Goal: Navigation & Orientation: Find specific page/section

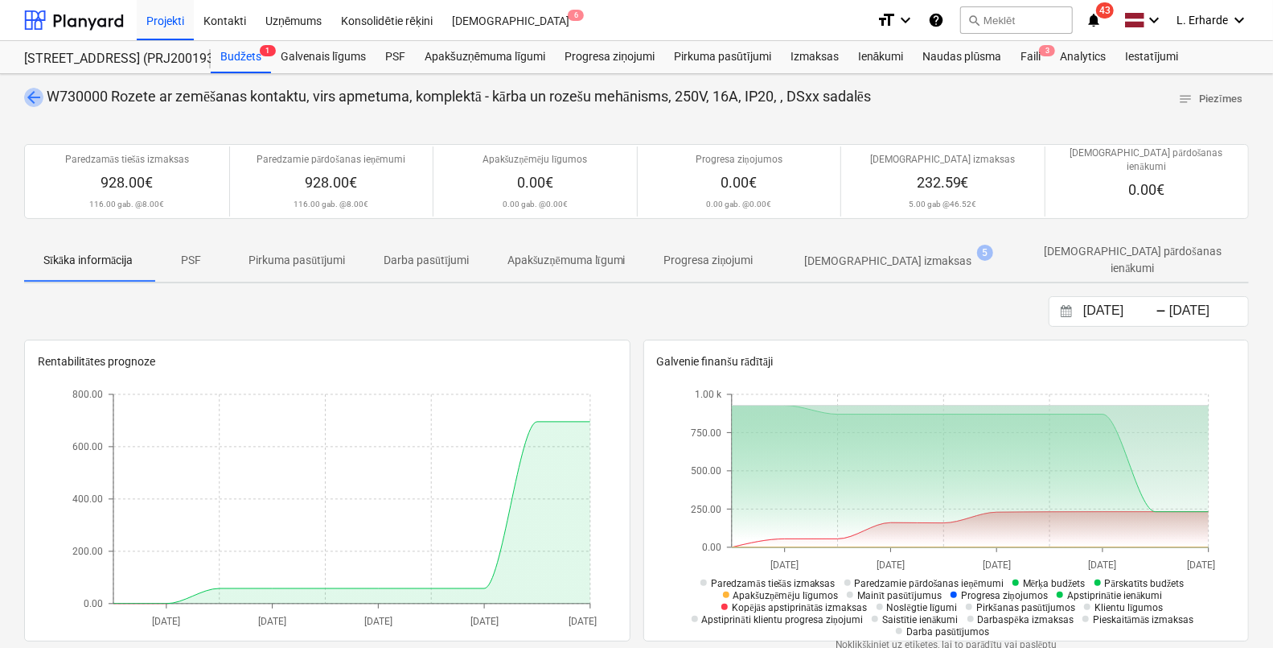
click at [28, 95] on span "arrow_back" at bounding box center [33, 97] width 19 height 19
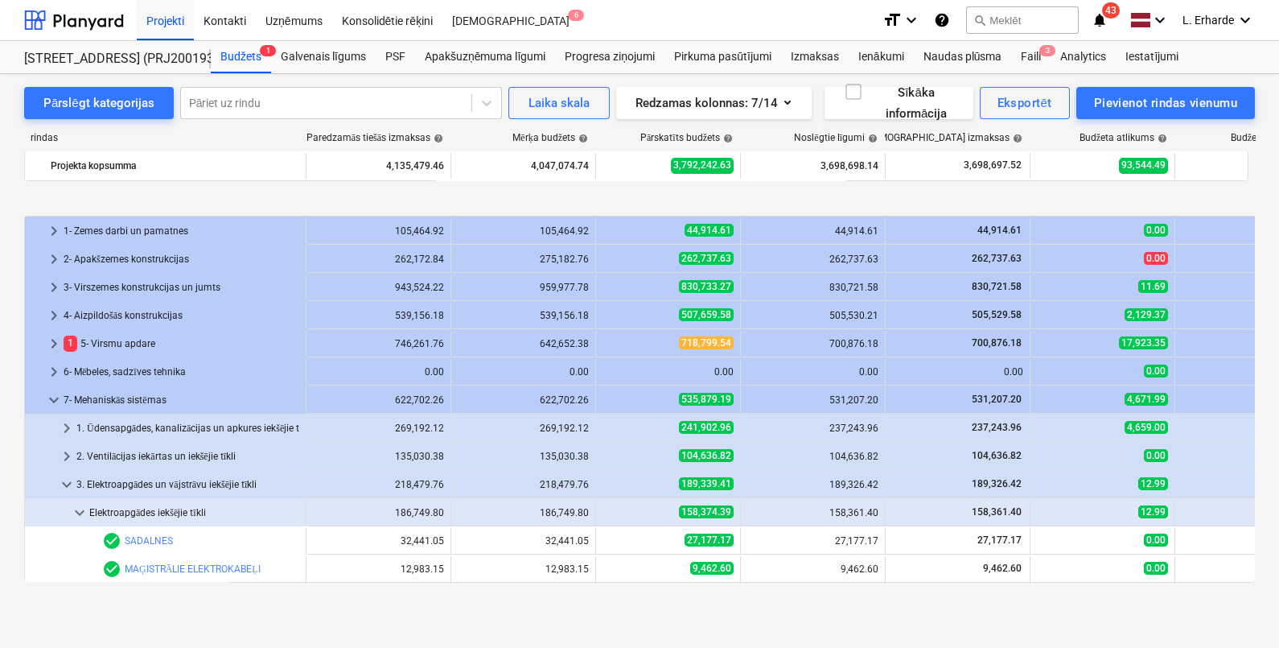
scroll to position [603, 0]
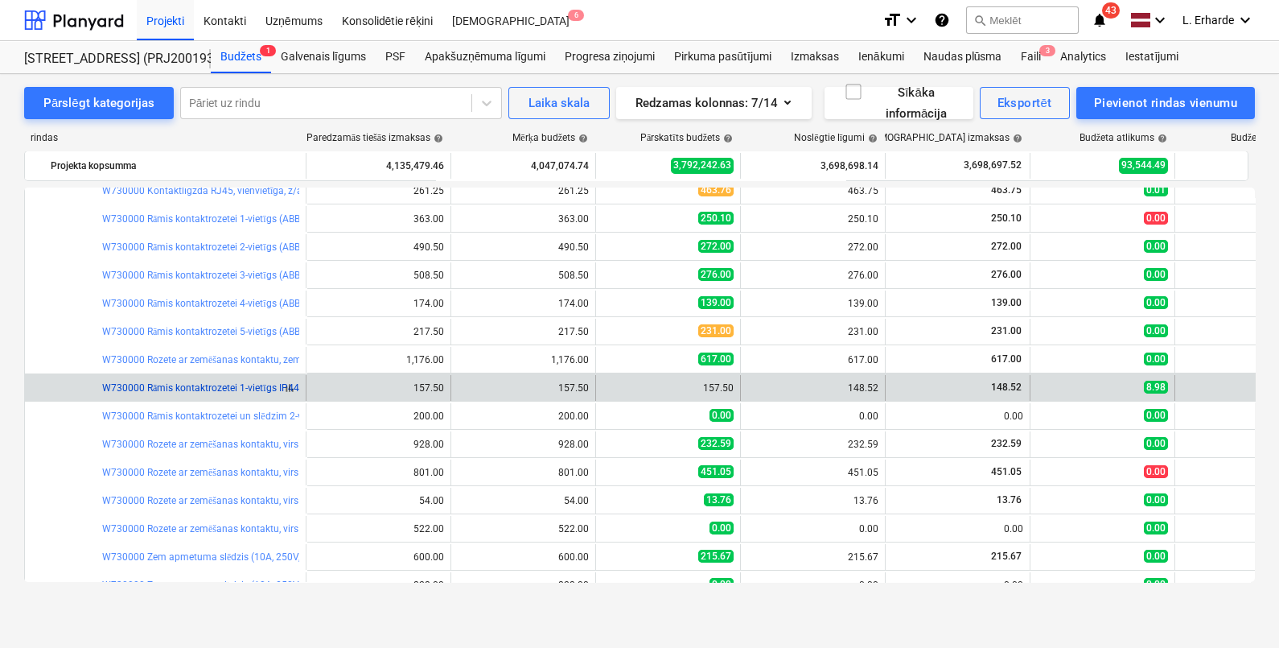
click at [195, 390] on link "W730000 Rāmis kontaktrozetei 1-vietīgs IP44 (ABB Basic 55), ," at bounding box center [236, 387] width 269 height 11
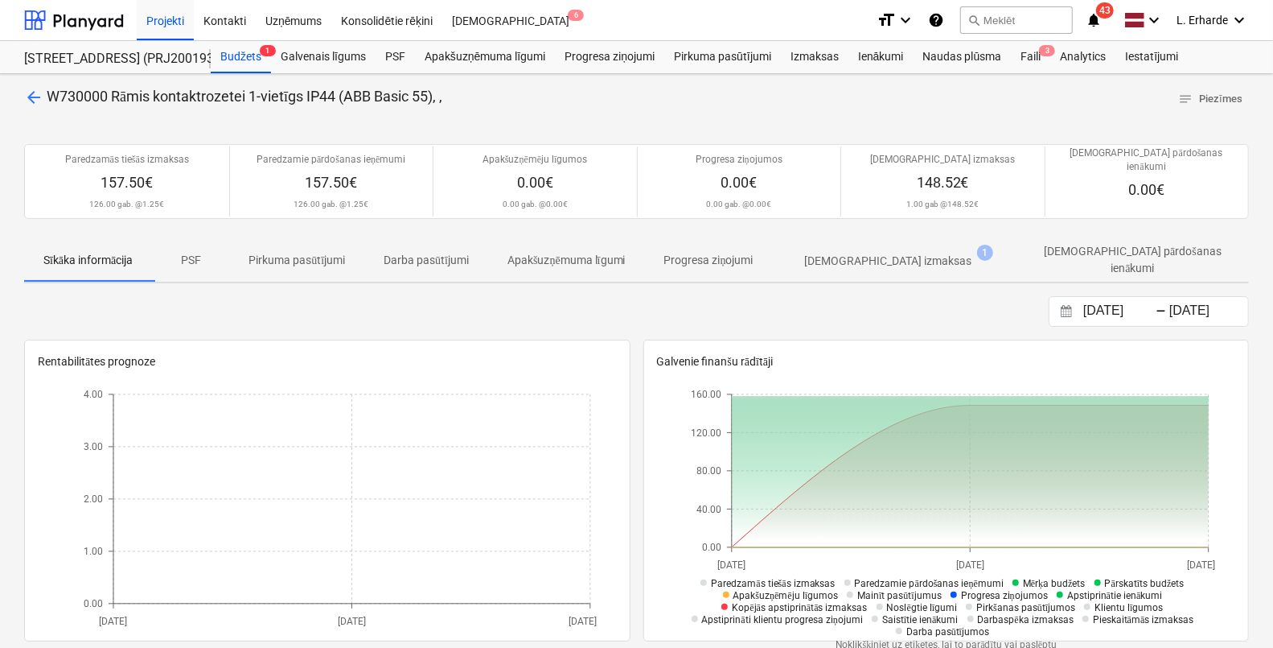
click at [42, 96] on span "arrow_back" at bounding box center [33, 97] width 19 height 19
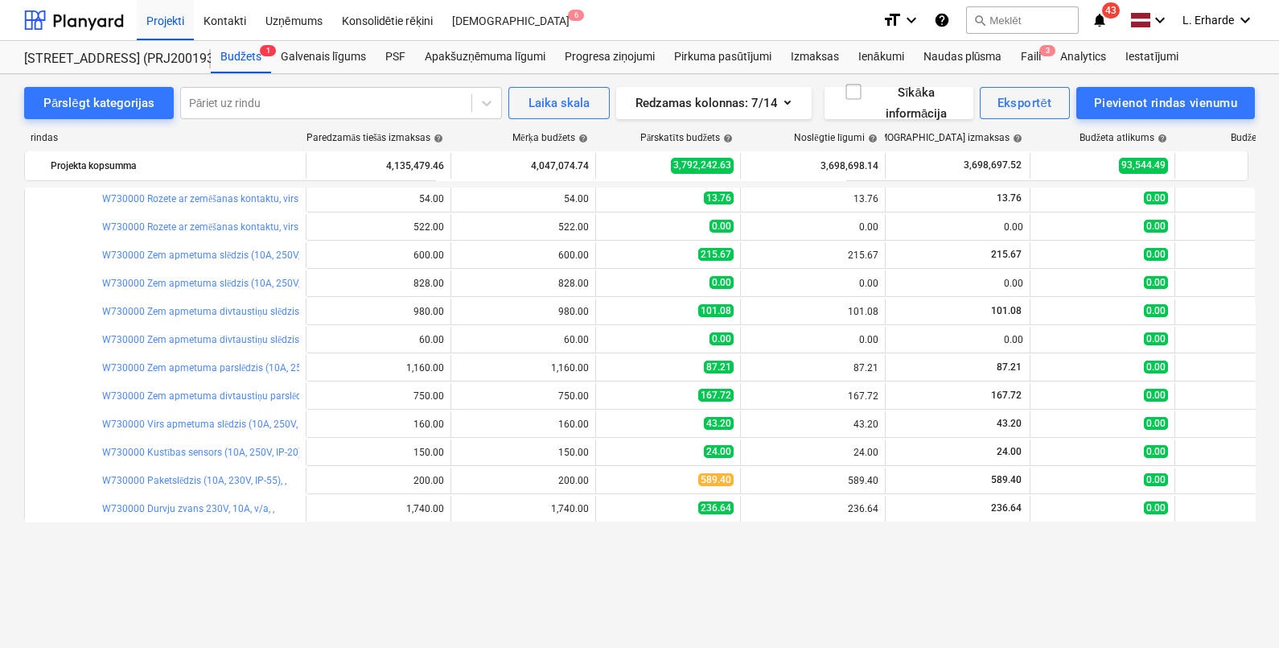
scroll to position [804, 0]
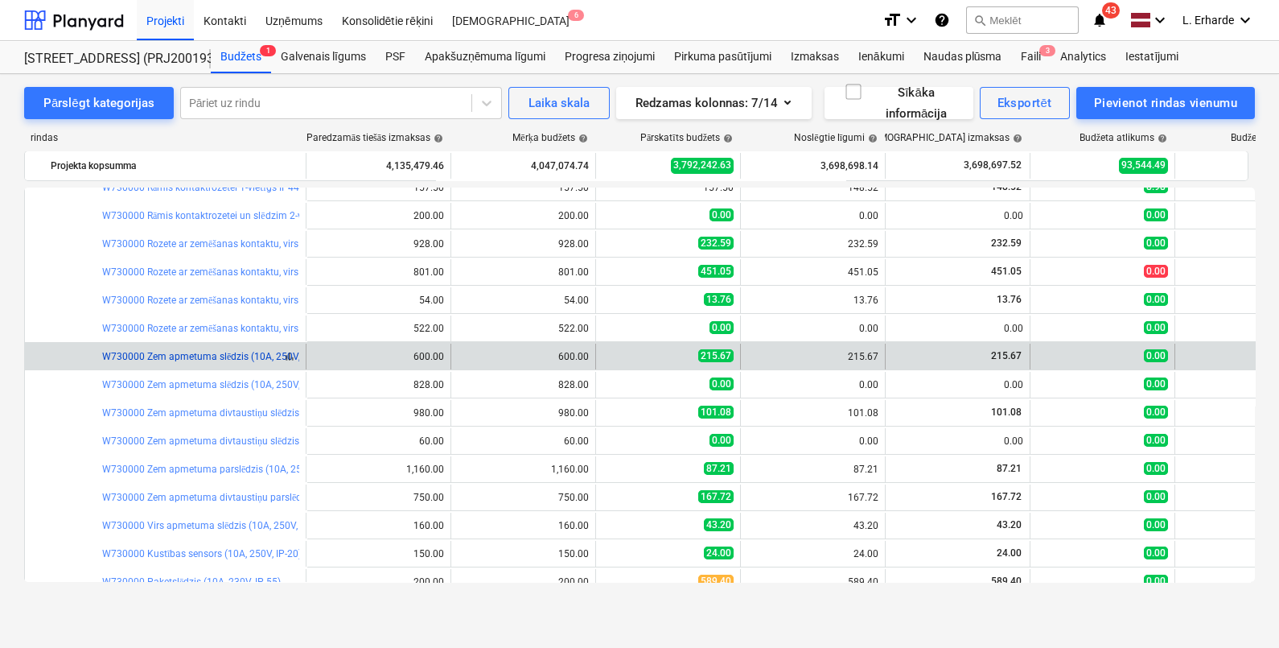
click at [221, 351] on link "W730000 Zem apmetuma slēdzis (10A, 250V, IP-20), komplektā - slēdža mehānisms a…" at bounding box center [343, 356] width 483 height 11
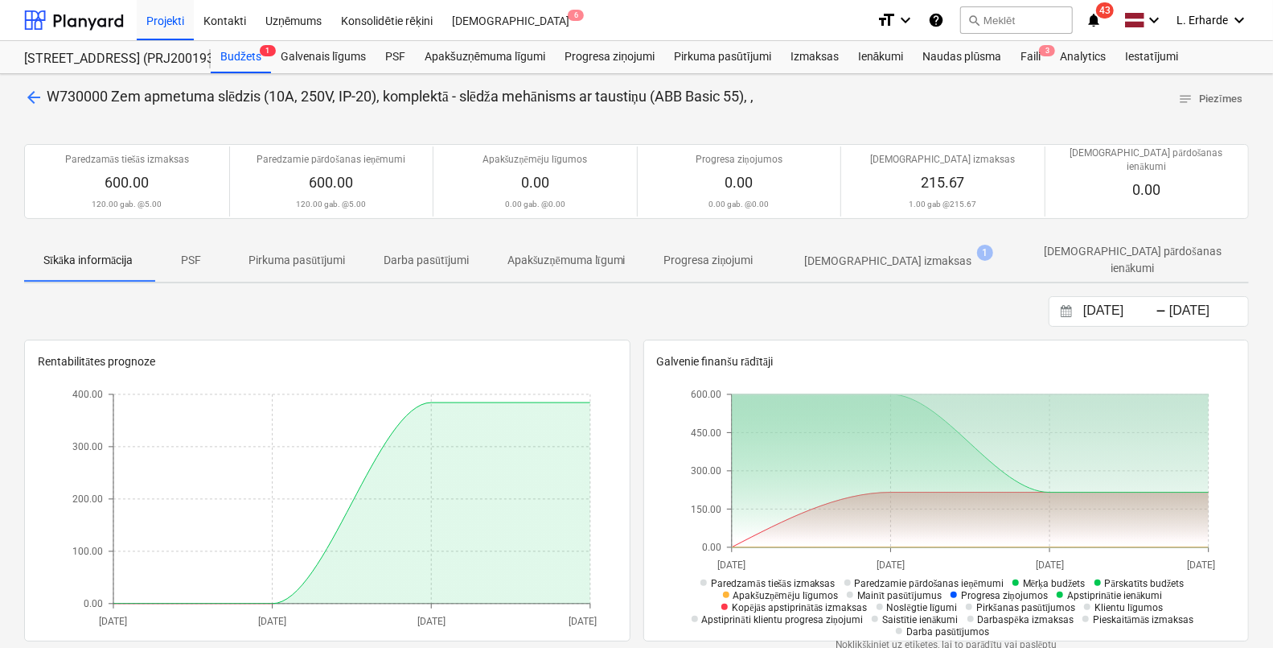
click at [44, 97] on p "arrow_back W730000 Zem apmetuma slēdzis (10A, 250V, IP-20), komplektā - slēdža …" at bounding box center [389, 97] width 730 height 20
click at [38, 97] on span "arrow_back" at bounding box center [33, 97] width 19 height 19
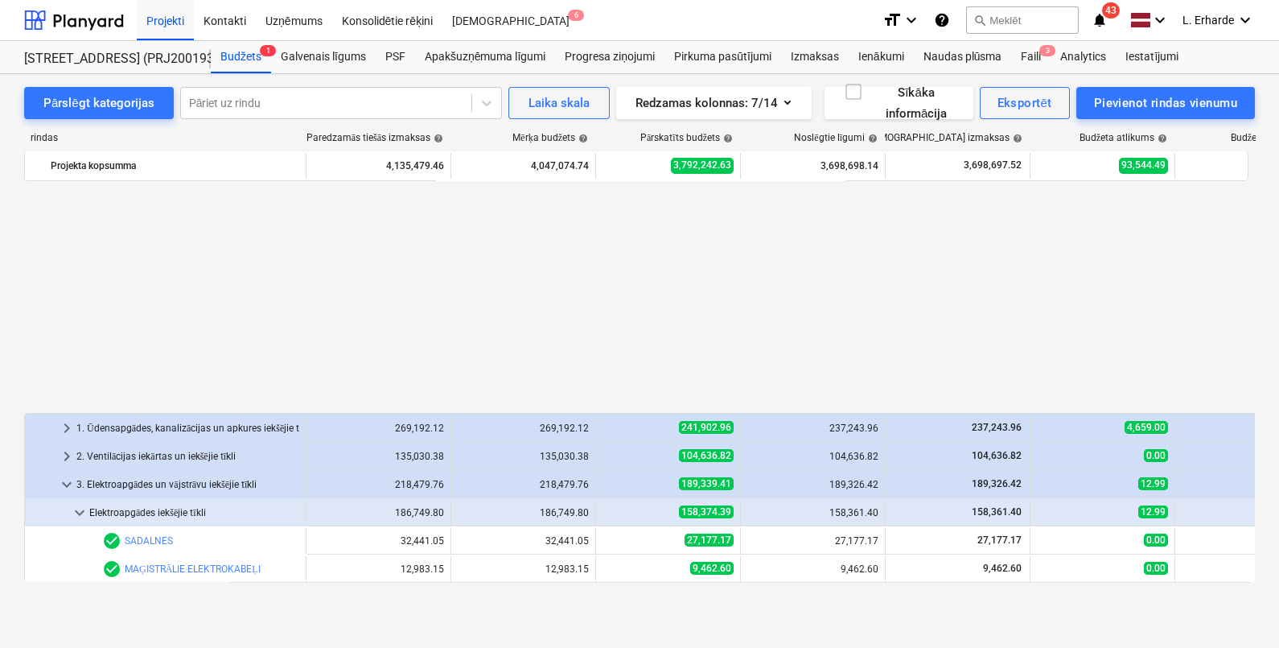
scroll to position [804, 0]
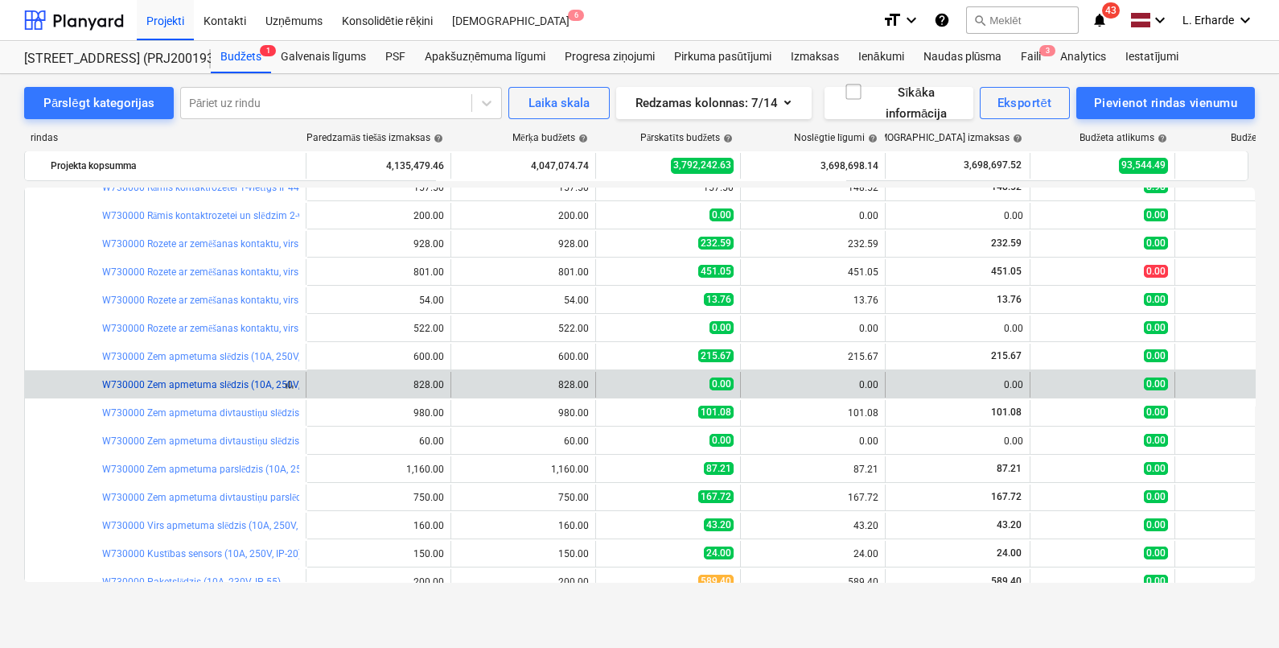
click at [241, 385] on link "W730000 Zem apmetuma slēdzis (10A, 250V, IP-44), komplektā - slēdža mehānisms a…" at bounding box center [343, 384] width 483 height 11
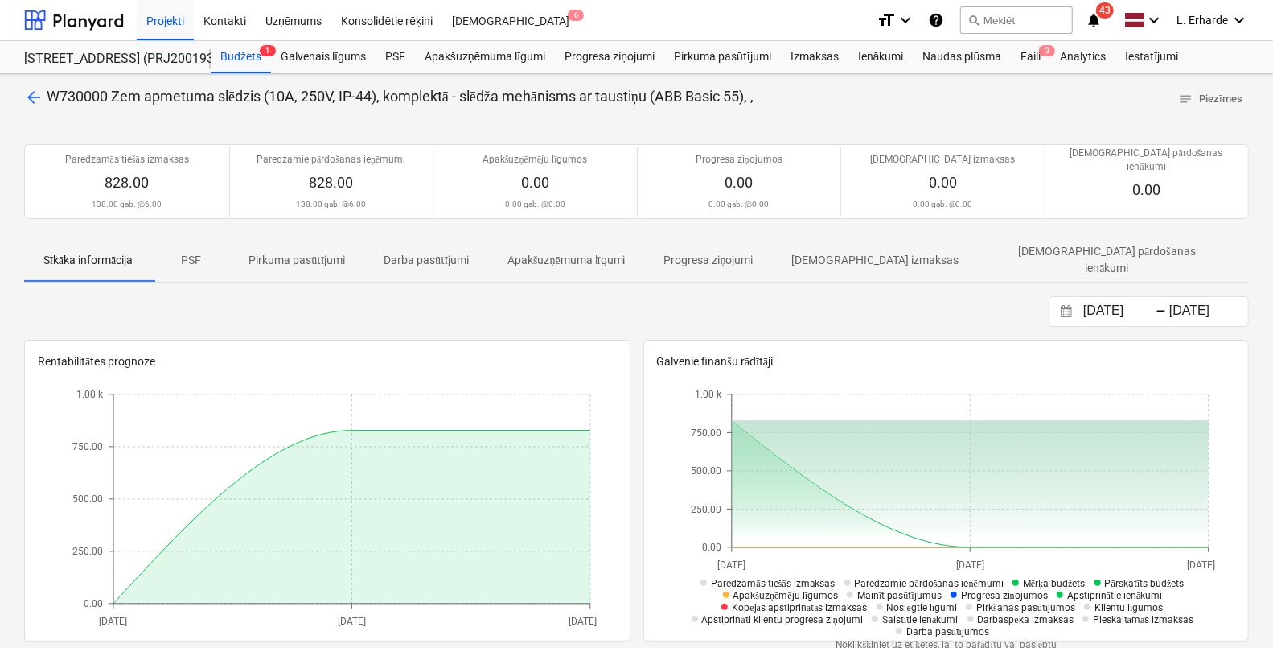
click at [28, 97] on span "arrow_back" at bounding box center [33, 97] width 19 height 19
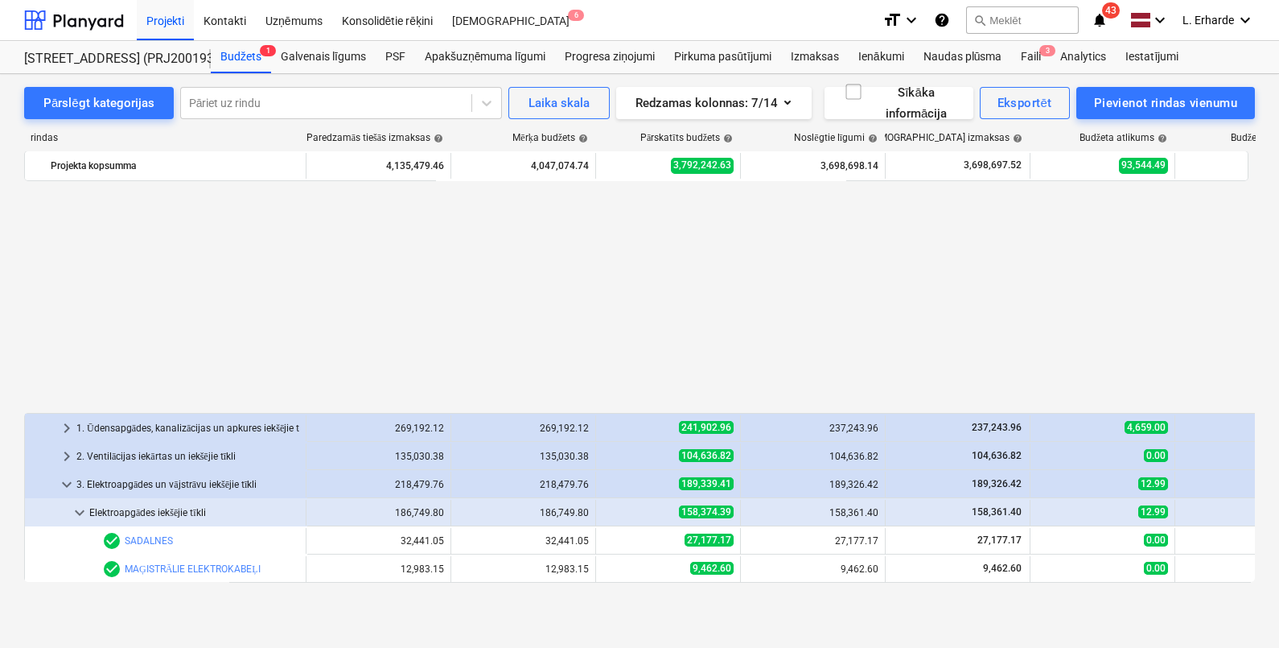
scroll to position [804, 0]
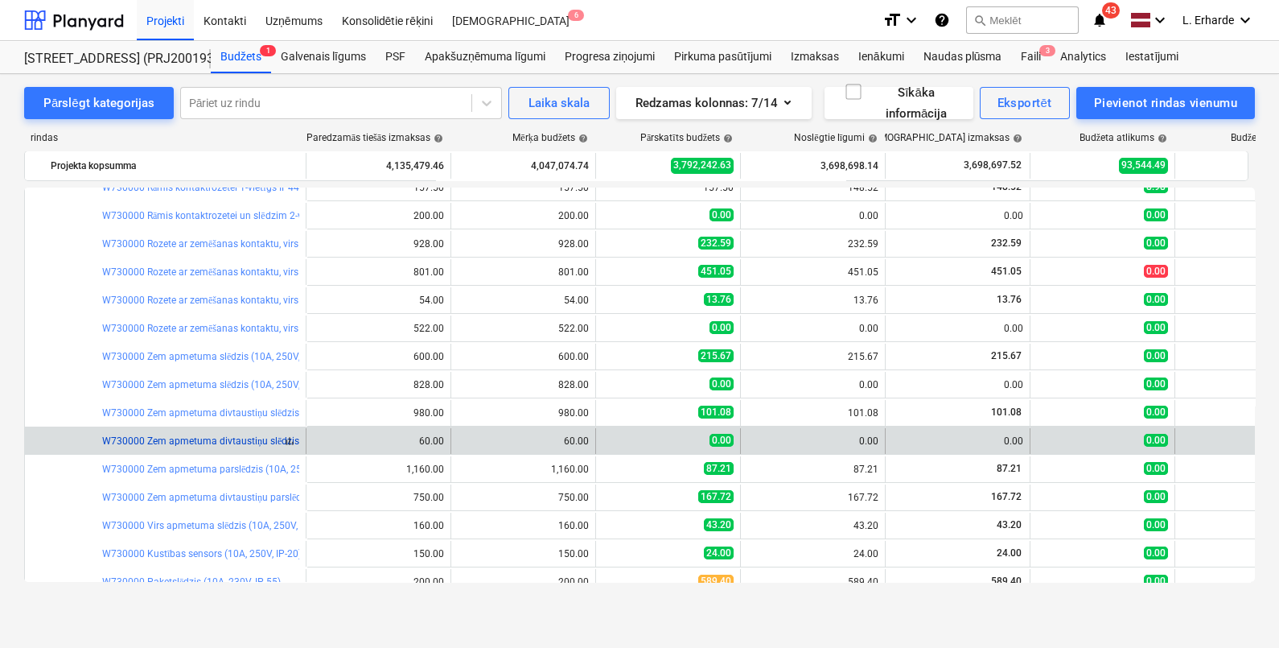
click at [213, 439] on link "W730000 Zem apmetuma divtaustiņu slēdzis (10A, 250V,IP-44), komplektā - slēdža …" at bounding box center [372, 440] width 541 height 11
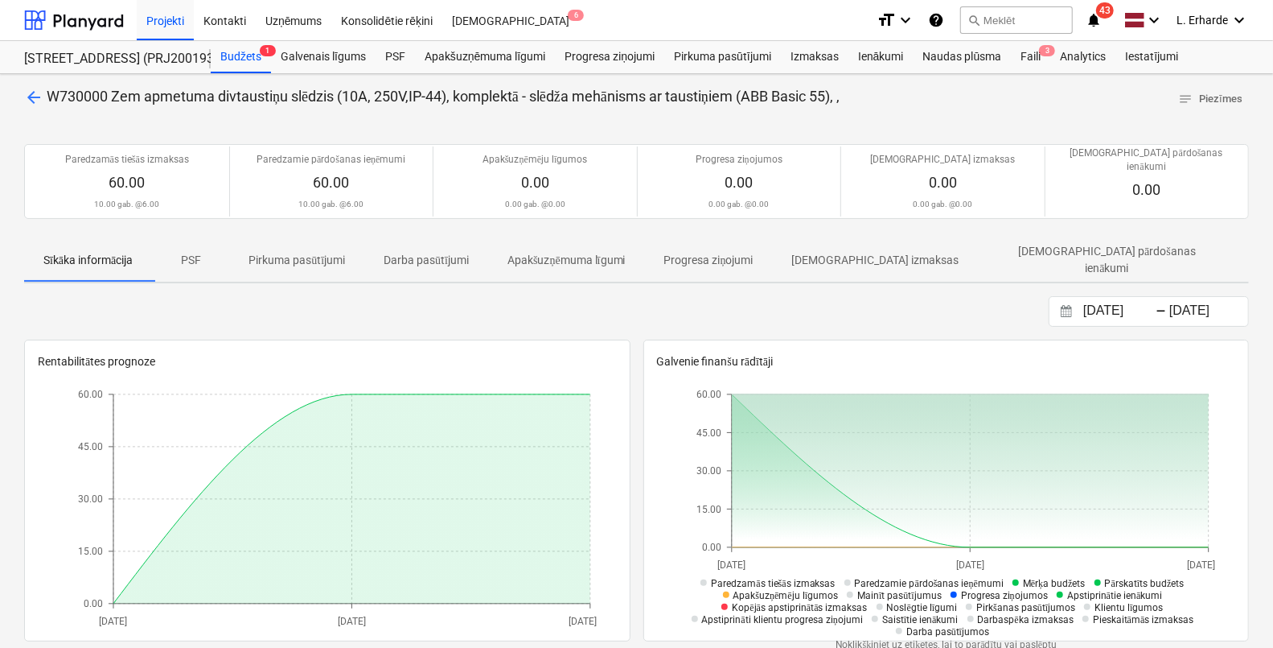
click at [37, 98] on span "arrow_back" at bounding box center [33, 97] width 19 height 19
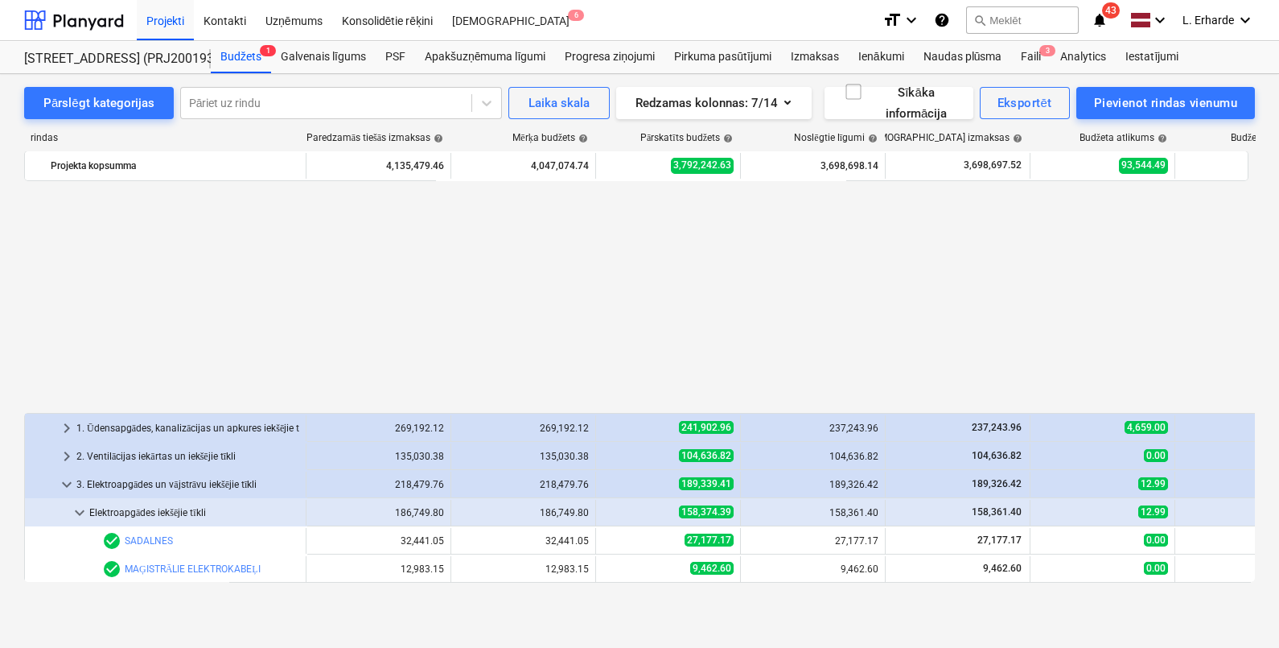
scroll to position [804, 0]
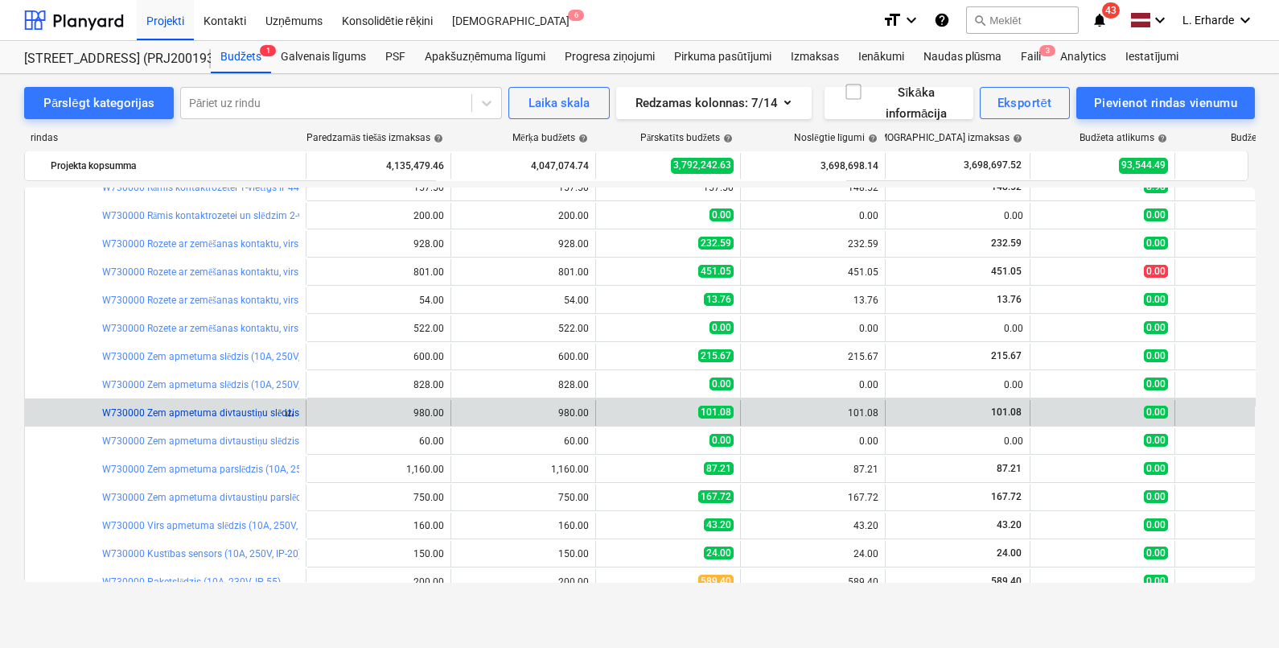
click at [196, 414] on link "W730000 Zem apmetuma divtaustiņu slēdzis (10A, 250V,IP-20), komplektā - slēdža …" at bounding box center [372, 412] width 541 height 11
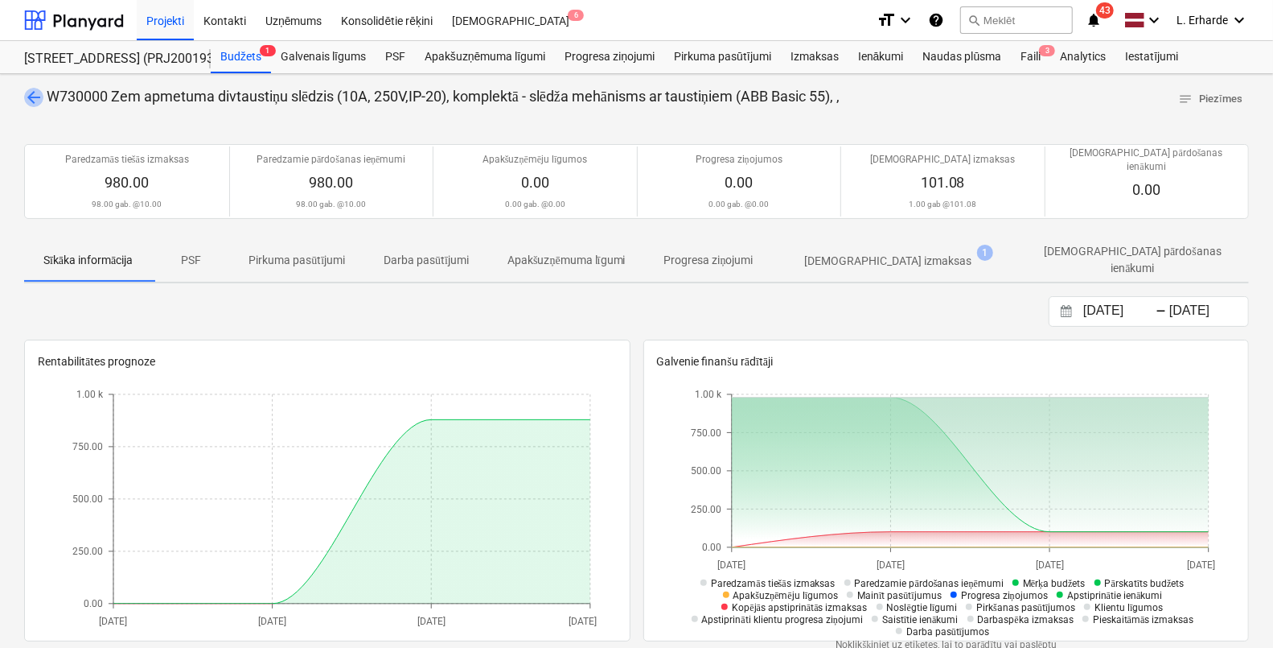
click at [32, 100] on span "arrow_back" at bounding box center [33, 97] width 19 height 19
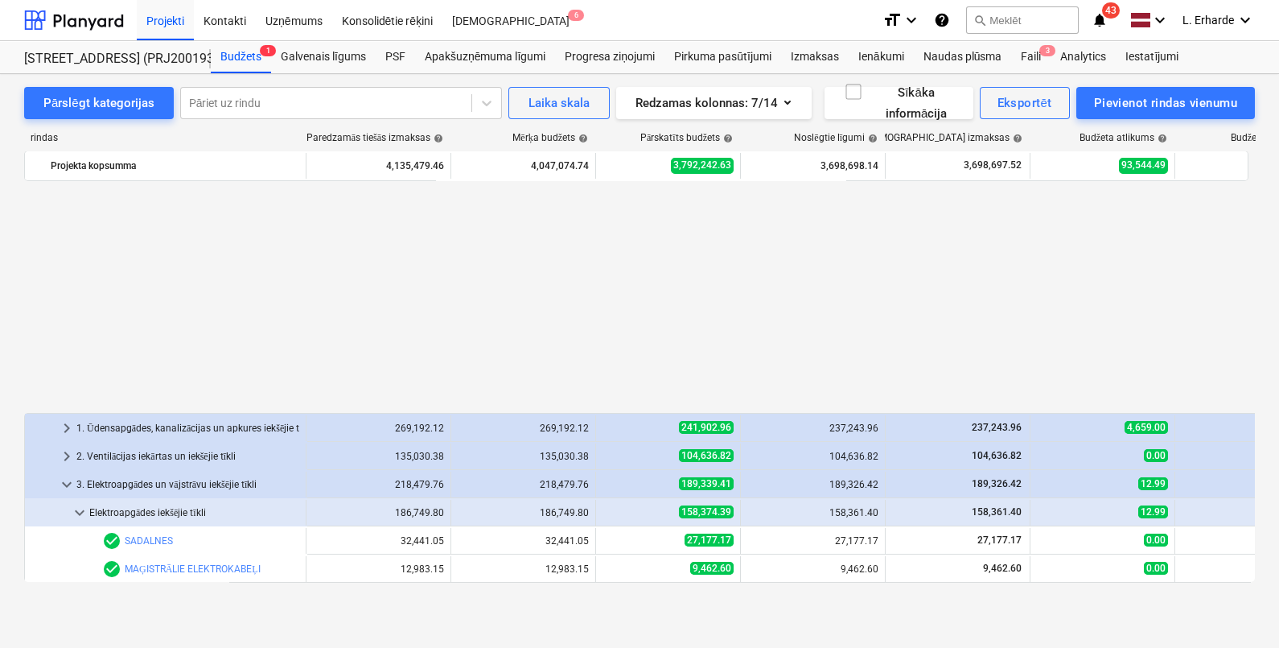
scroll to position [804, 0]
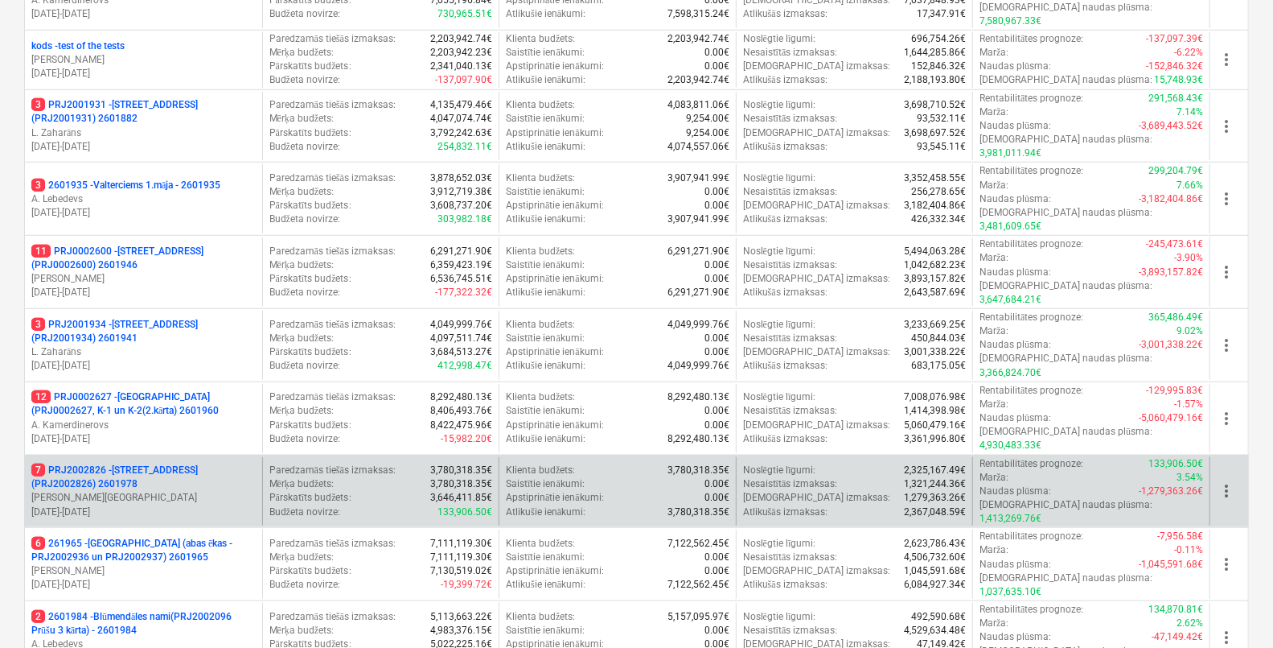
scroll to position [603, 0]
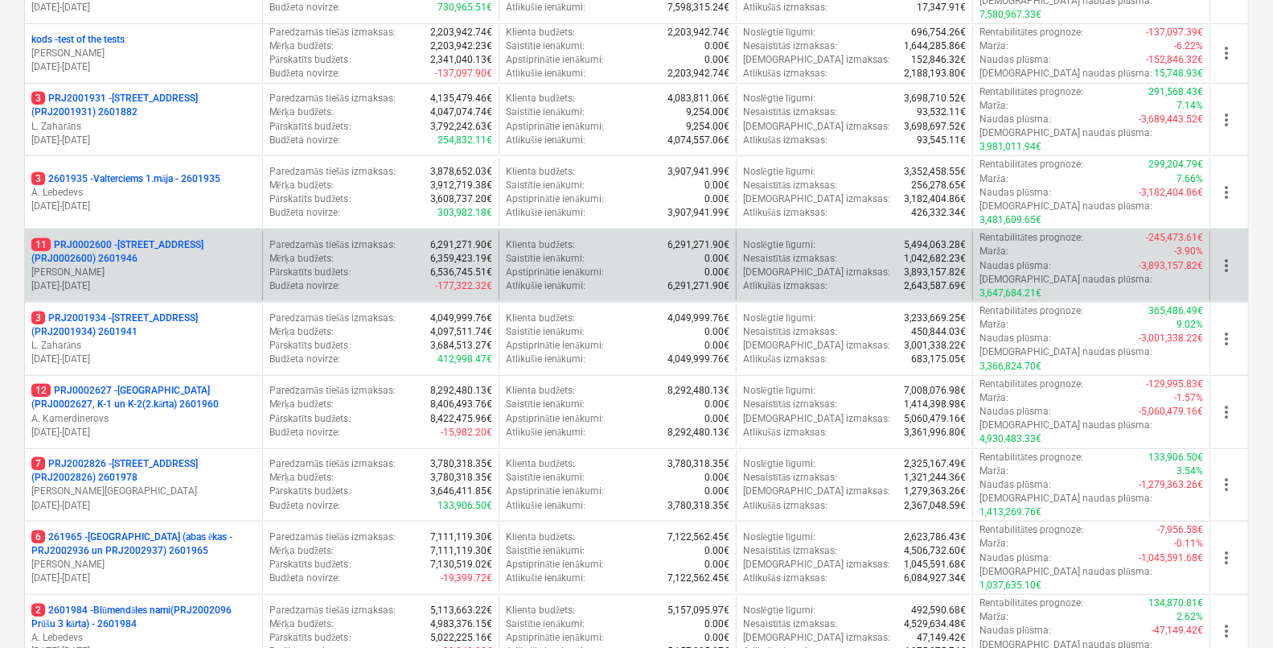
click at [171, 238] on p "11 PRJ0002600 - Vienības gatve 24, E1 ēka(PRJ0002600) 2601946" at bounding box center [143, 251] width 224 height 27
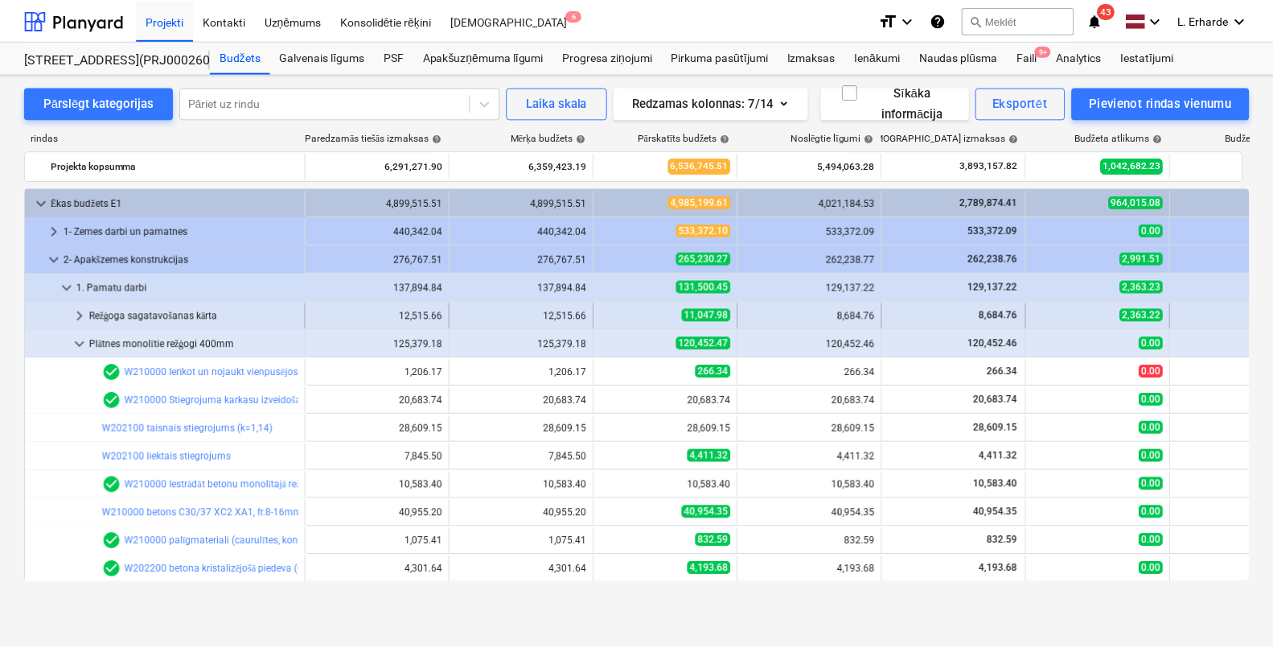
scroll to position [5, 0]
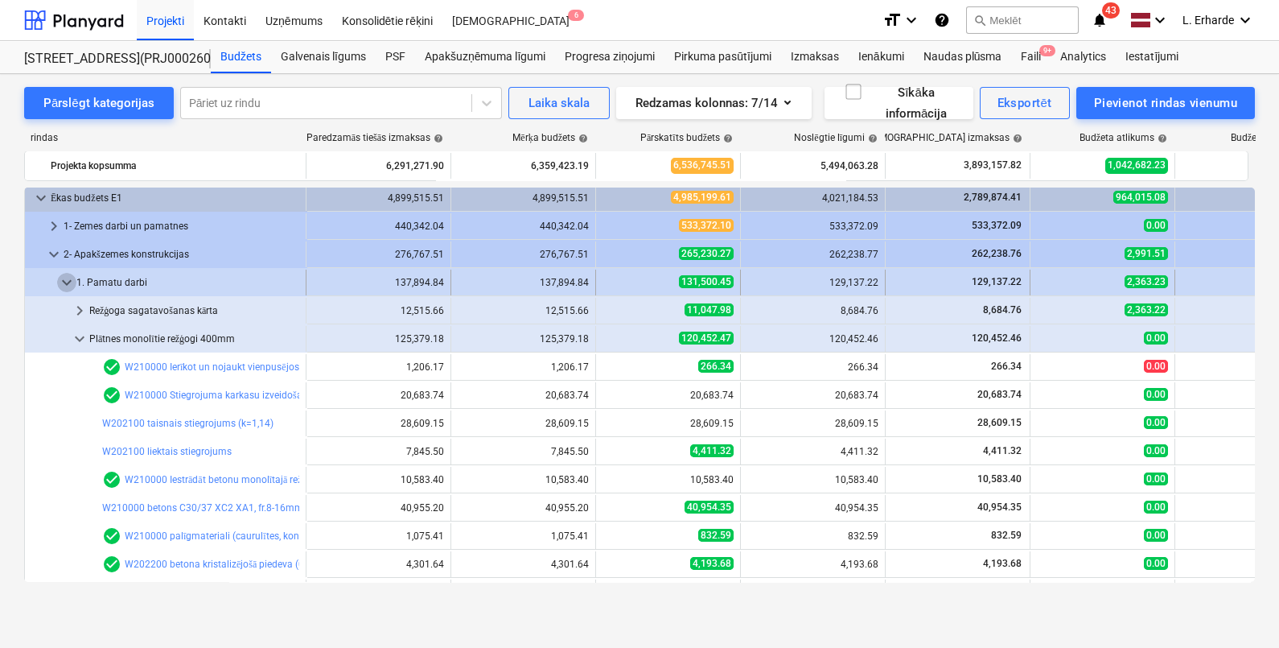
click at [59, 281] on span "keyboard_arrow_down" at bounding box center [66, 282] width 19 height 19
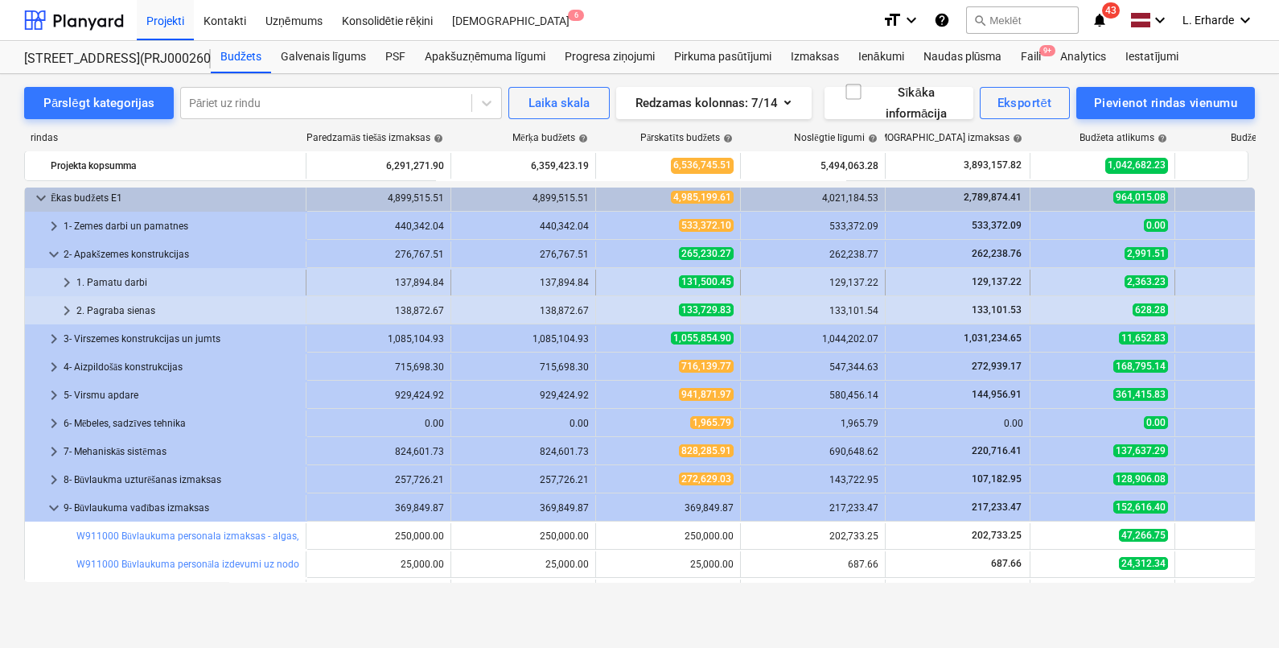
click at [67, 278] on span "keyboard_arrow_right" at bounding box center [66, 282] width 19 height 19
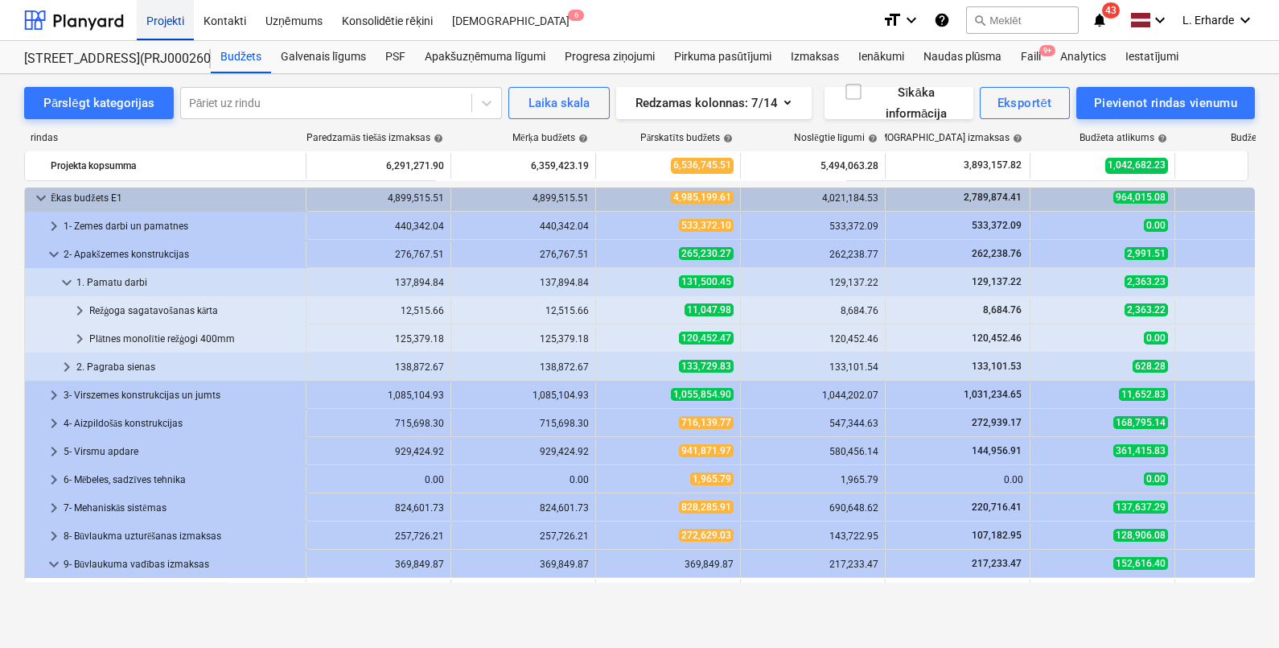
click at [166, 22] on div "Projekti" at bounding box center [165, 19] width 57 height 41
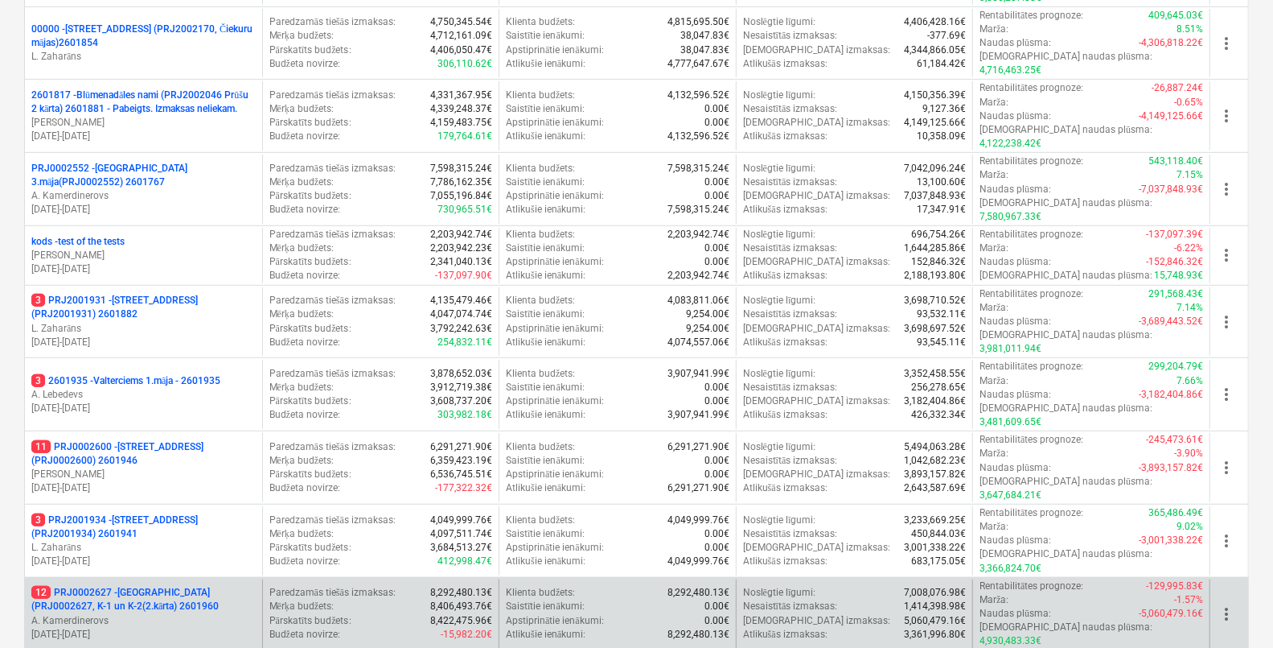
scroll to position [503, 0]
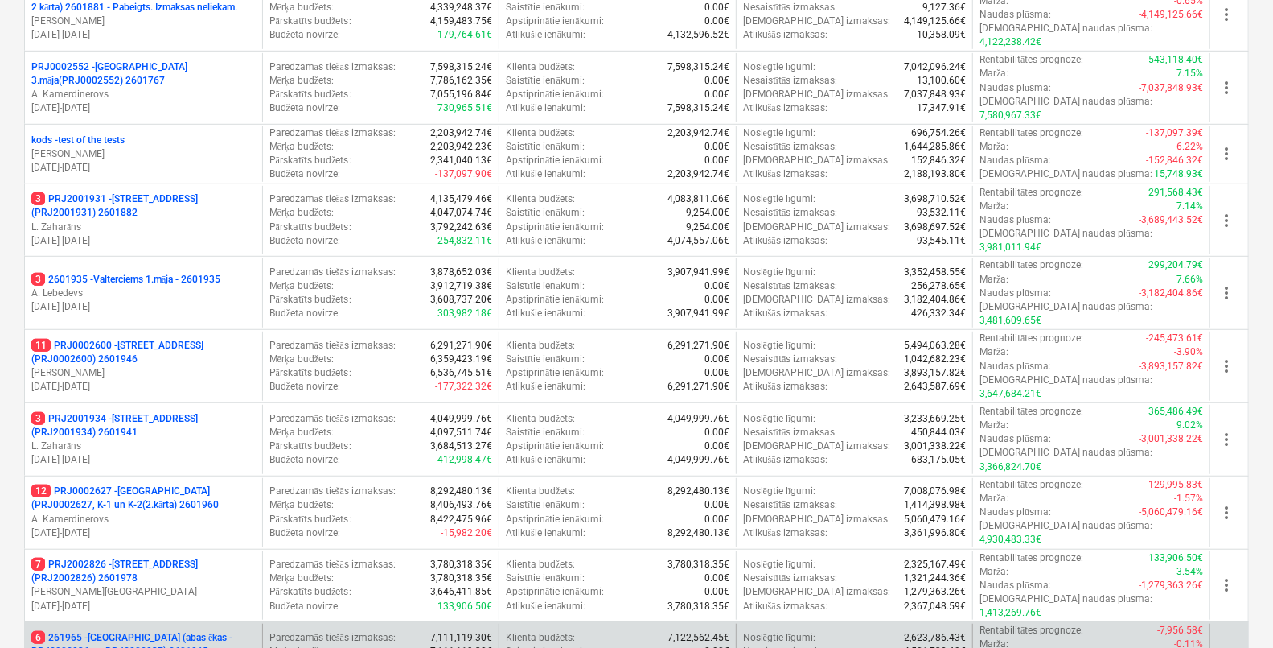
click at [159, 631] on p "6 261965 - Nīcgales iela (abas ēkas - PRJ2002936 un PRJ2002937) 2601965" at bounding box center [143, 644] width 224 height 27
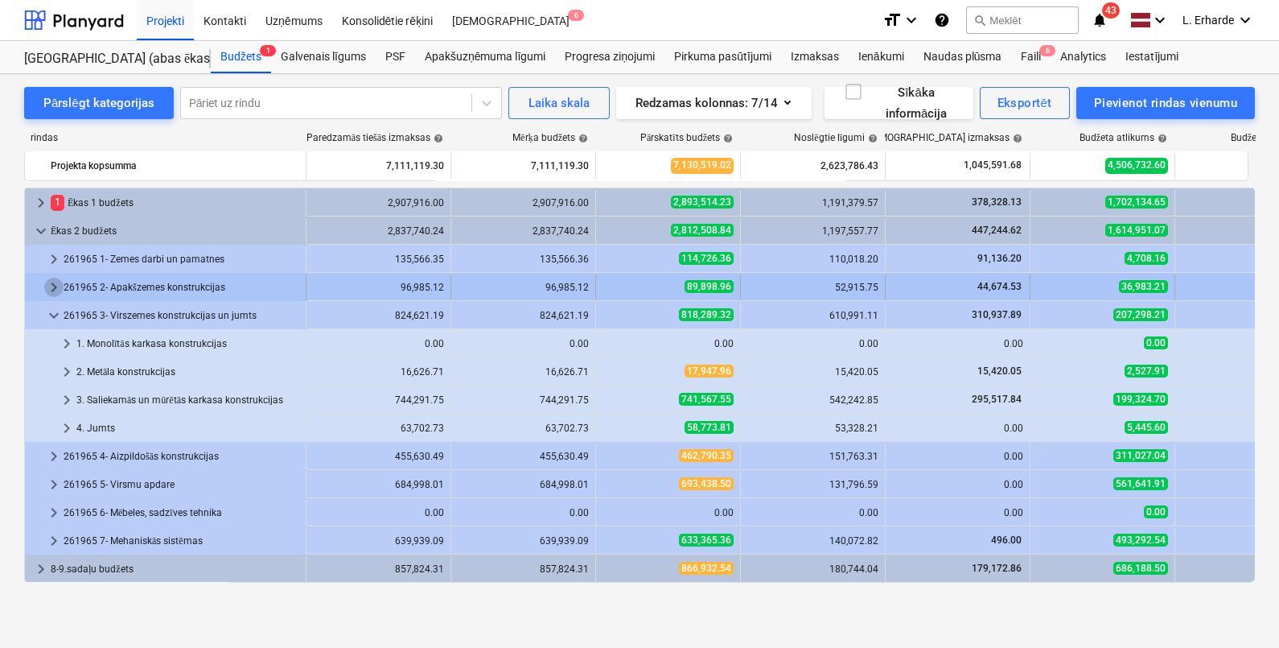
click at [54, 282] on span "keyboard_arrow_right" at bounding box center [53, 287] width 19 height 19
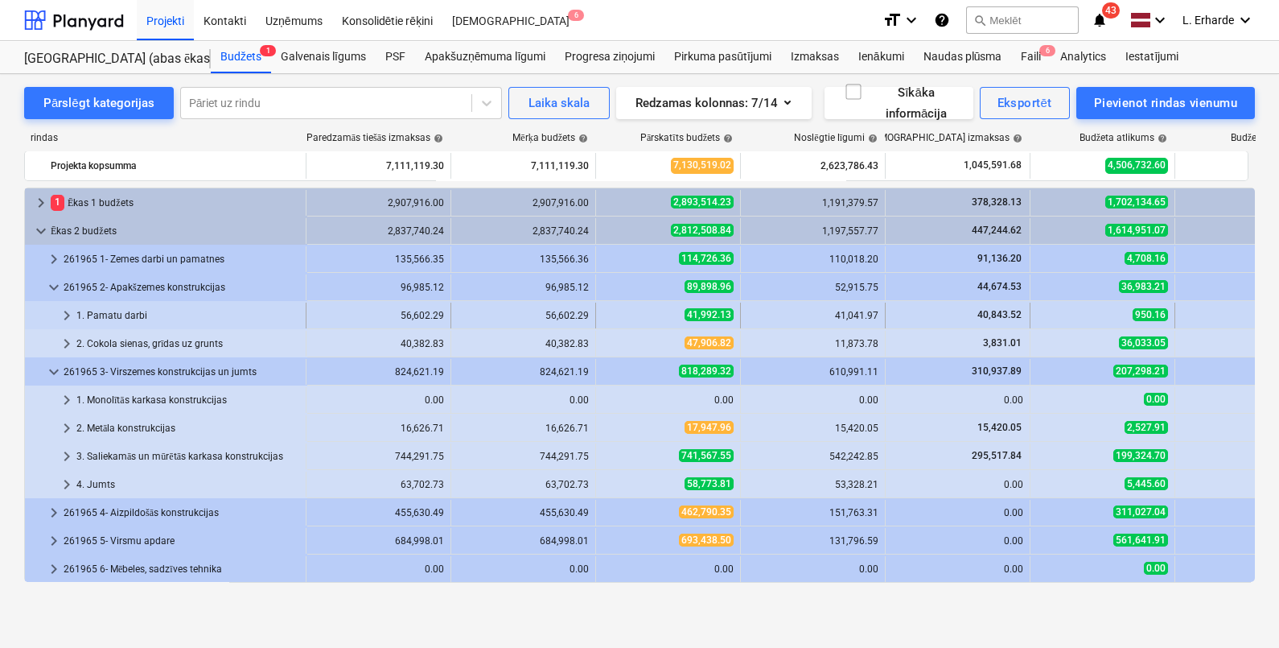
click at [66, 311] on span "keyboard_arrow_right" at bounding box center [66, 315] width 19 height 19
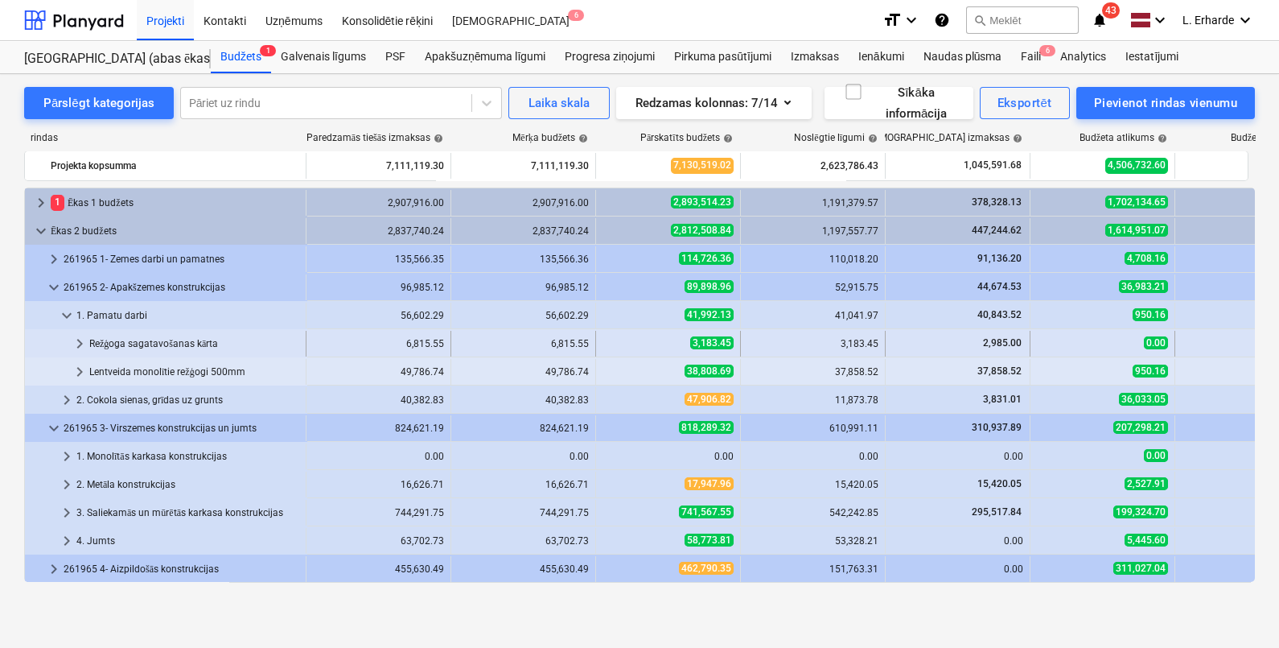
click at [79, 342] on span "keyboard_arrow_right" at bounding box center [79, 343] width 19 height 19
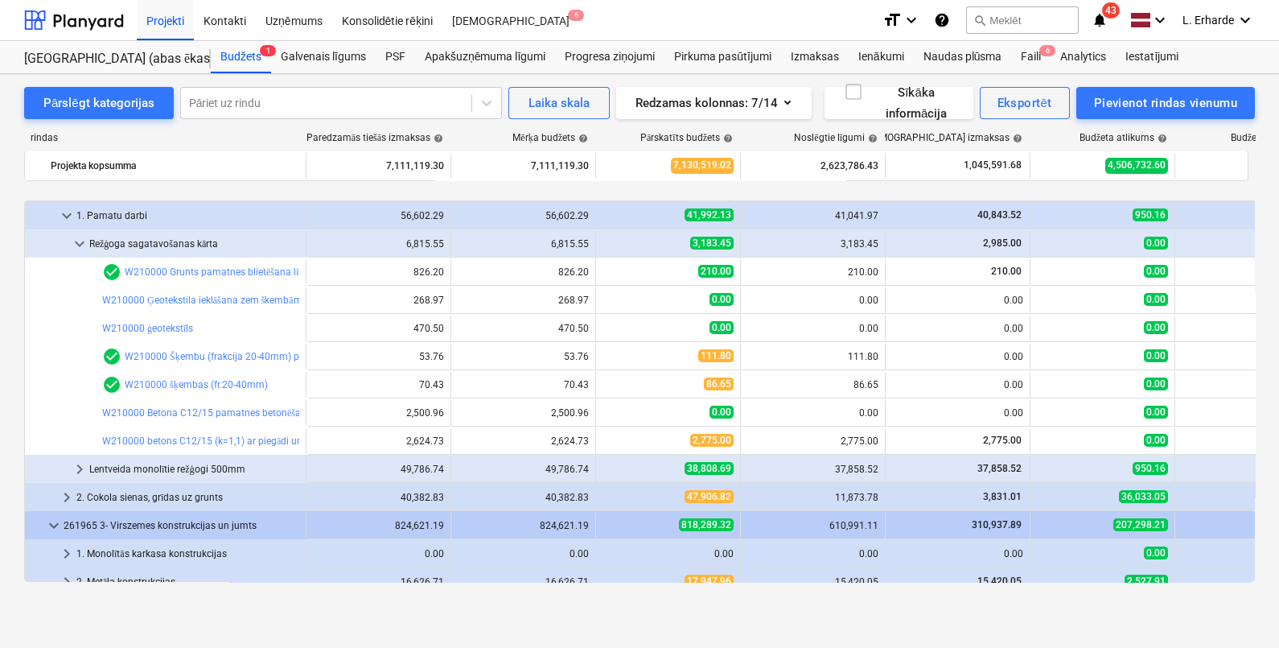
scroll to position [200, 0]
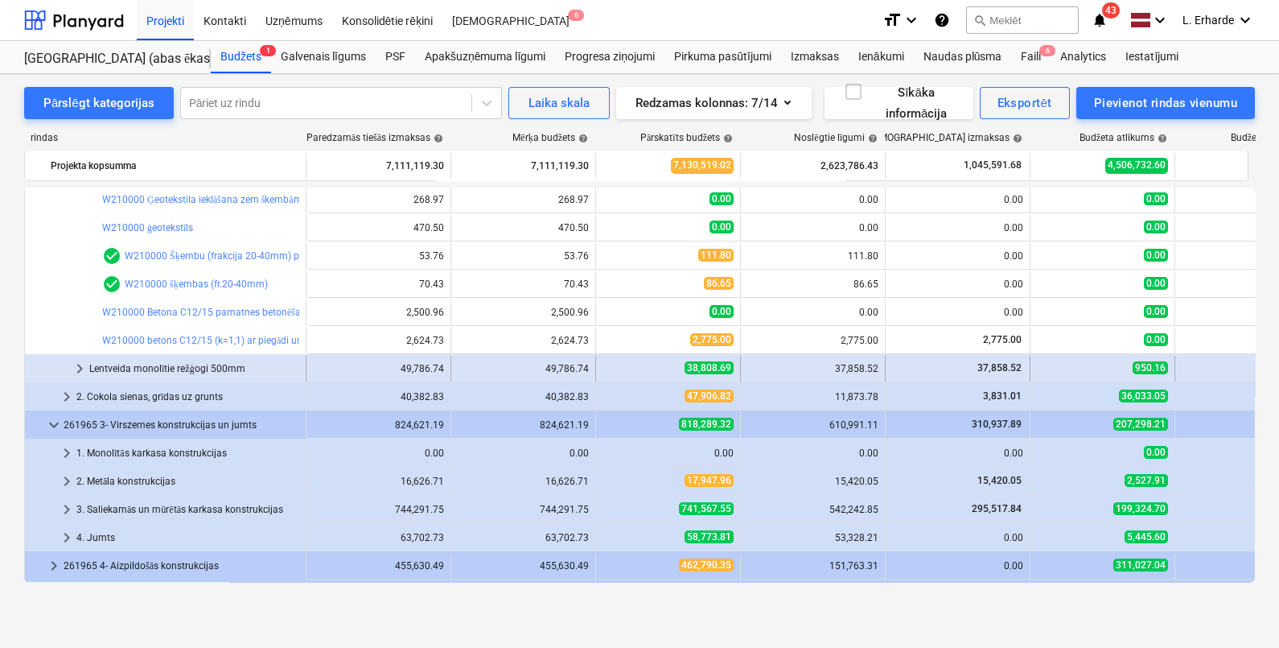
click at [81, 366] on span "keyboard_arrow_right" at bounding box center [79, 368] width 19 height 19
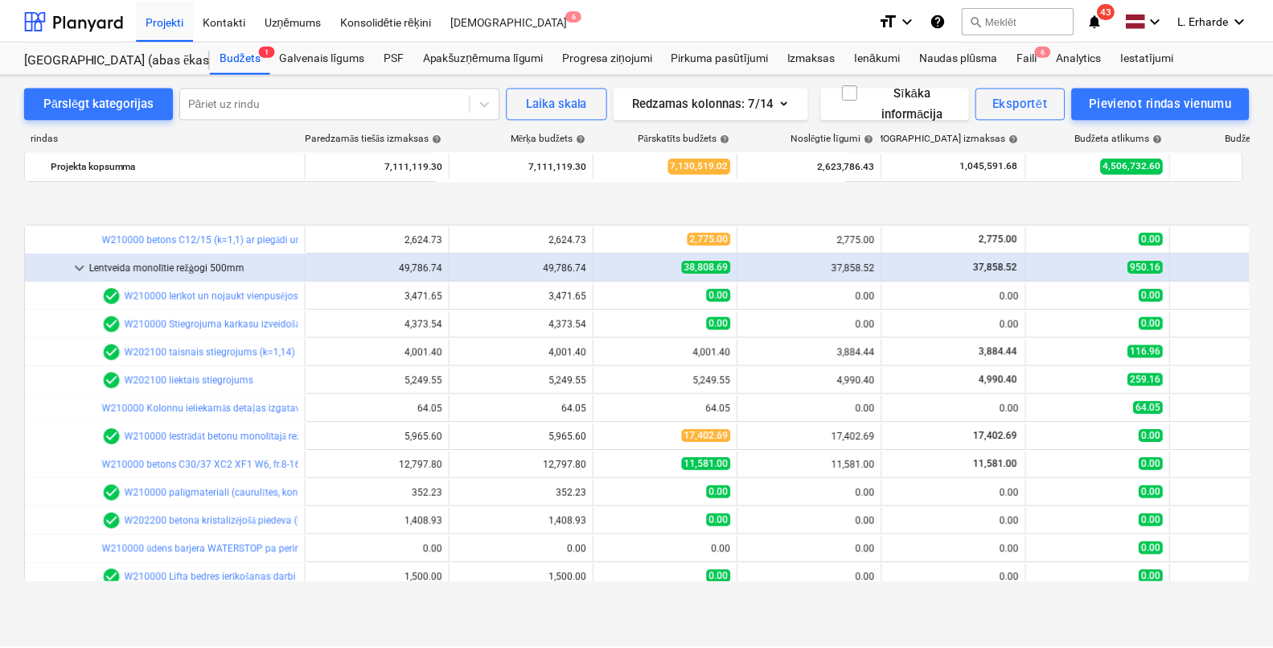
scroll to position [401, 0]
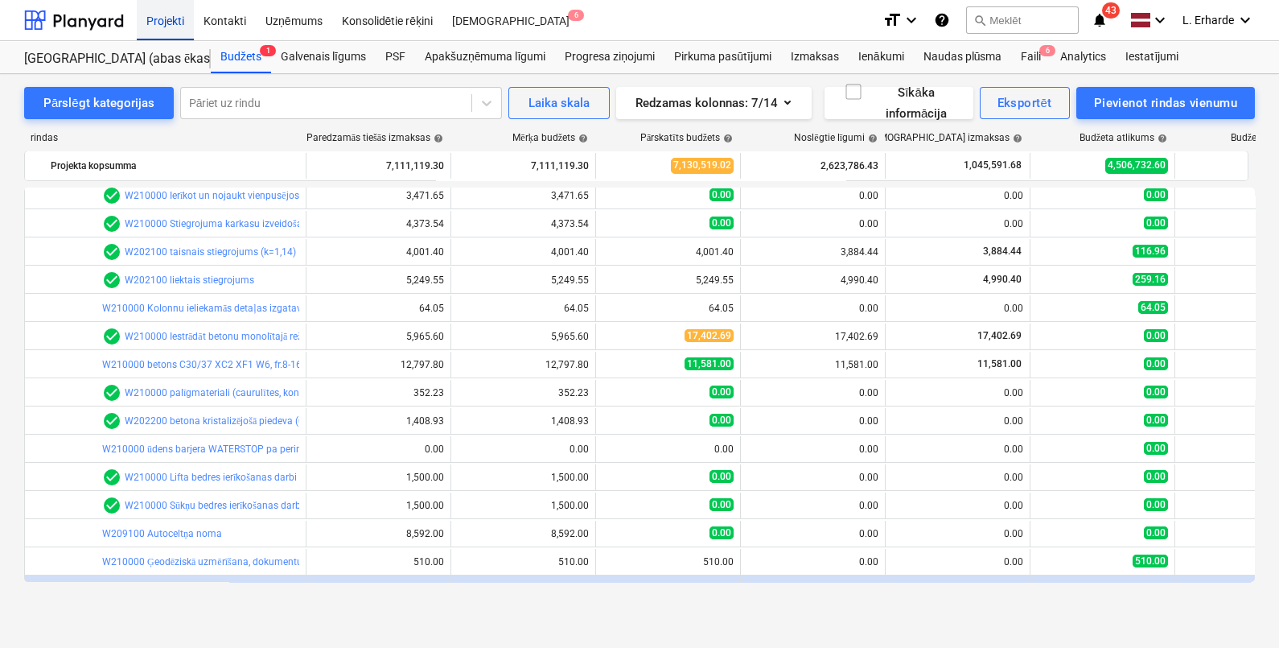
click at [168, 12] on div "Projekti" at bounding box center [165, 19] width 57 height 41
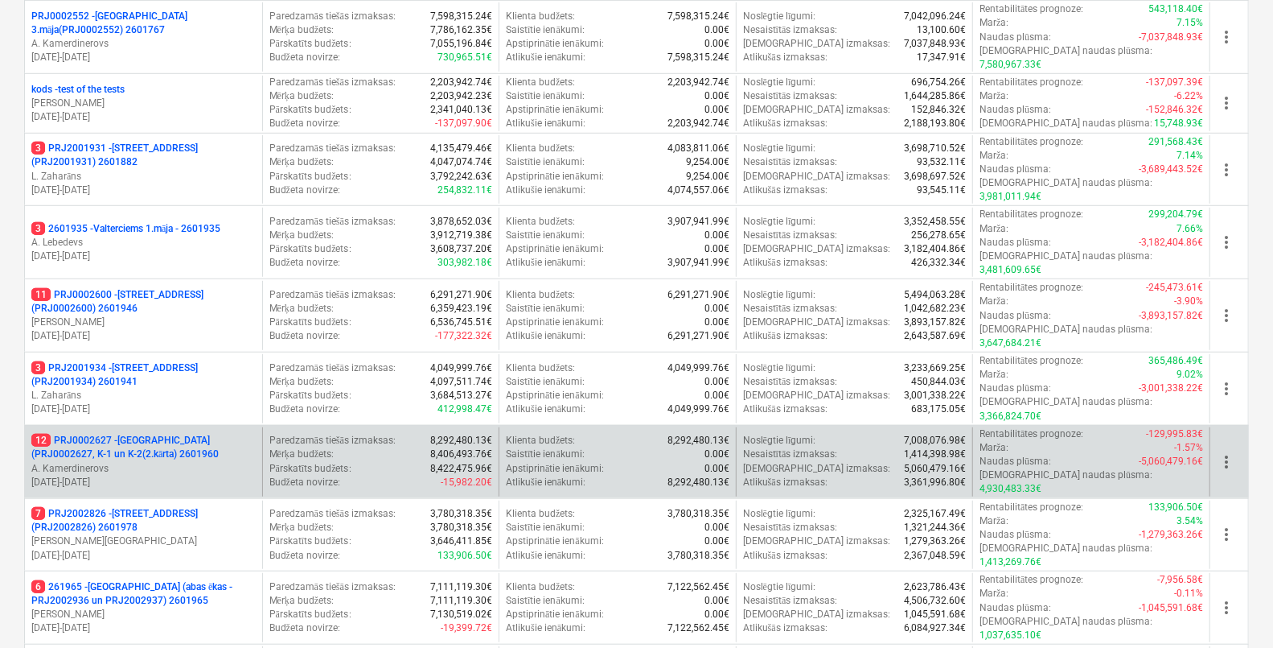
scroll to position [703, 0]
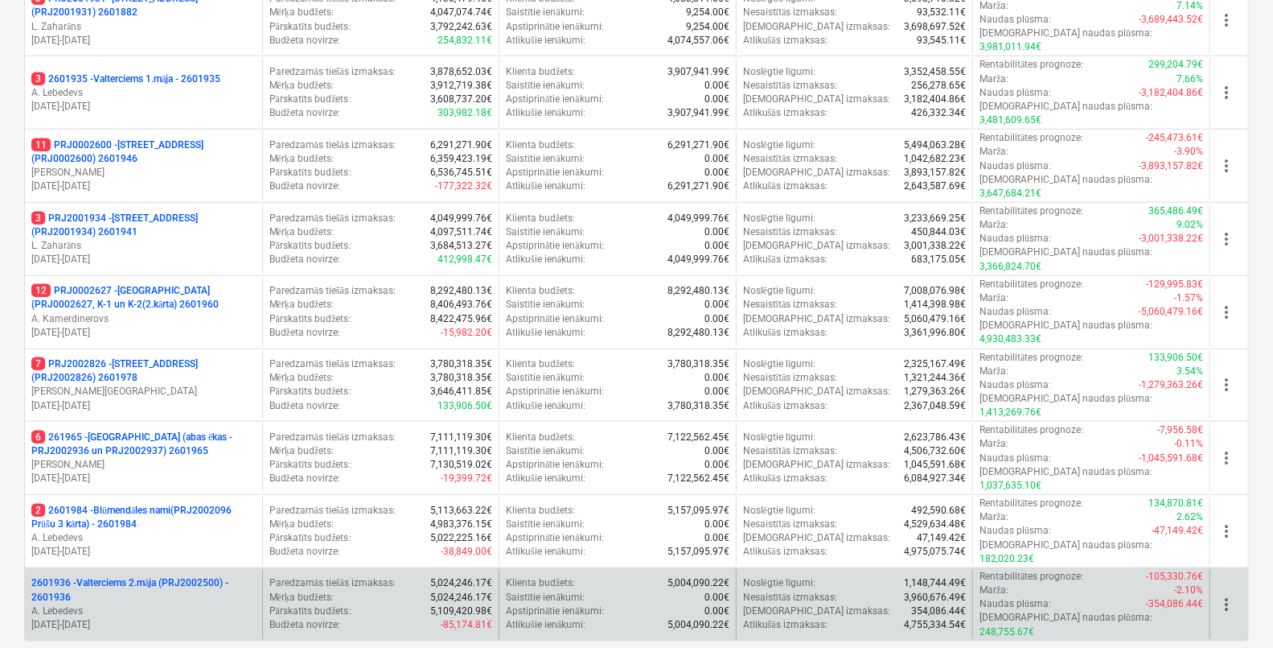
click at [160, 576] on p "2601936 - Valterciems 2.māja (PRJ2002500) - 2601936" at bounding box center [143, 589] width 224 height 27
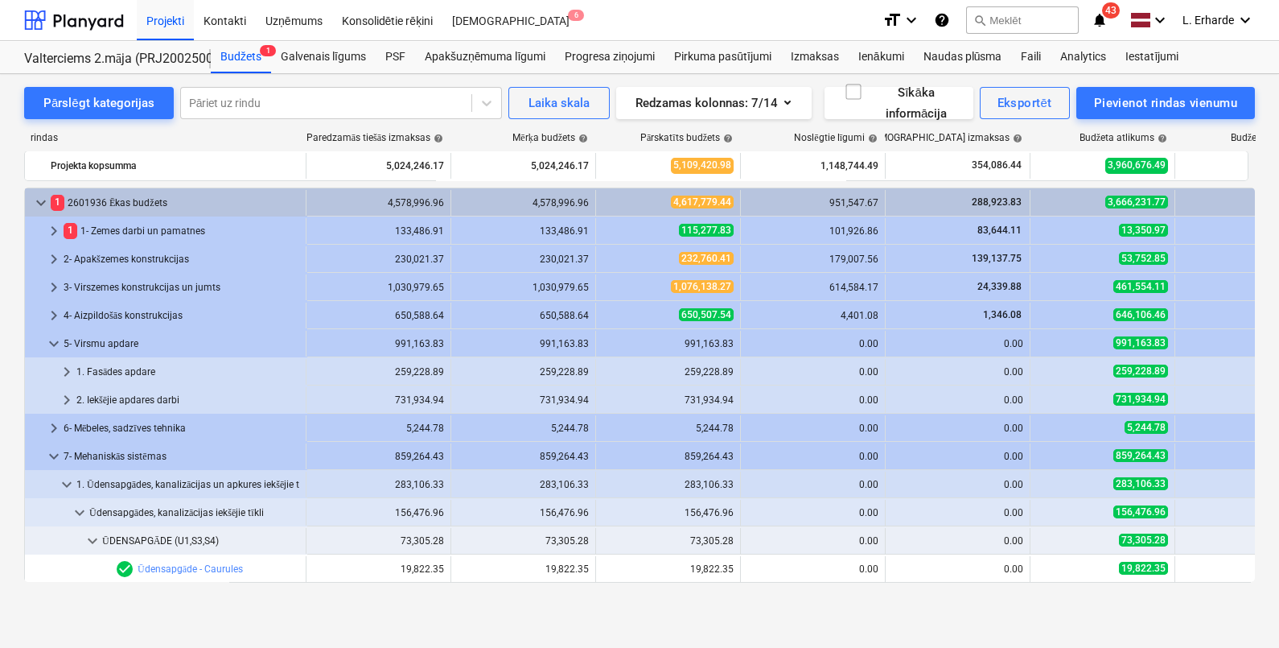
scroll to position [371, 0]
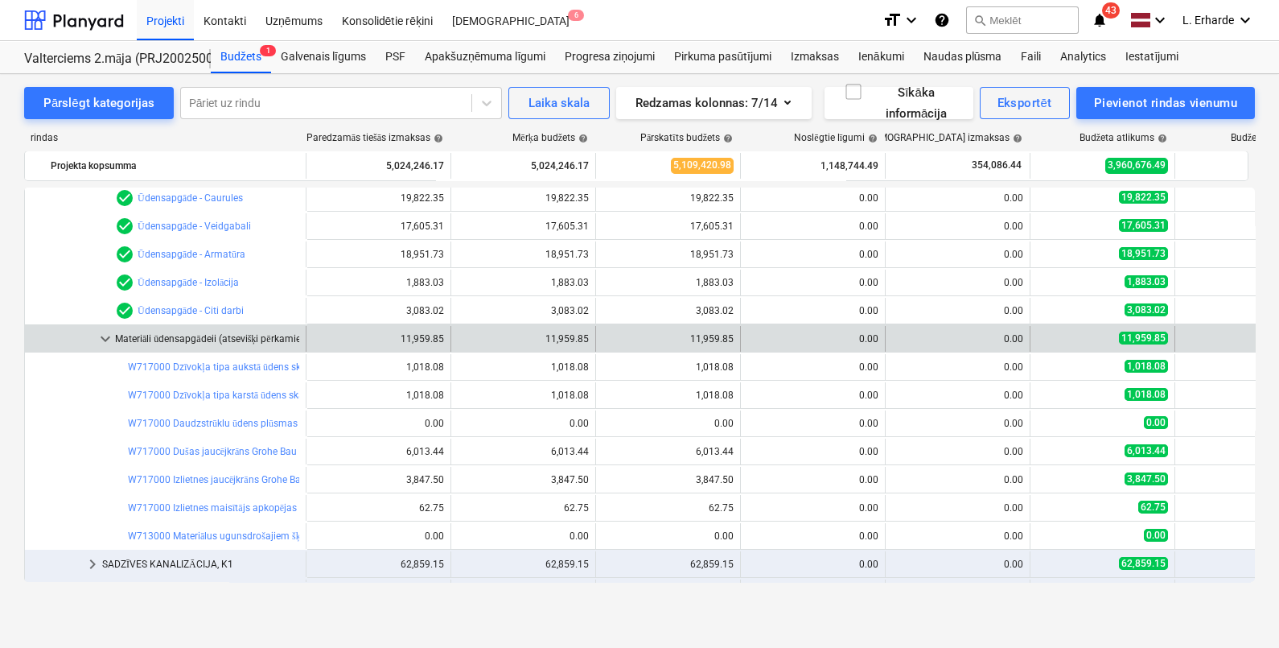
click at [105, 329] on span "keyboard_arrow_down" at bounding box center [105, 338] width 19 height 19
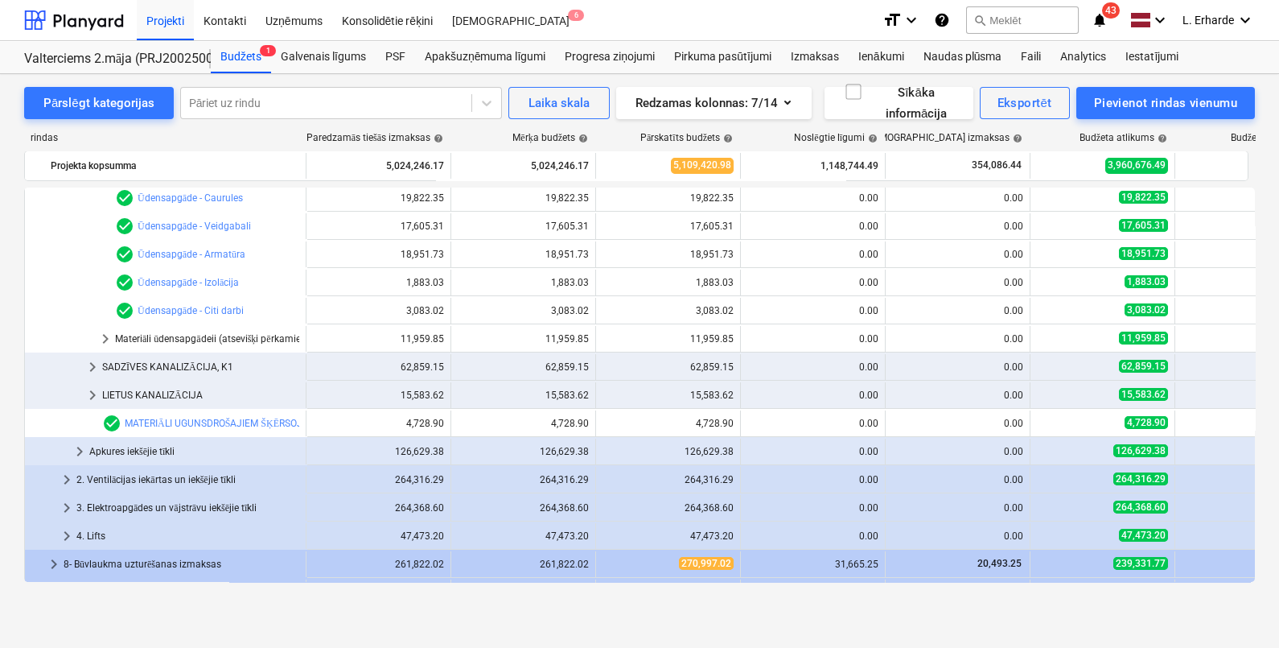
scroll to position [0, 0]
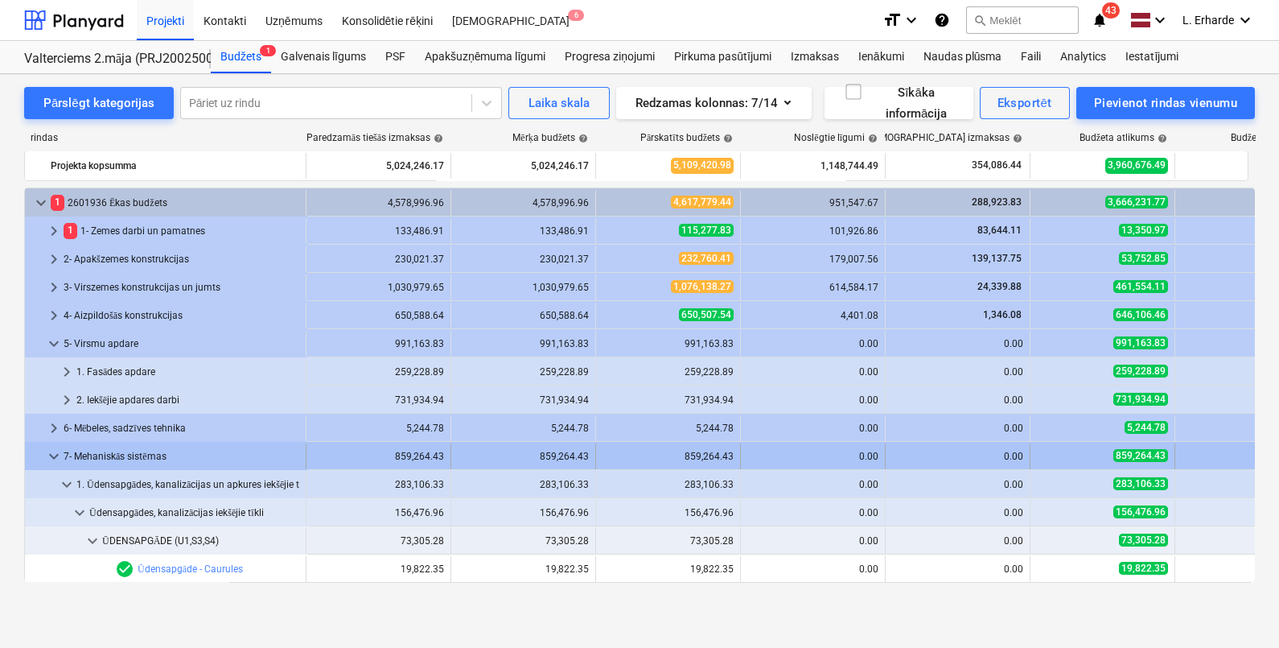
click at [54, 450] on span "keyboard_arrow_down" at bounding box center [53, 455] width 19 height 19
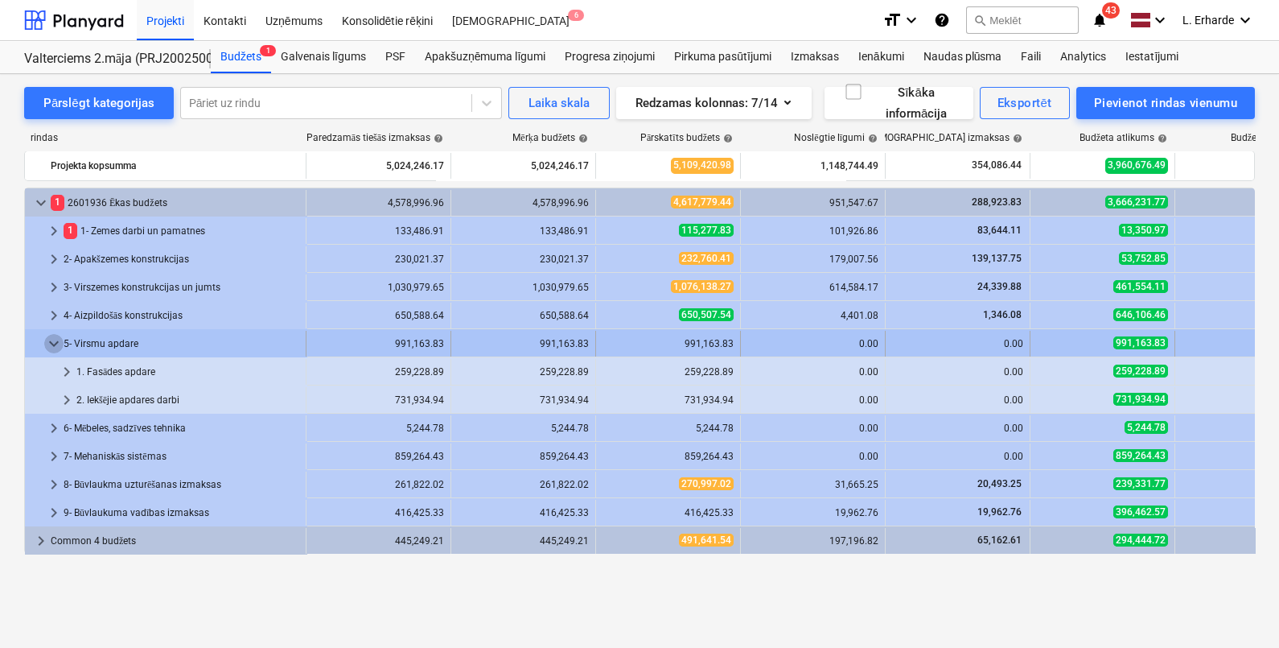
click at [46, 343] on span "keyboard_arrow_down" at bounding box center [53, 343] width 19 height 19
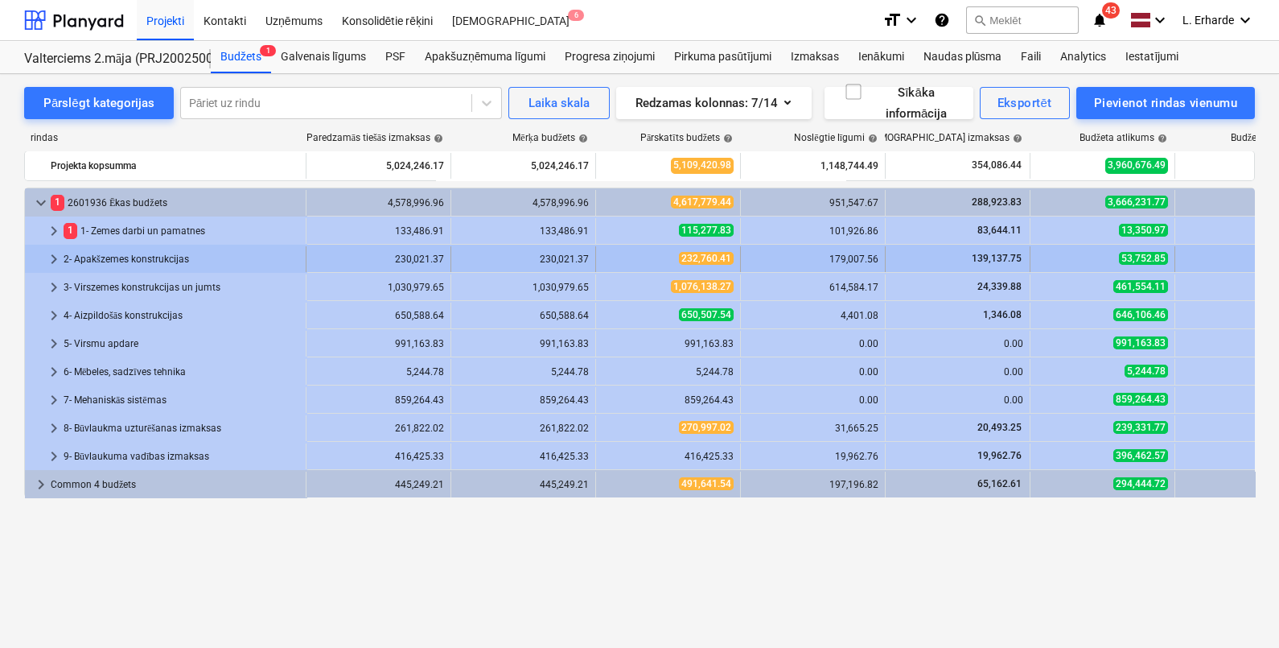
click at [60, 257] on span "keyboard_arrow_right" at bounding box center [53, 258] width 19 height 19
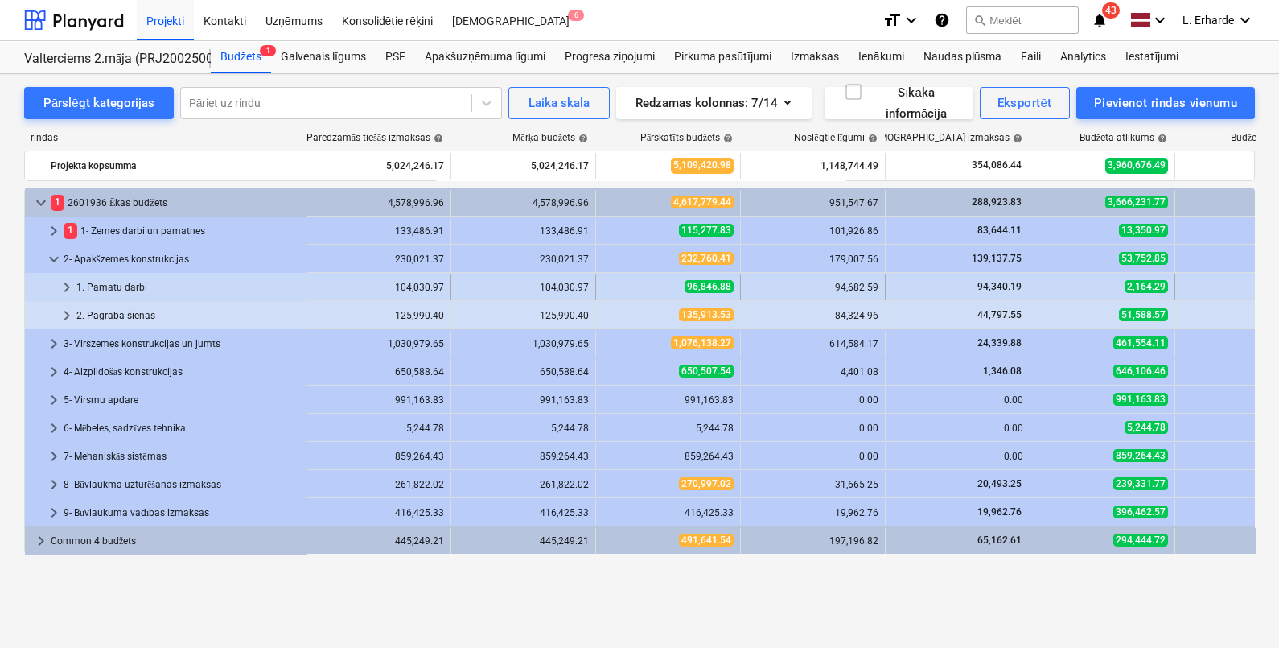
click at [60, 286] on span "keyboard_arrow_right" at bounding box center [66, 287] width 19 height 19
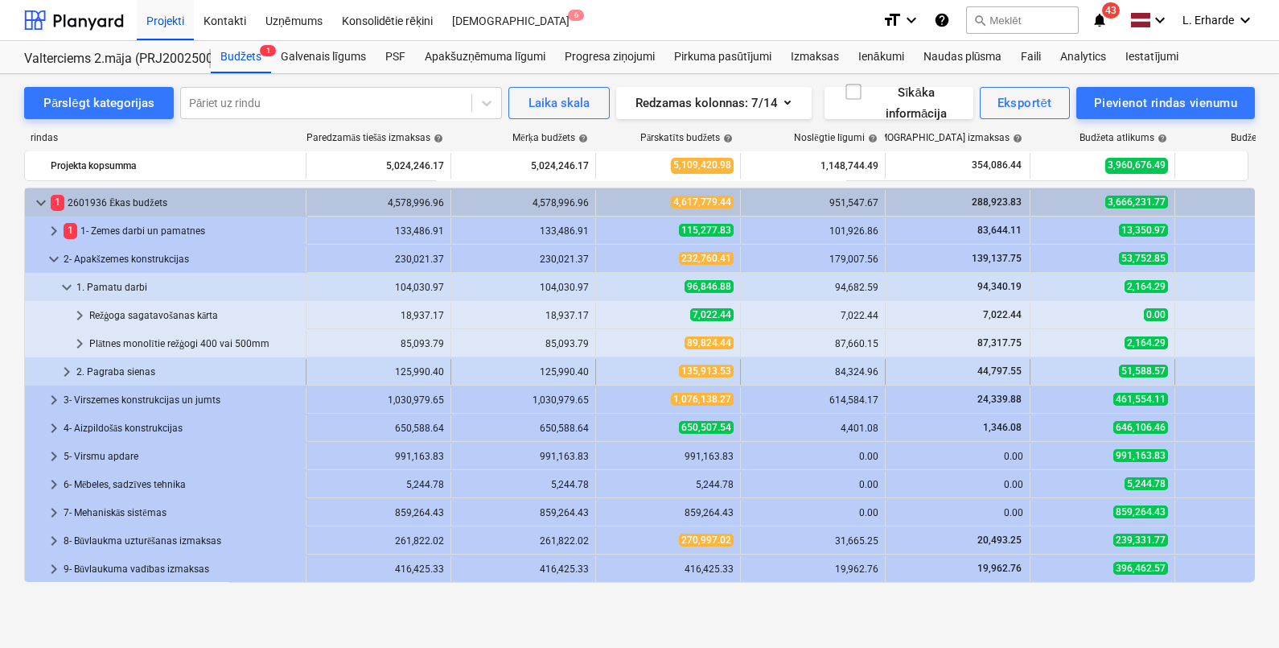
click at [64, 372] on span "keyboard_arrow_right" at bounding box center [66, 371] width 19 height 19
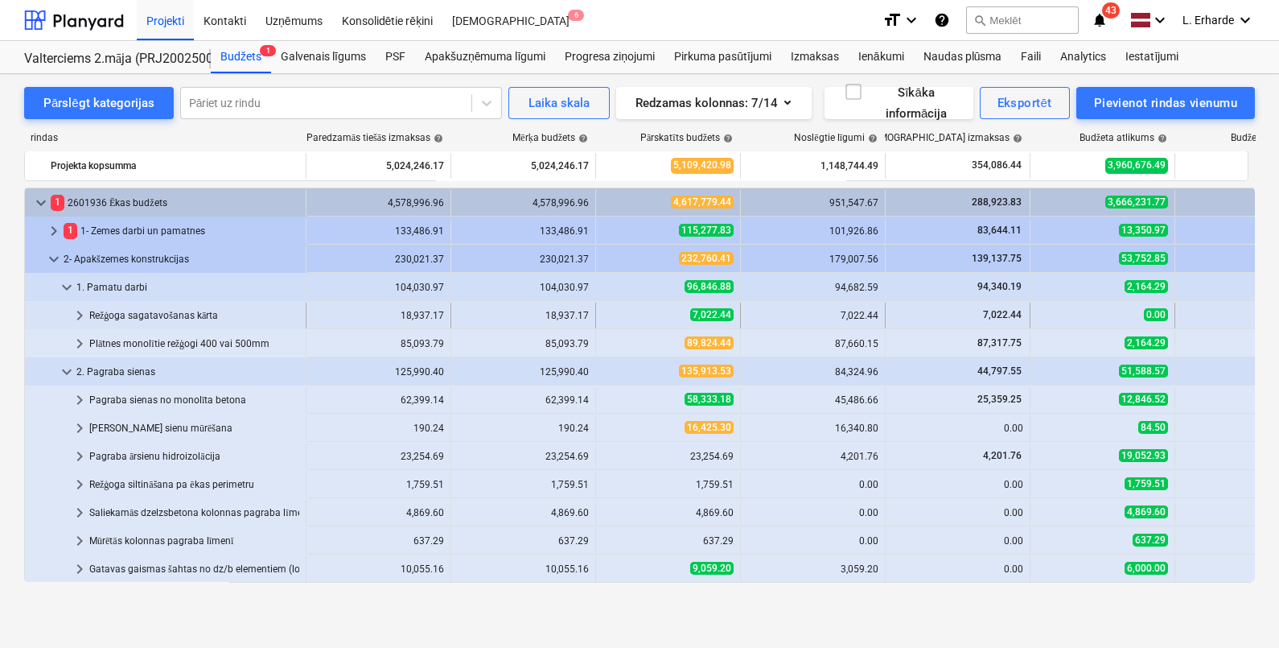
click at [83, 314] on span "keyboard_arrow_right" at bounding box center [79, 315] width 19 height 19
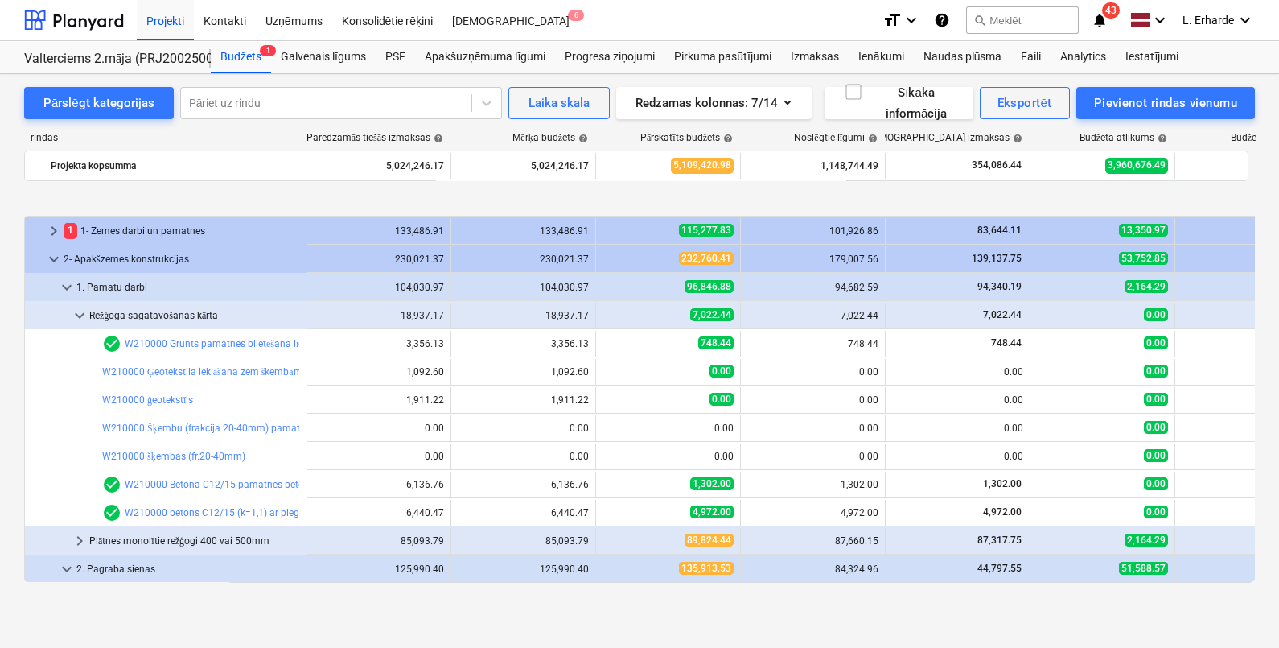
scroll to position [100, 0]
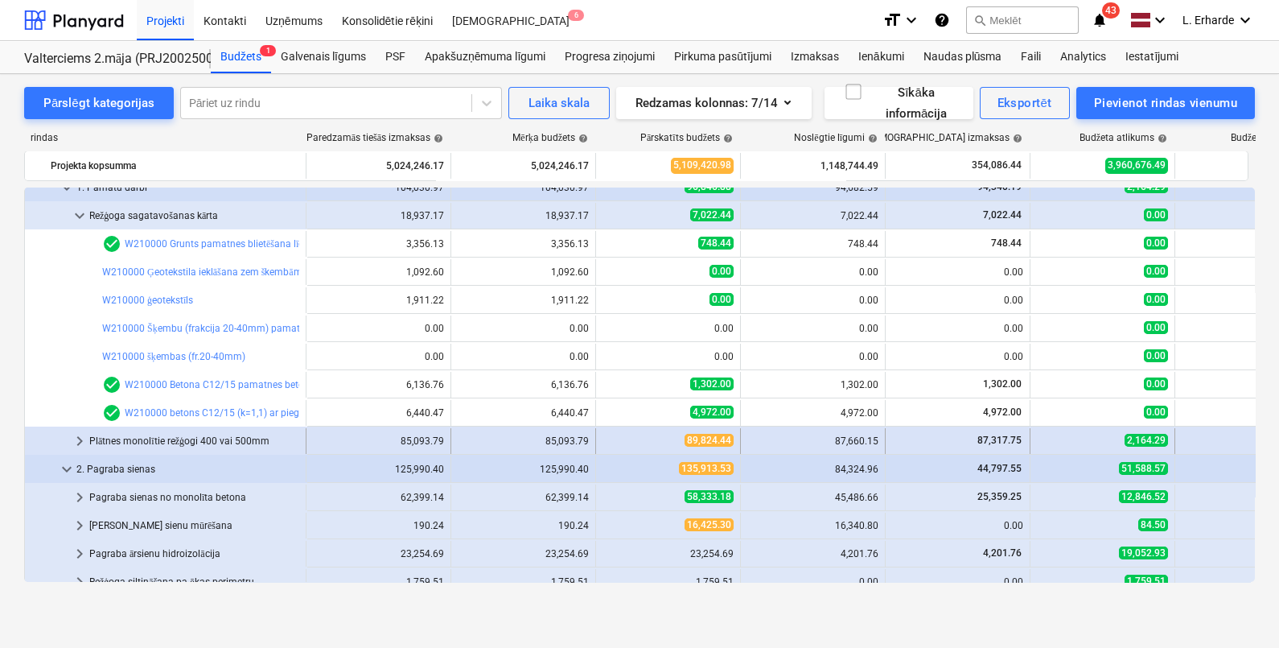
click at [75, 435] on span "keyboard_arrow_right" at bounding box center [79, 440] width 19 height 19
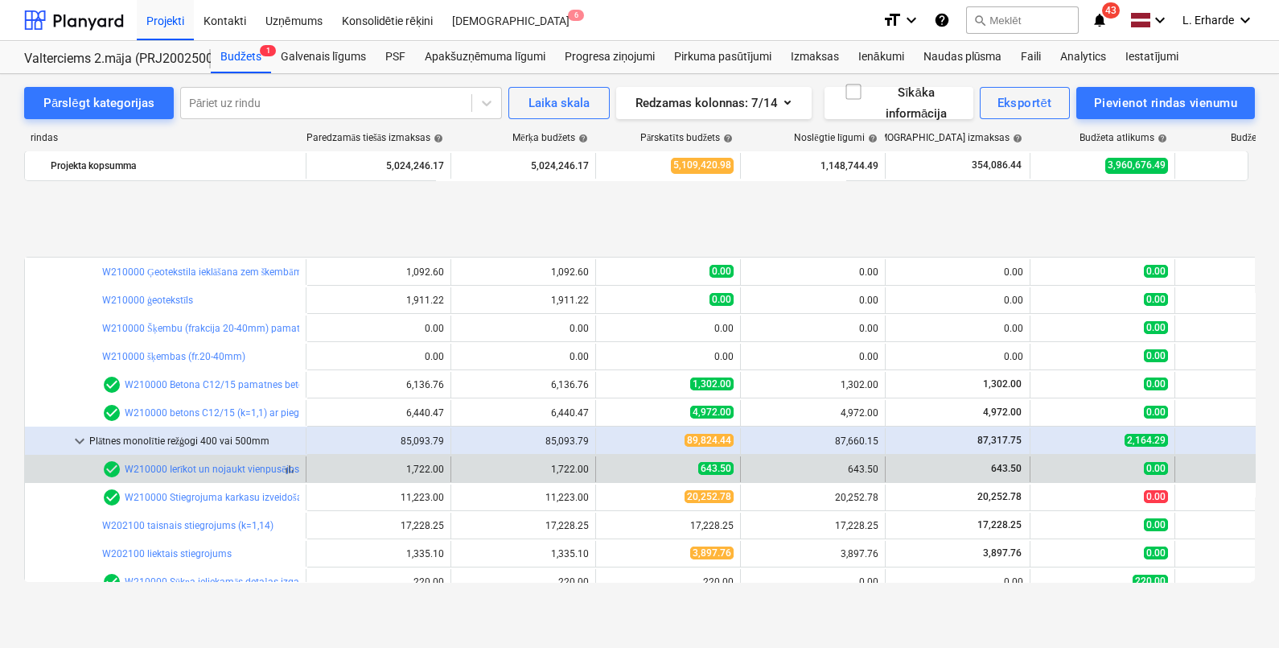
scroll to position [200, 0]
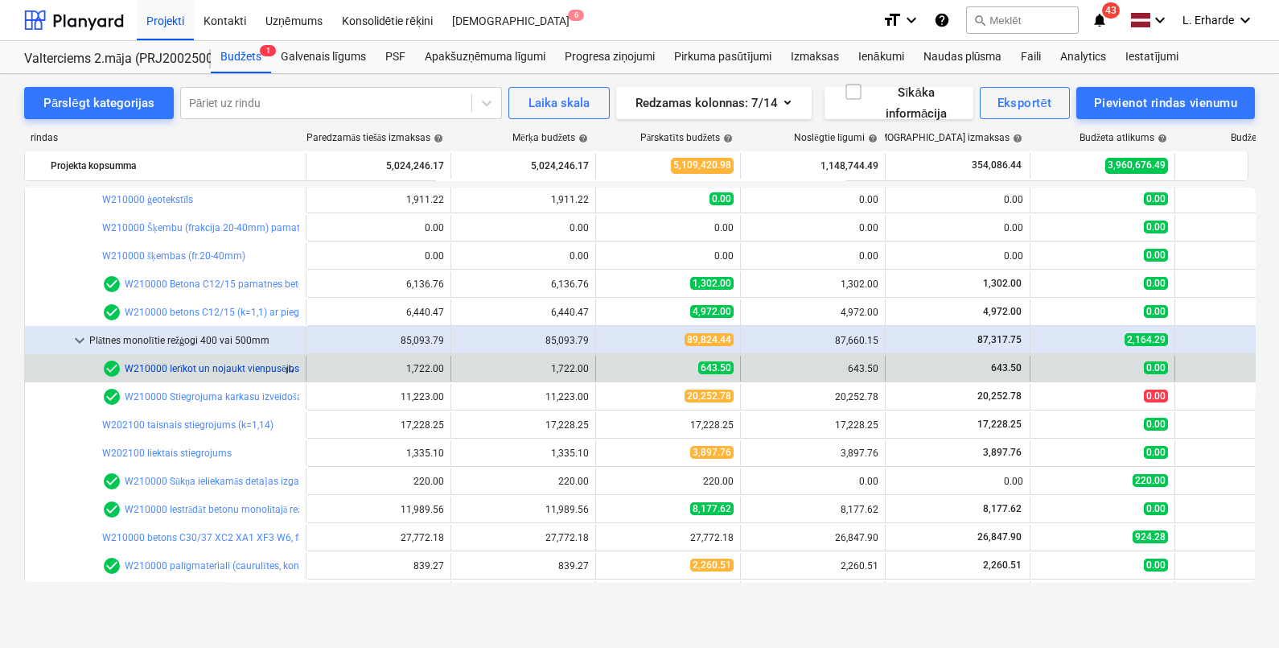
click at [232, 369] on link "W210000 Ierīkot un nojaukt vienpusējos inventārveidņus ar koka balstiem" at bounding box center [284, 368] width 319 height 11
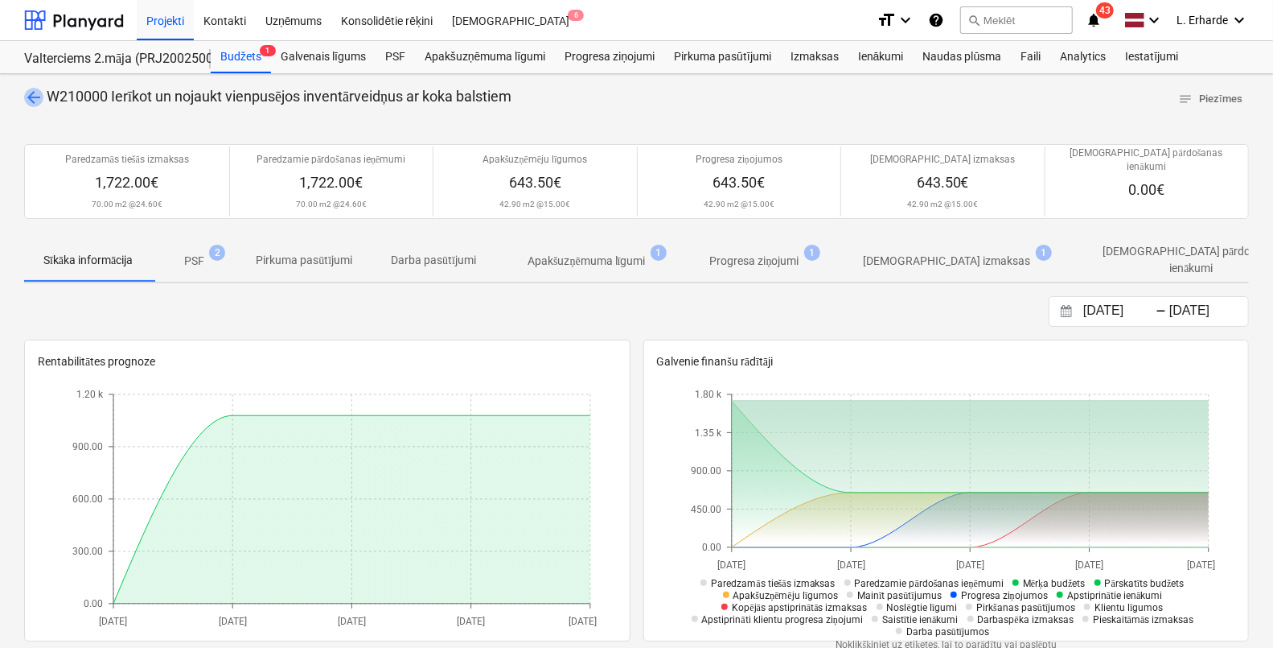
click at [40, 95] on span "arrow_back" at bounding box center [33, 97] width 19 height 19
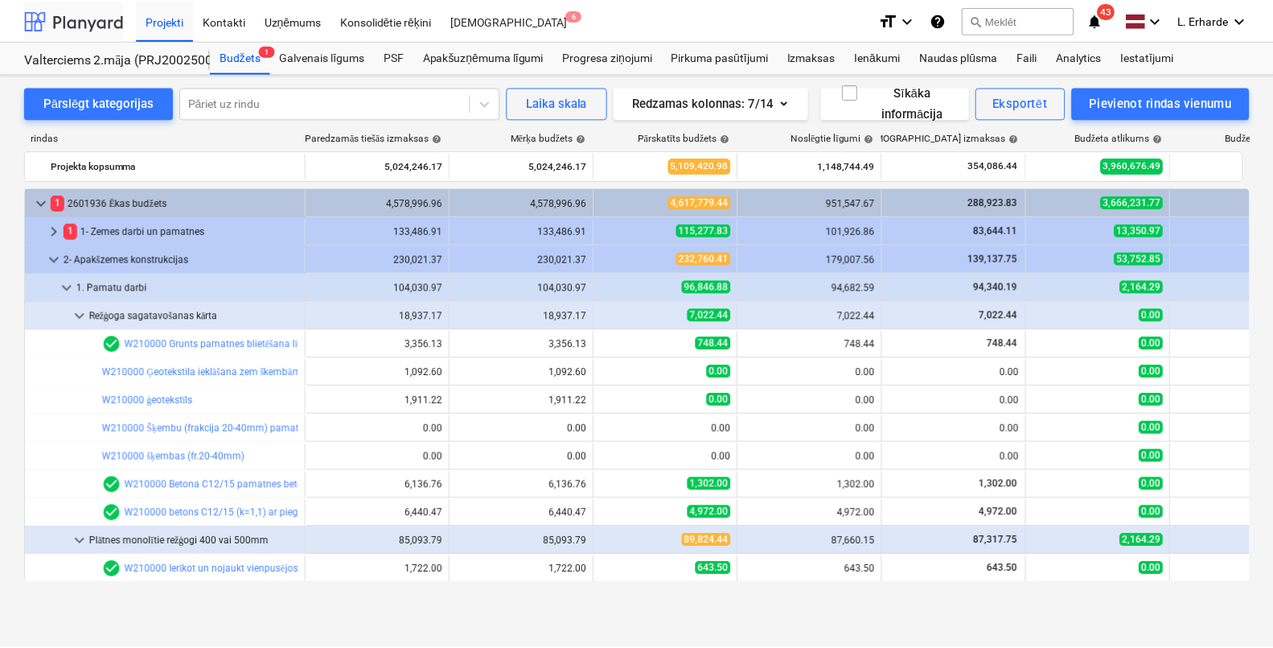
scroll to position [200, 0]
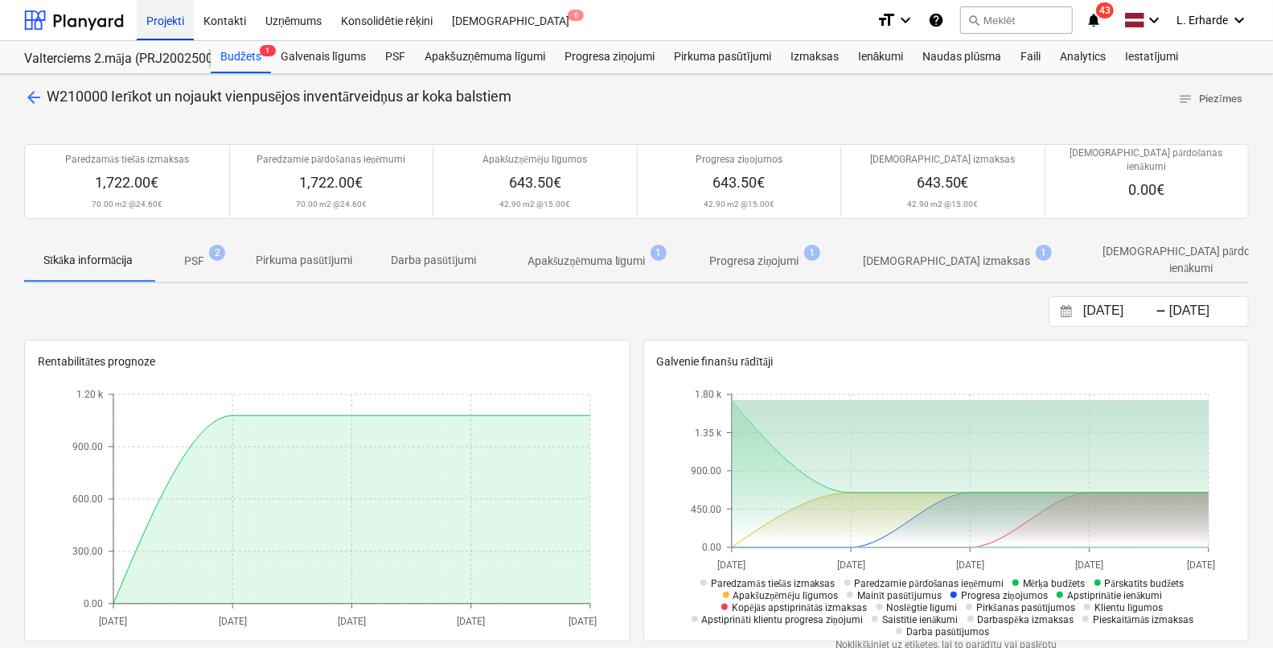
click at [175, 12] on div "Projekti" at bounding box center [165, 19] width 57 height 41
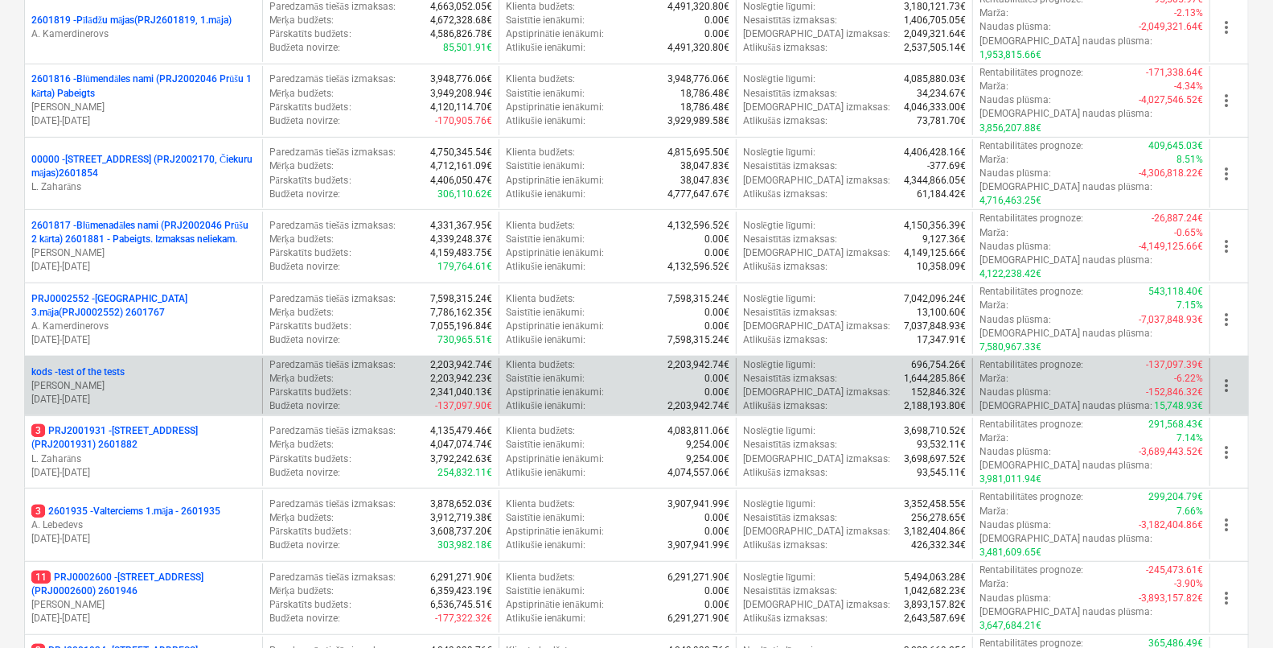
scroll to position [302, 0]
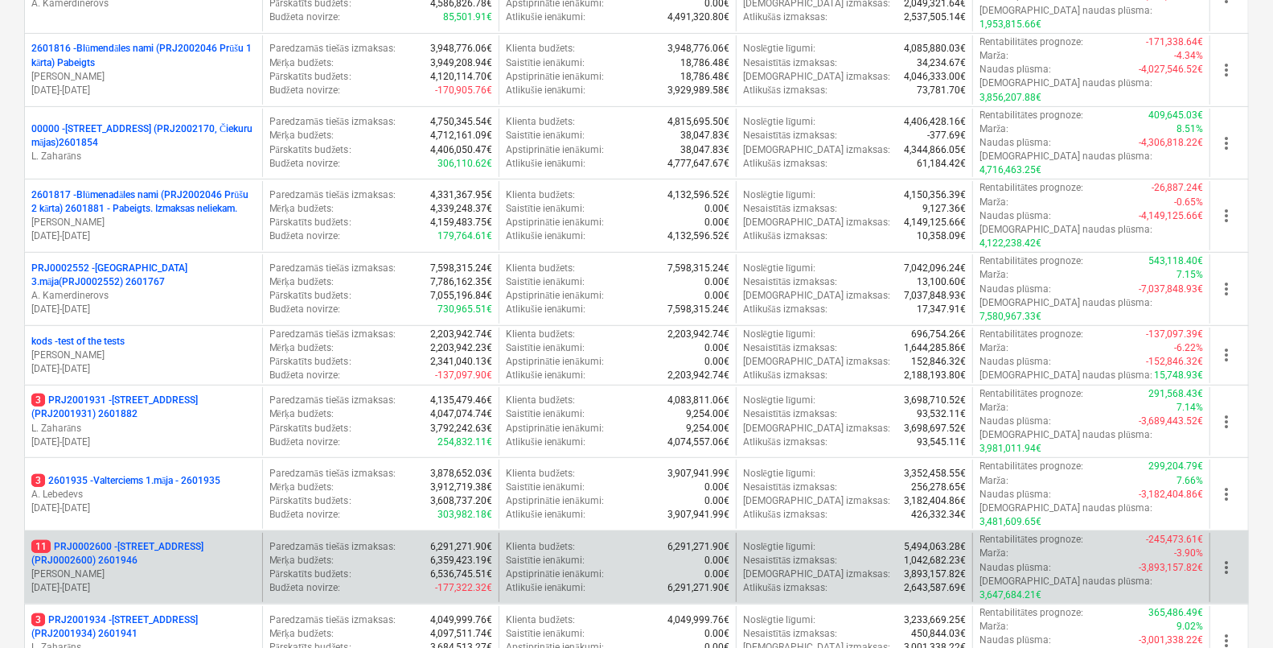
click at [158, 540] on p "11 PRJ0002600 - Vienības gatve 24, E1 ēka(PRJ0002600) 2601946" at bounding box center [143, 553] width 224 height 27
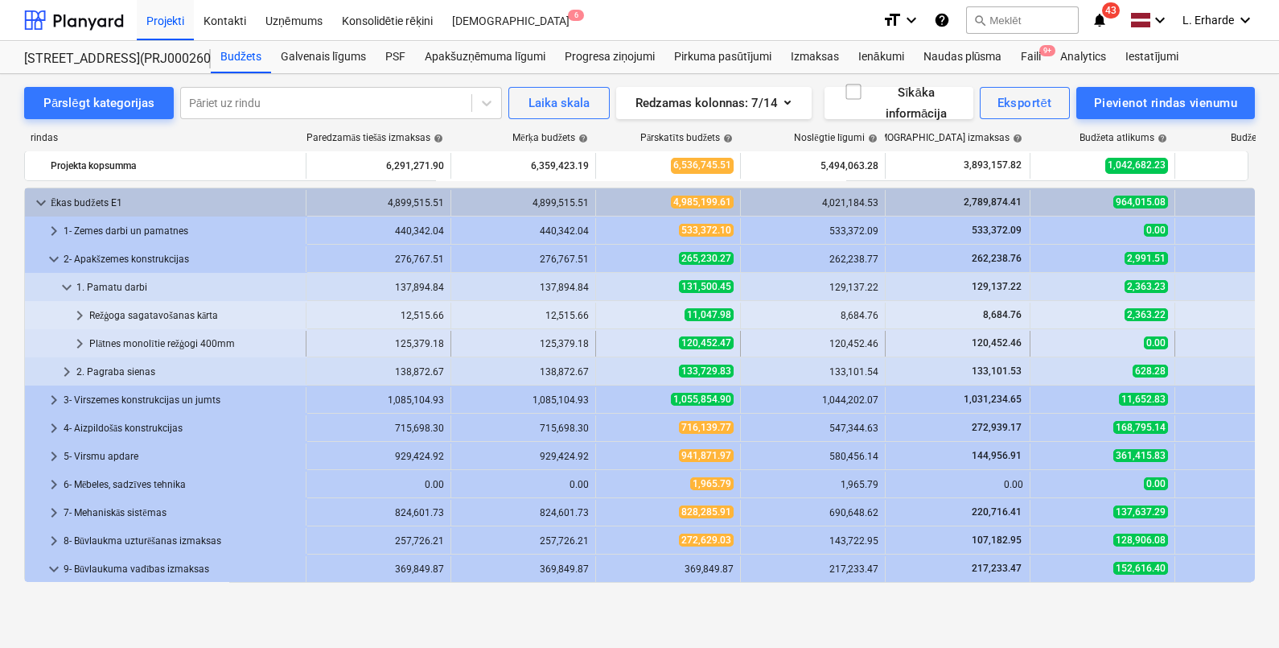
scroll to position [5, 0]
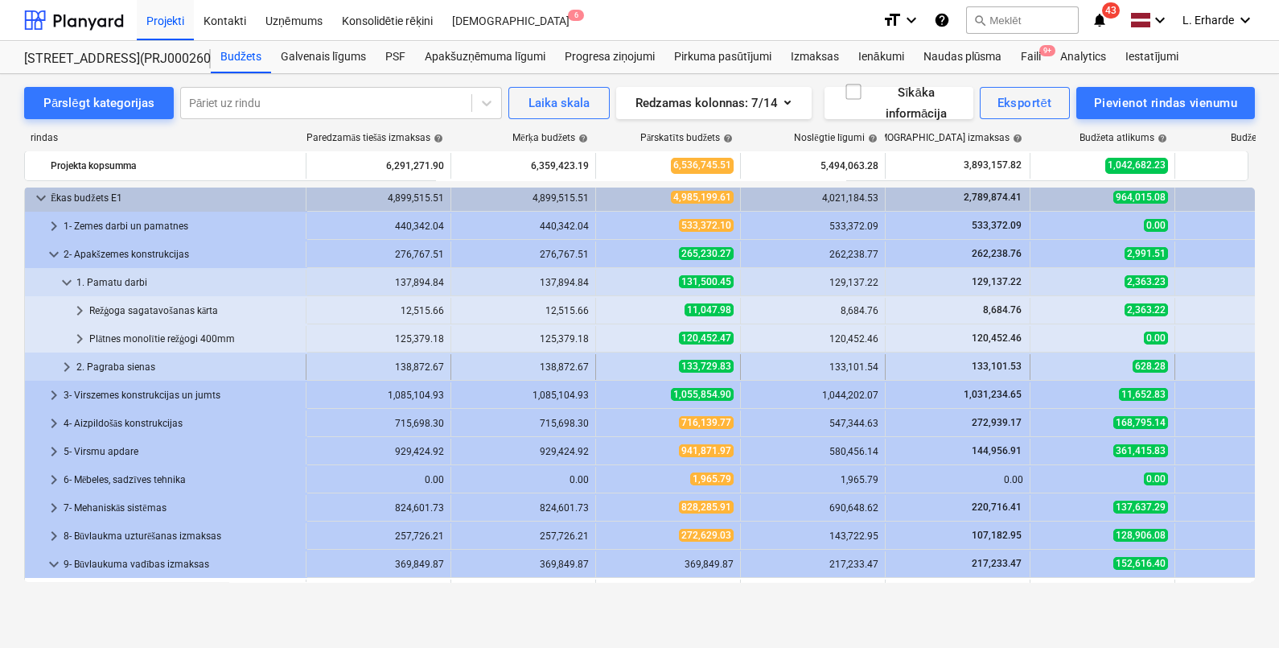
click at [65, 366] on span "keyboard_arrow_right" at bounding box center [66, 366] width 19 height 19
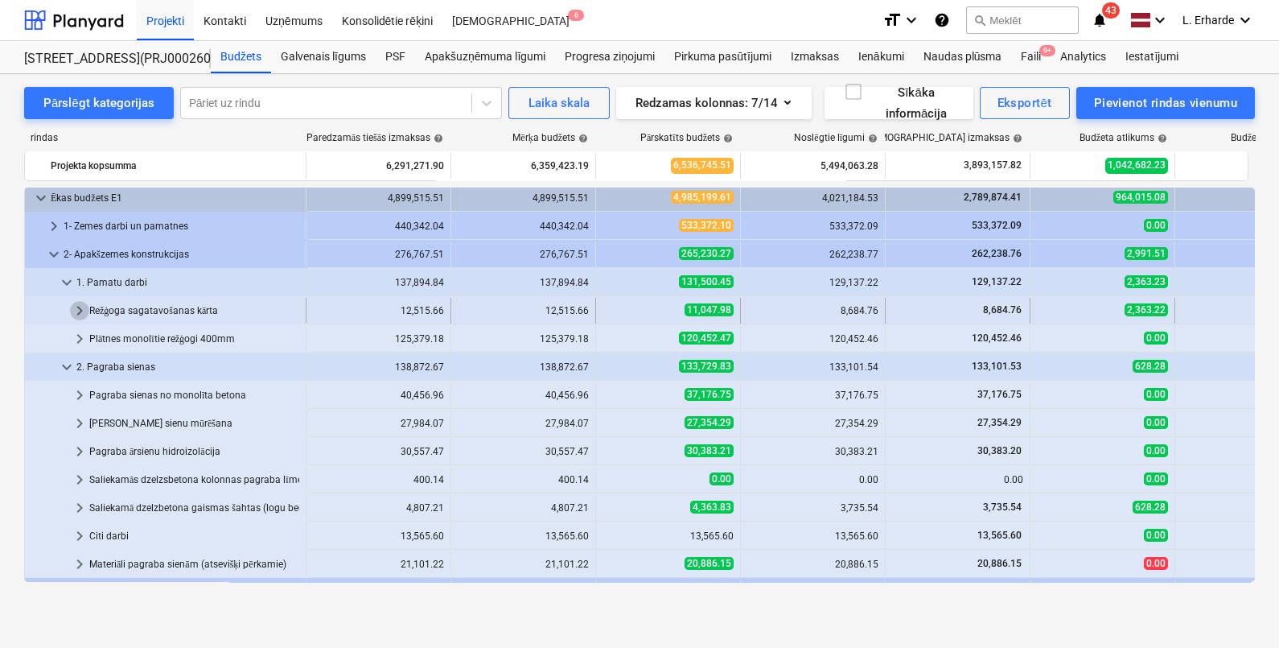
click at [78, 303] on span "keyboard_arrow_right" at bounding box center [79, 310] width 19 height 19
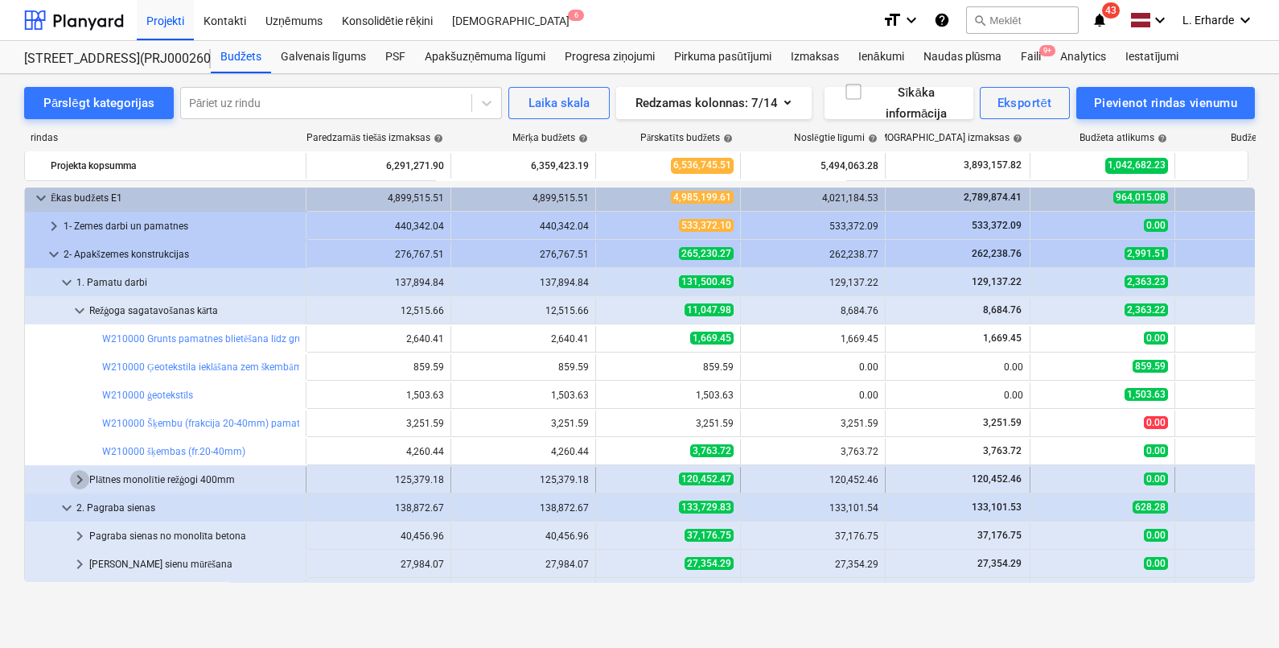
click at [74, 478] on span "keyboard_arrow_right" at bounding box center [79, 479] width 19 height 19
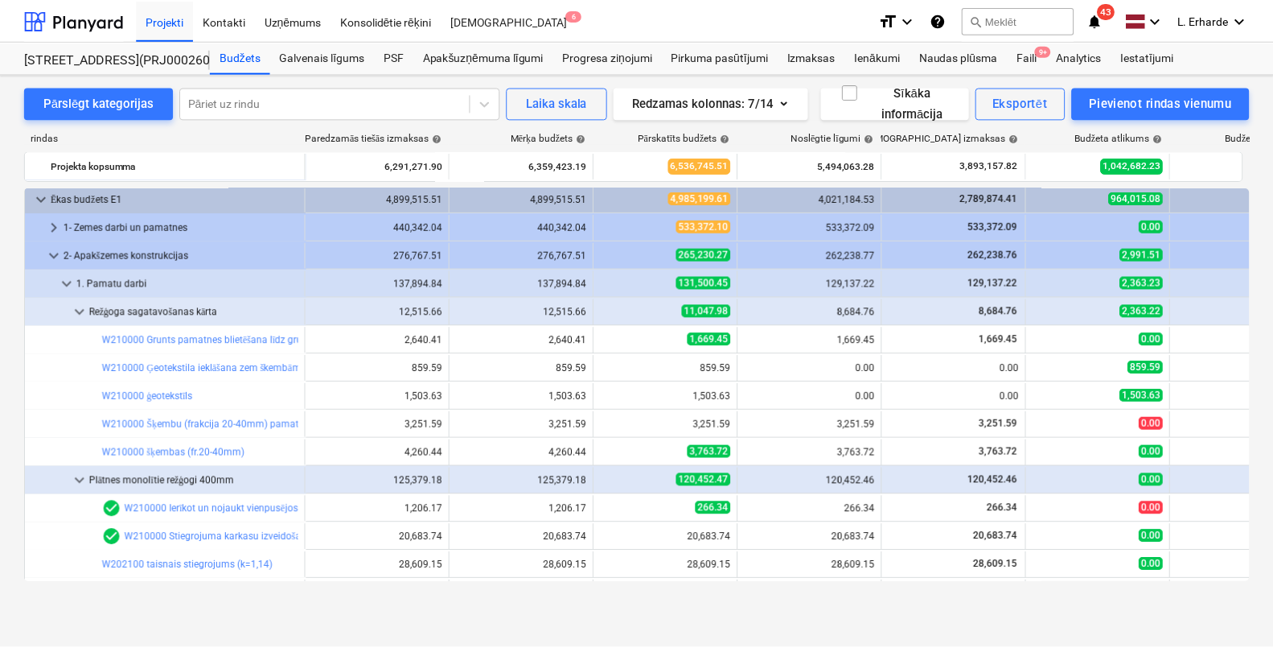
scroll to position [0, 0]
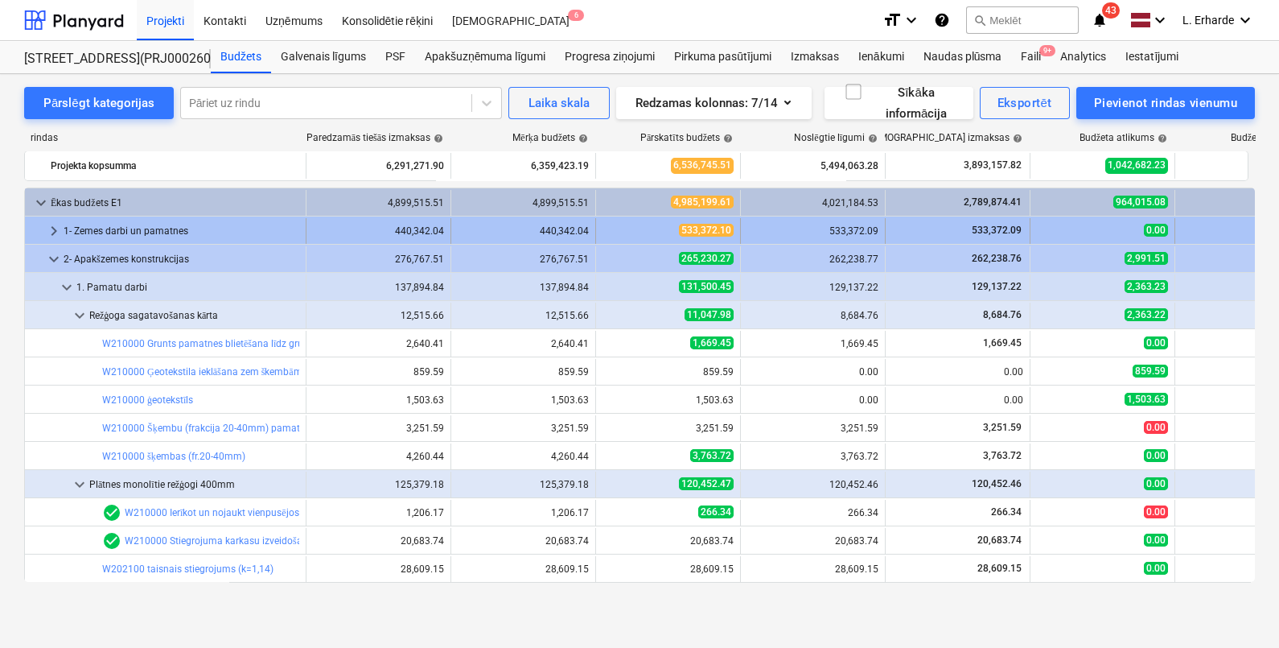
click at [56, 227] on span "keyboard_arrow_right" at bounding box center [53, 230] width 19 height 19
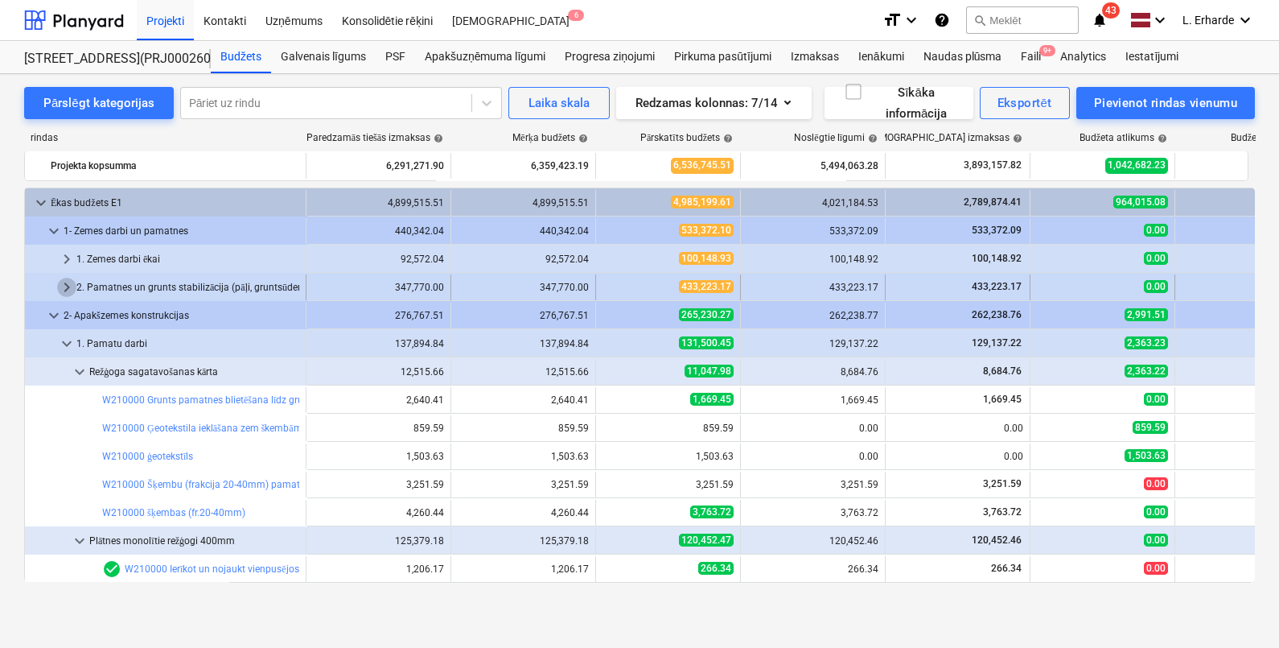
click at [68, 284] on span "keyboard_arrow_right" at bounding box center [66, 287] width 19 height 19
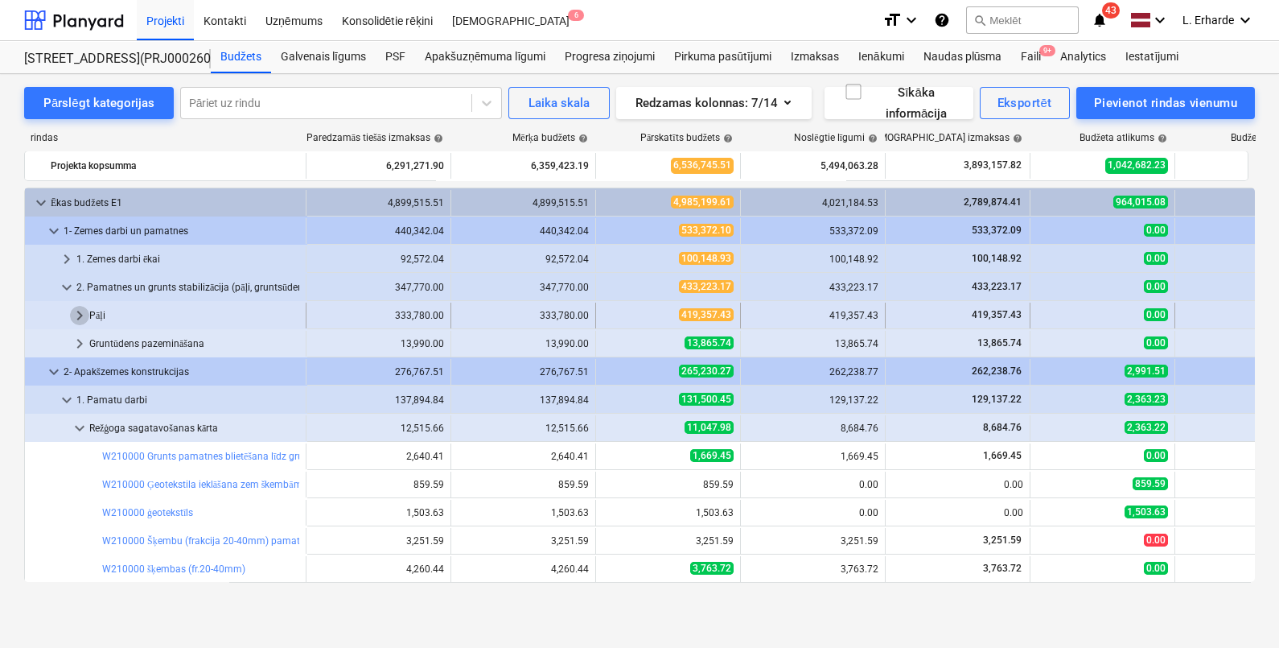
click at [82, 312] on span "keyboard_arrow_right" at bounding box center [79, 315] width 19 height 19
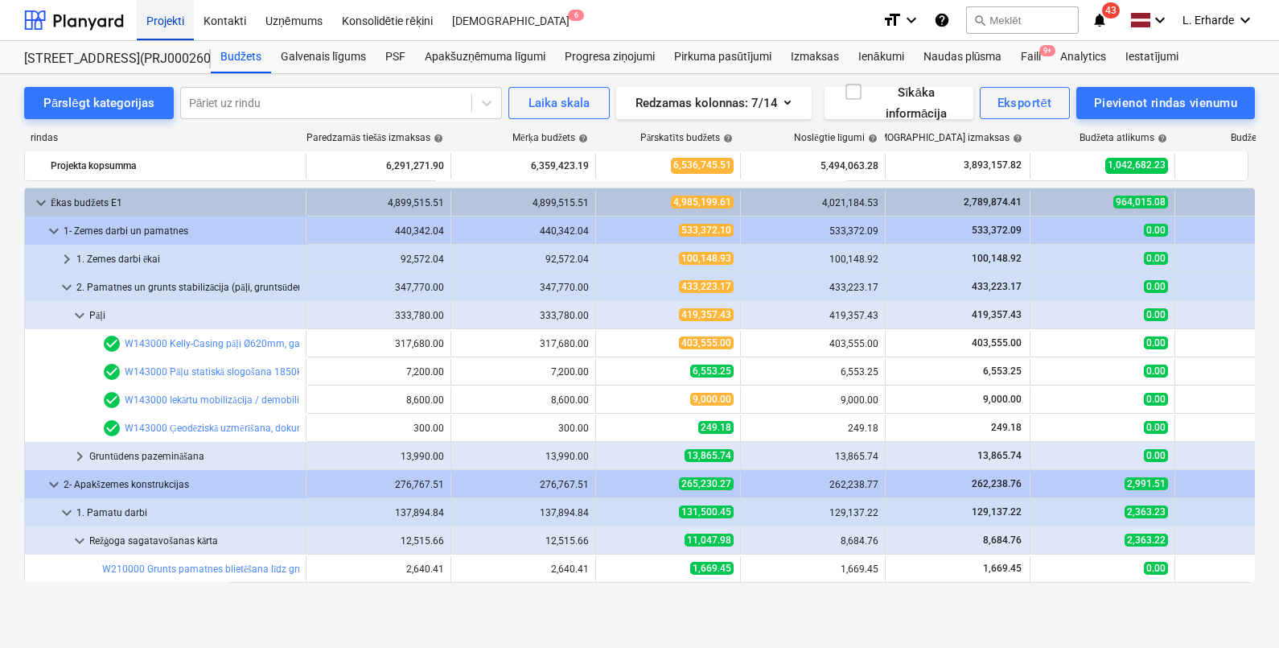
click at [165, 20] on div "Projekti" at bounding box center [165, 19] width 57 height 41
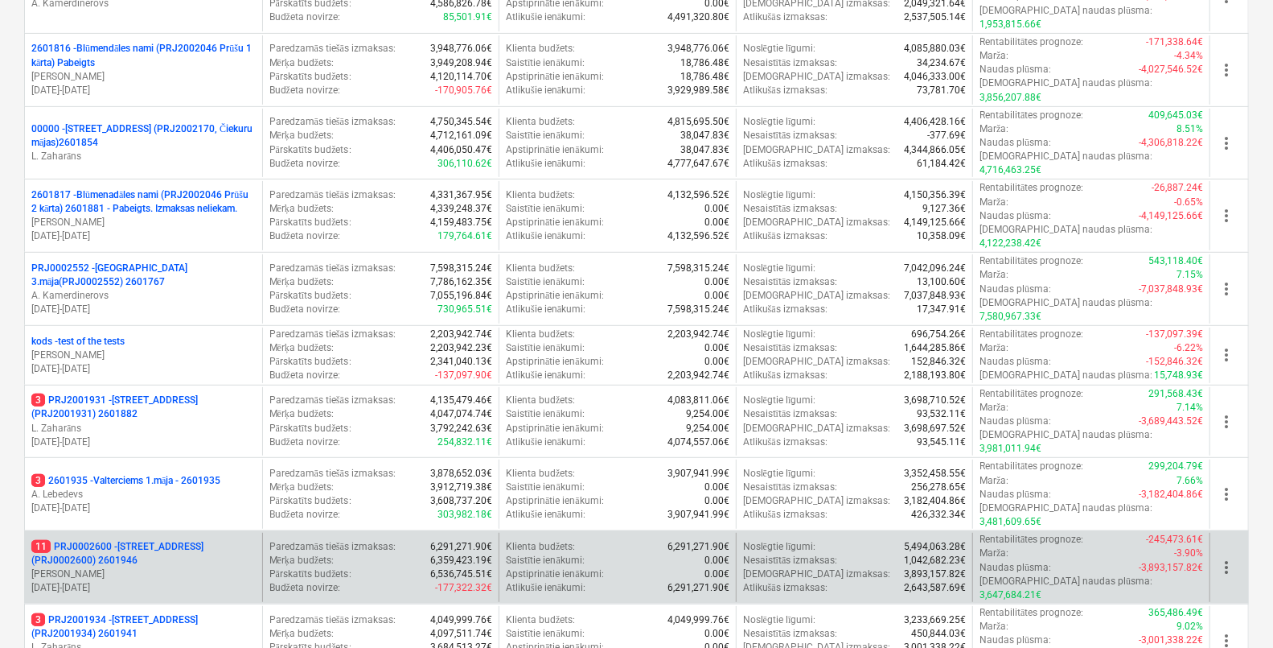
scroll to position [200, 0]
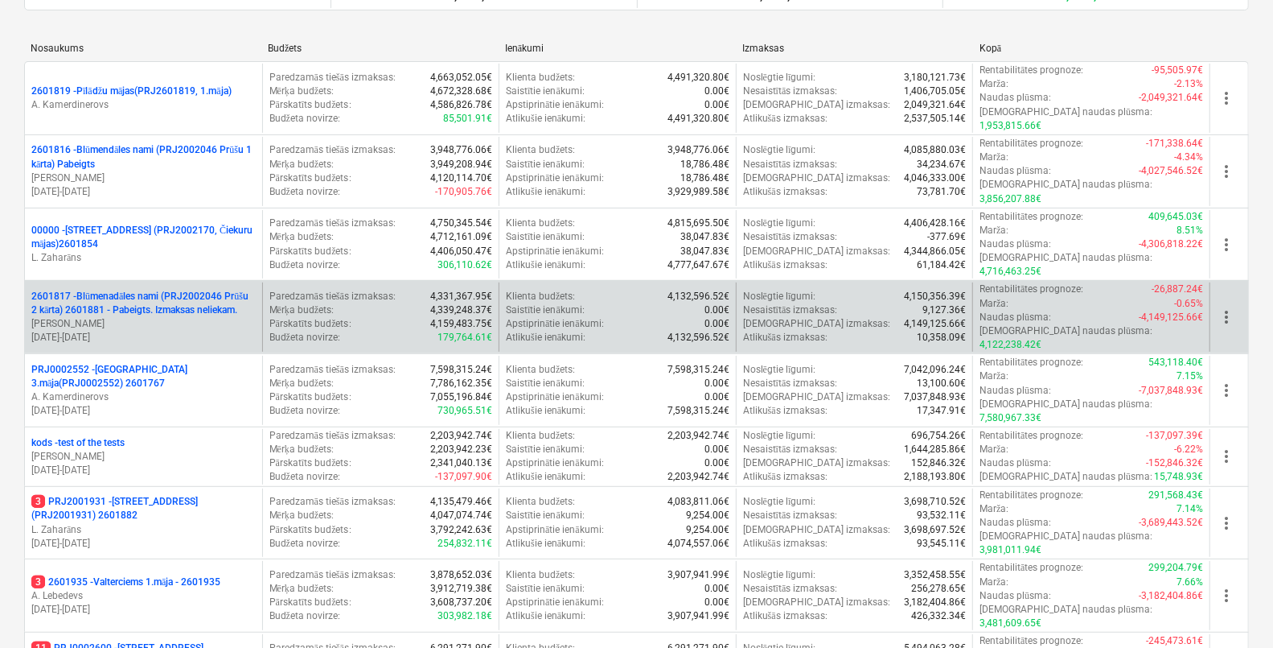
click at [213, 290] on p "2601817 - Blūmenadāles nami (PRJ2002046 Prūšu 2 kārta) 2601881 - Pabeigts. Izma…" at bounding box center [143, 303] width 224 height 27
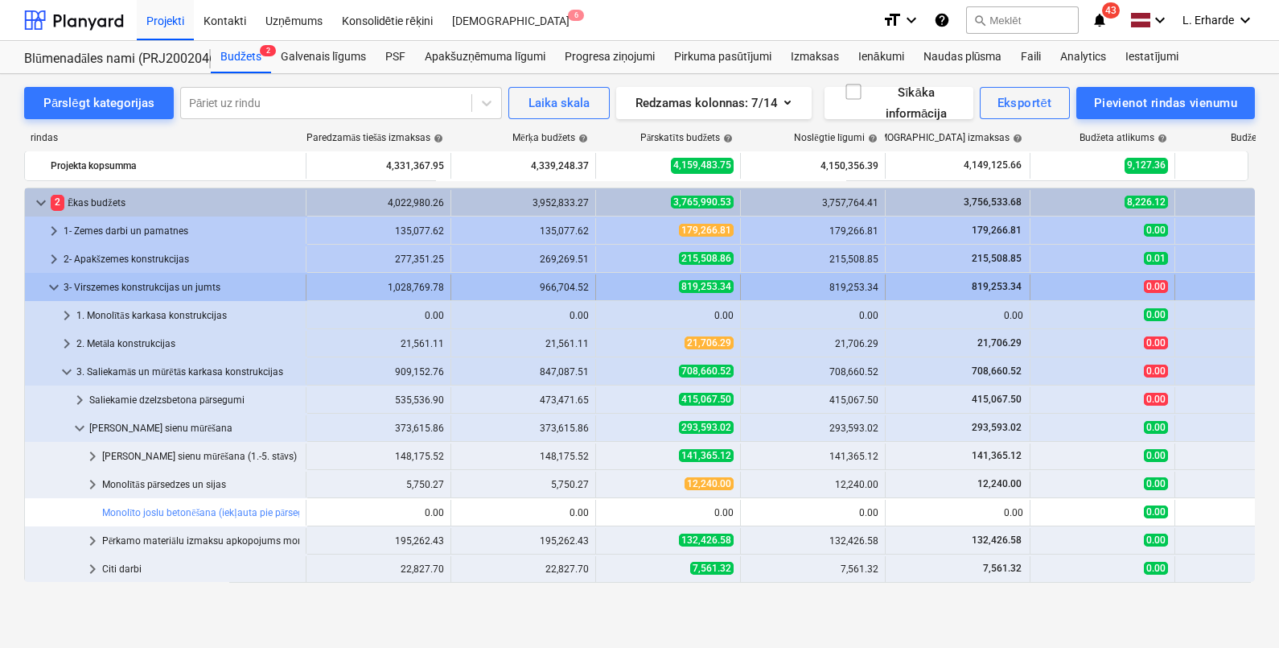
click at [52, 286] on span "keyboard_arrow_down" at bounding box center [53, 287] width 19 height 19
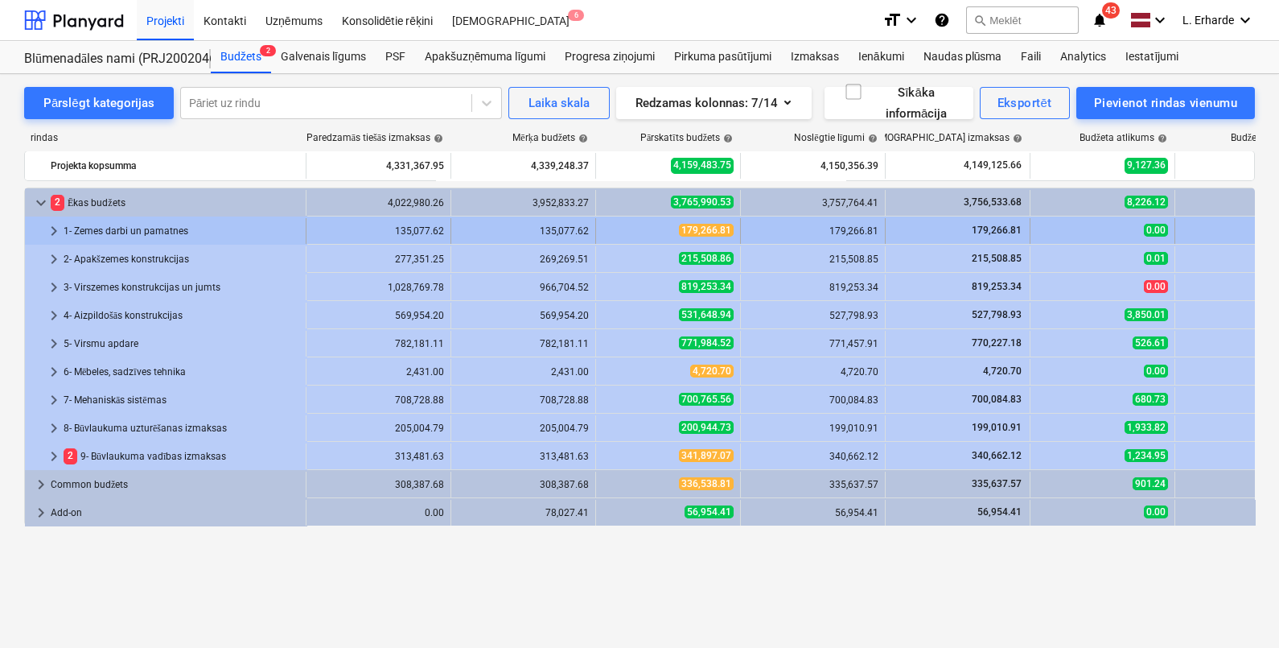
click at [51, 220] on div "keyboard_arrow_right" at bounding box center [53, 231] width 19 height 26
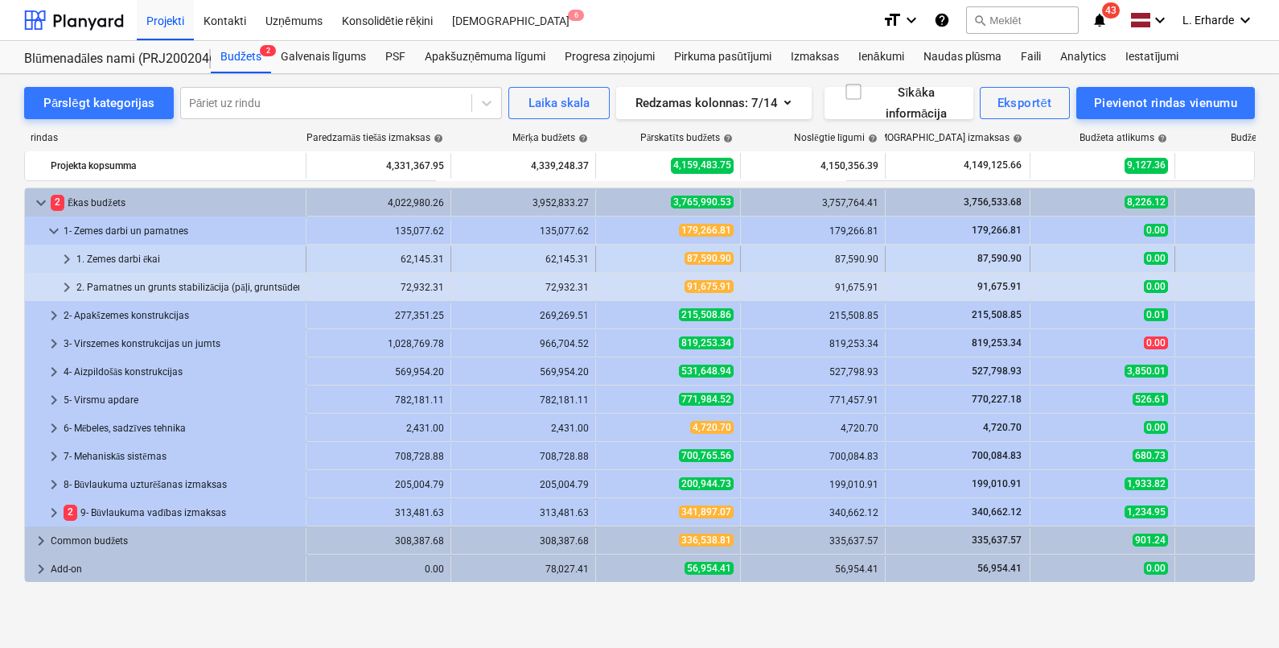
click at [71, 254] on span "keyboard_arrow_right" at bounding box center [66, 258] width 19 height 19
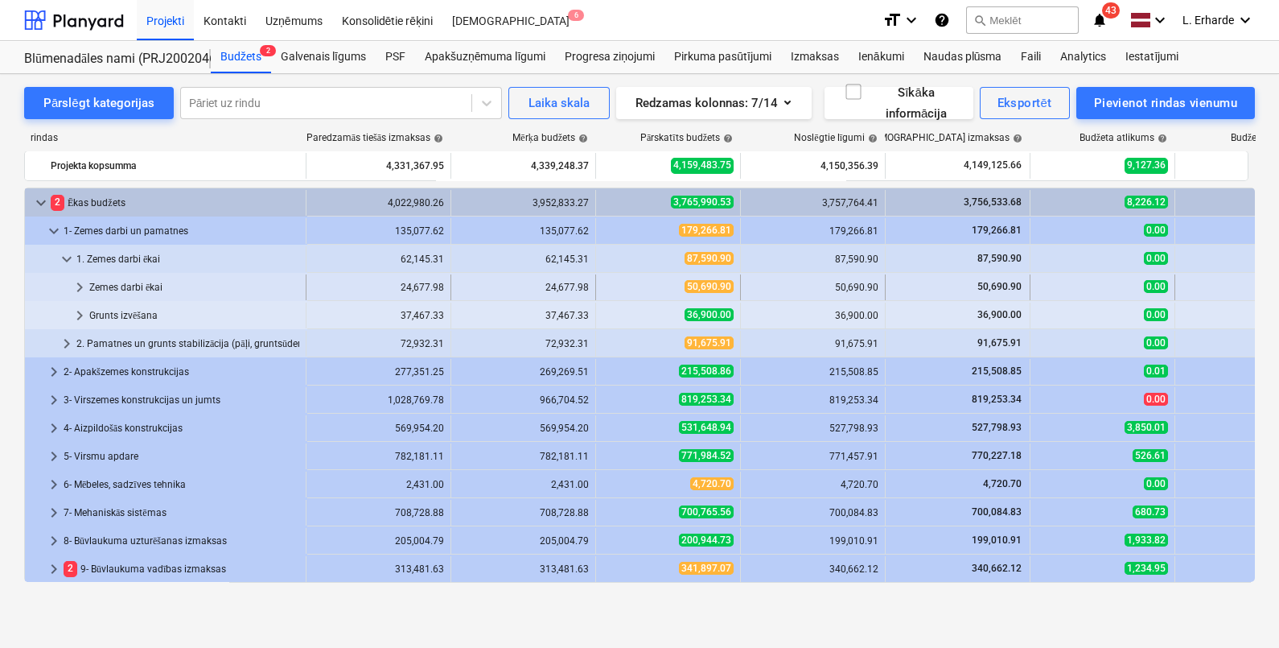
click at [80, 282] on span "keyboard_arrow_right" at bounding box center [79, 287] width 19 height 19
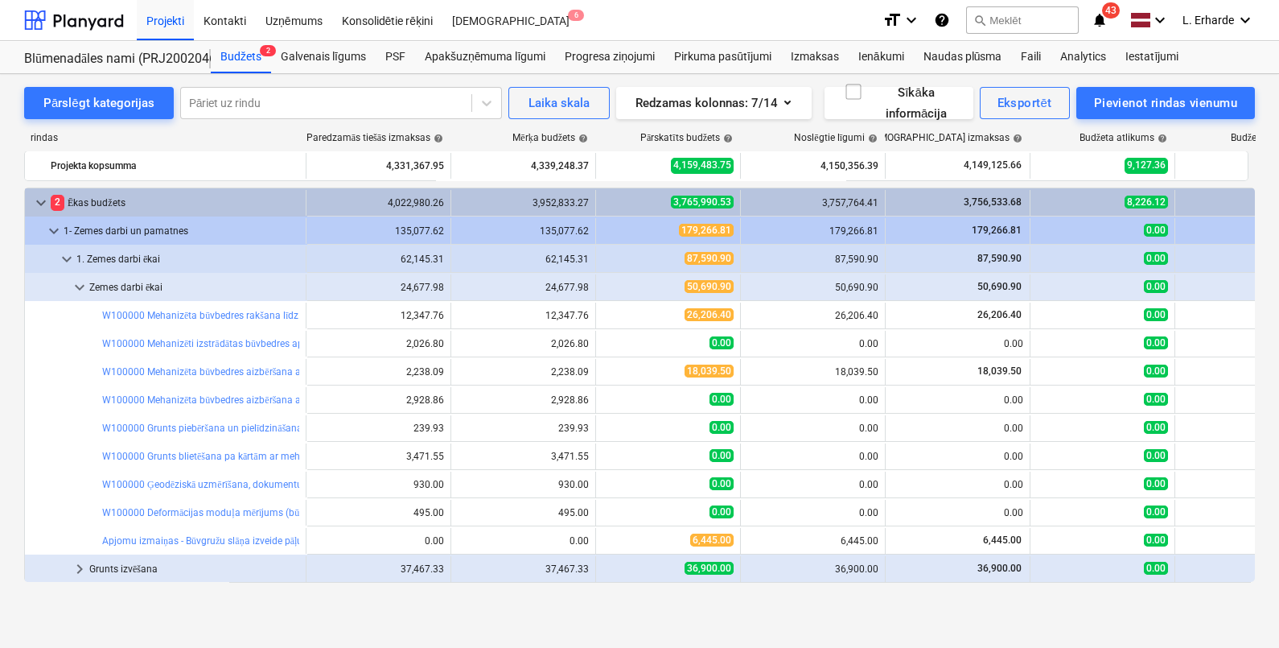
scroll to position [100, 0]
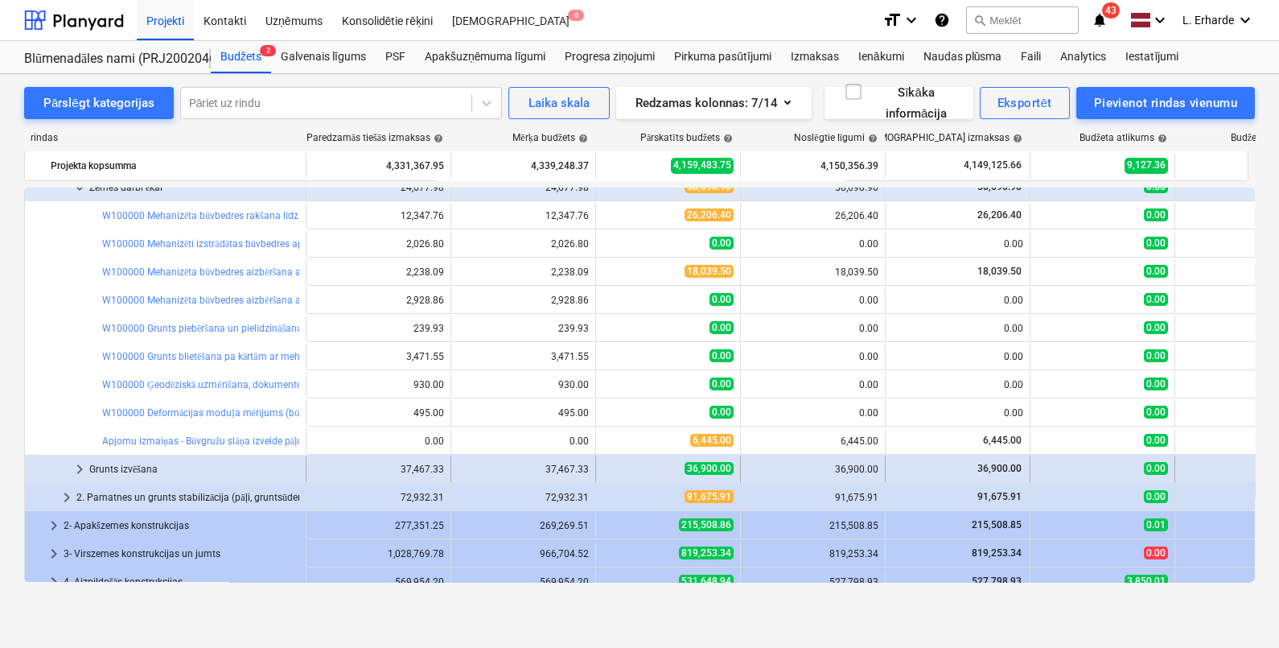
click at [80, 467] on span "keyboard_arrow_right" at bounding box center [79, 468] width 19 height 19
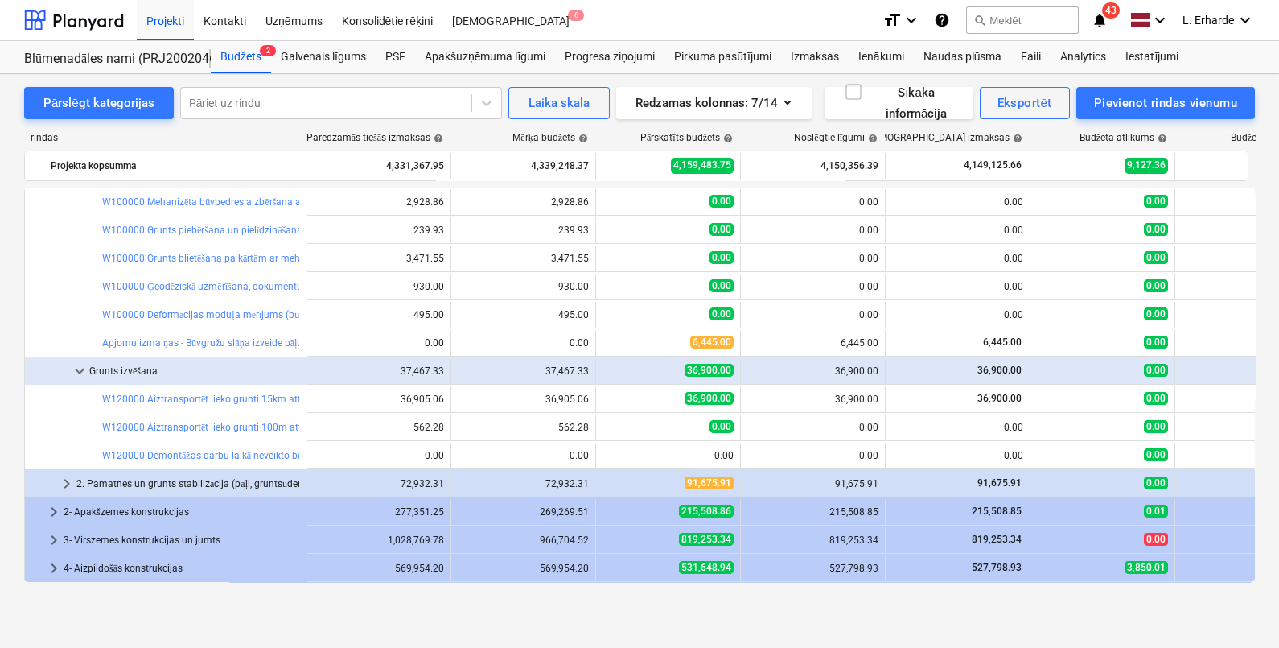
scroll to position [200, 0]
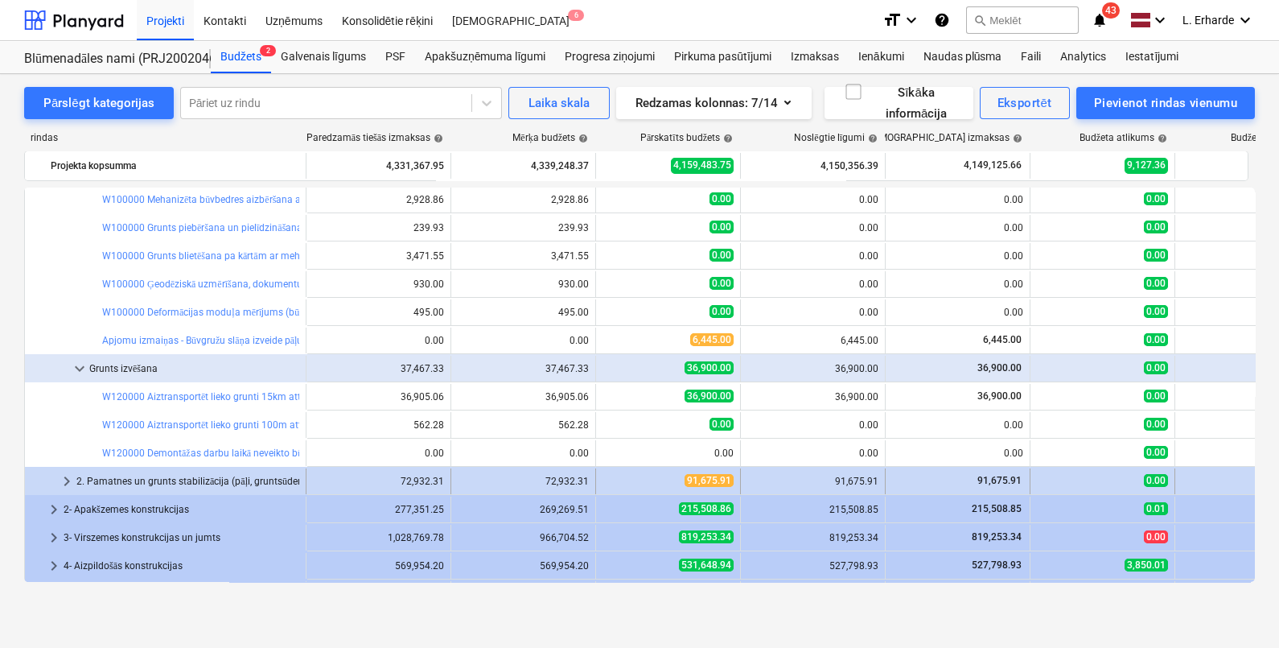
click at [64, 475] on span "keyboard_arrow_right" at bounding box center [66, 480] width 19 height 19
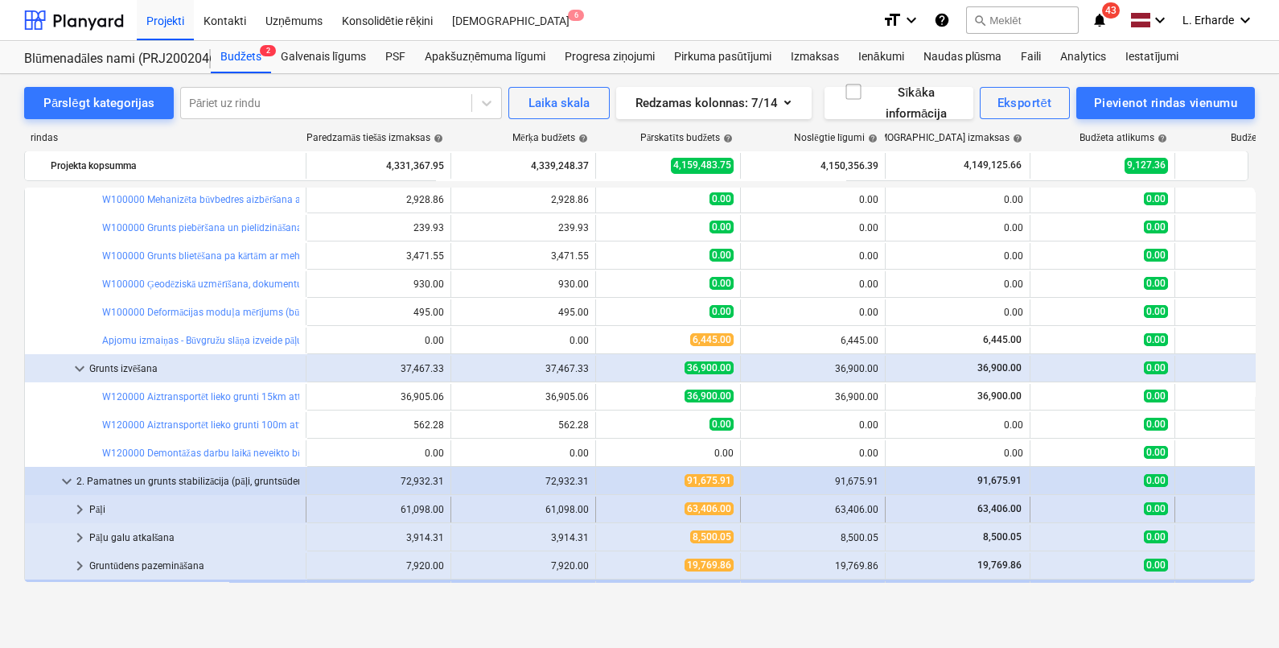
click at [76, 503] on span "keyboard_arrow_right" at bounding box center [79, 509] width 19 height 19
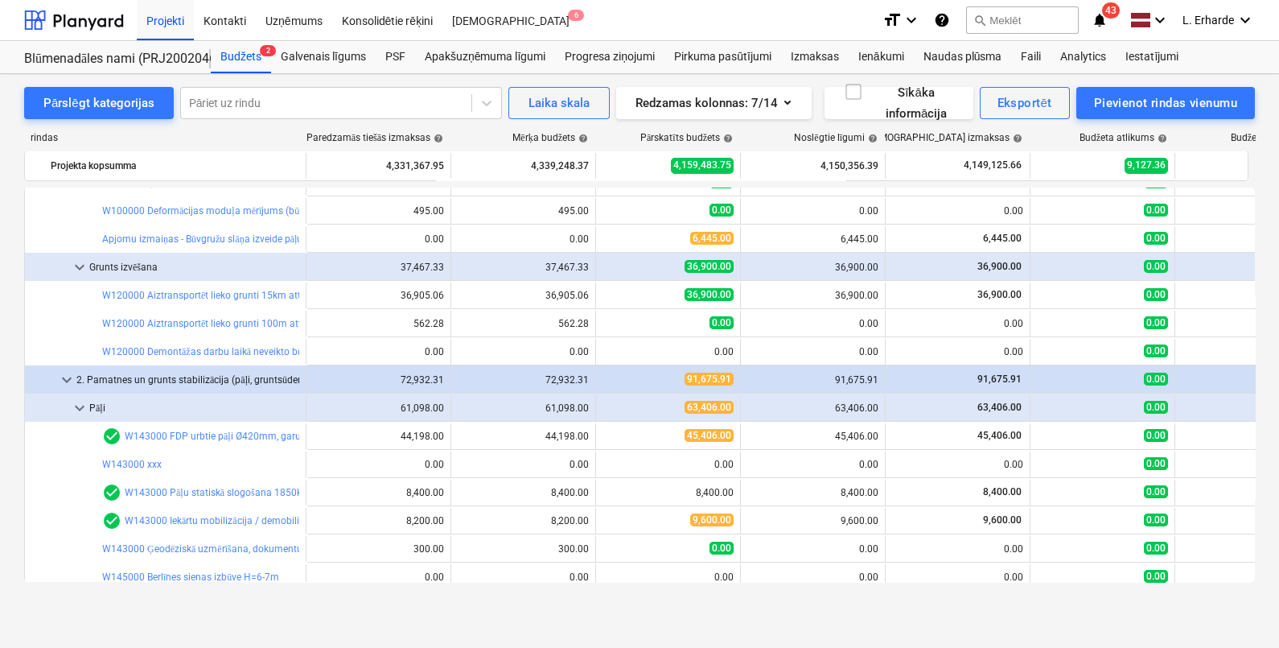
scroll to position [0, 0]
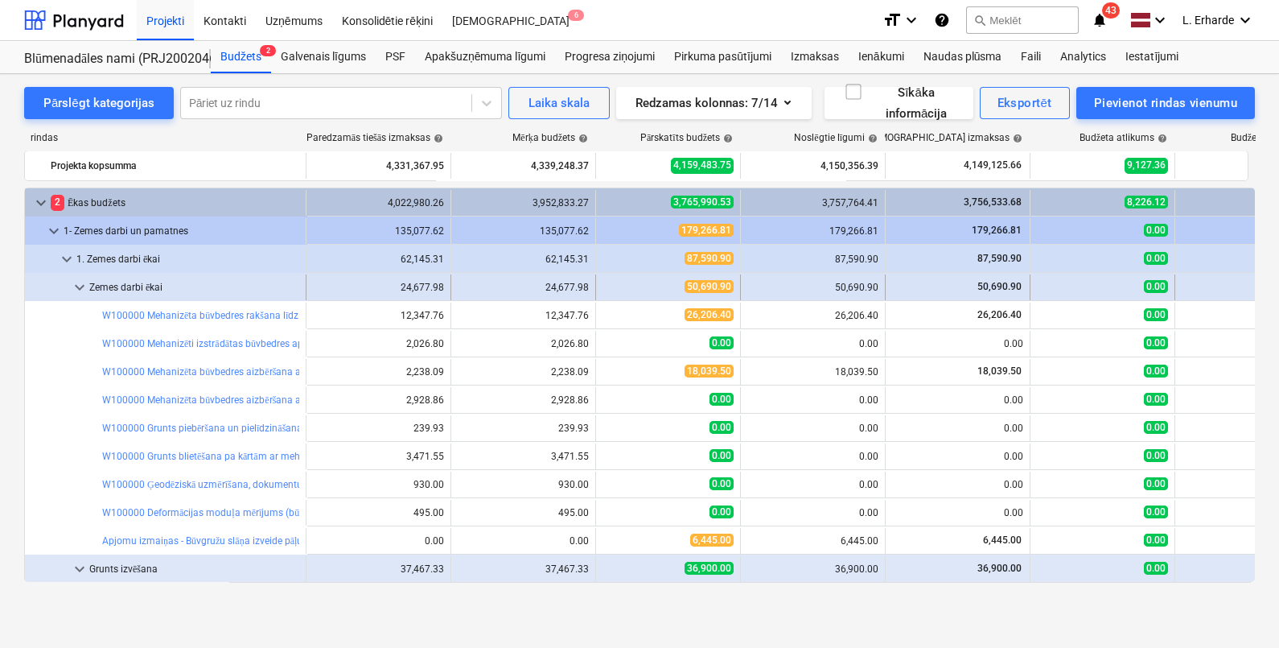
click at [85, 286] on span "keyboard_arrow_down" at bounding box center [79, 287] width 19 height 19
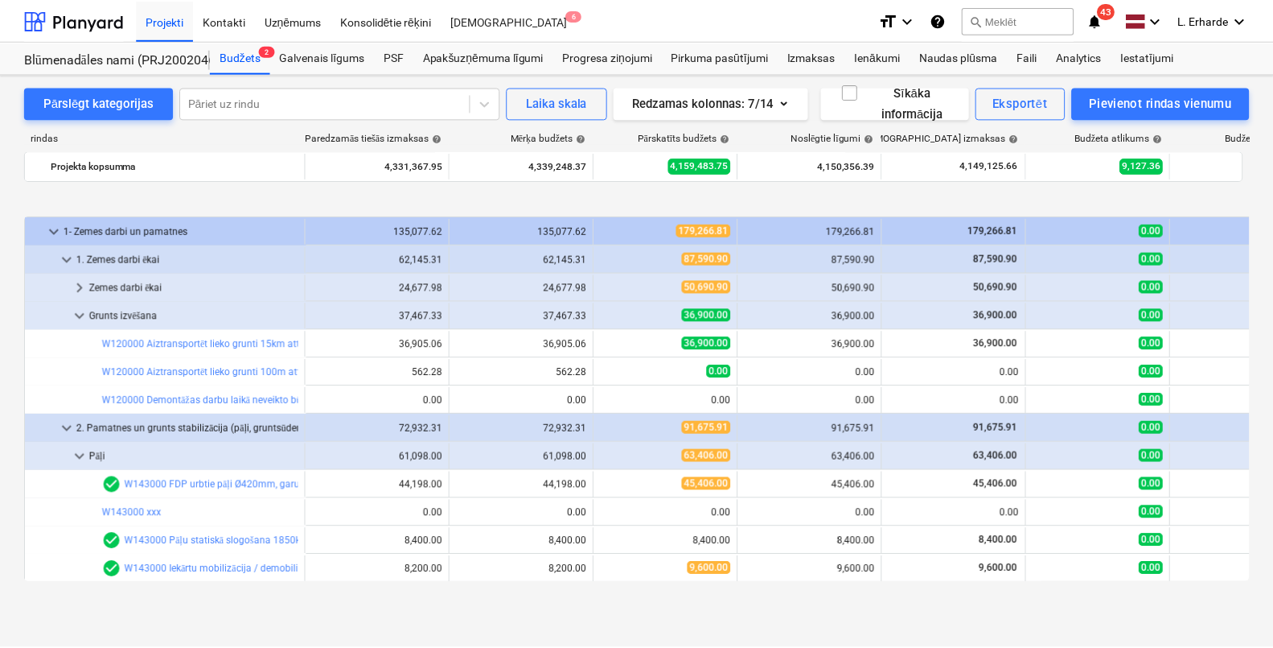
scroll to position [100, 0]
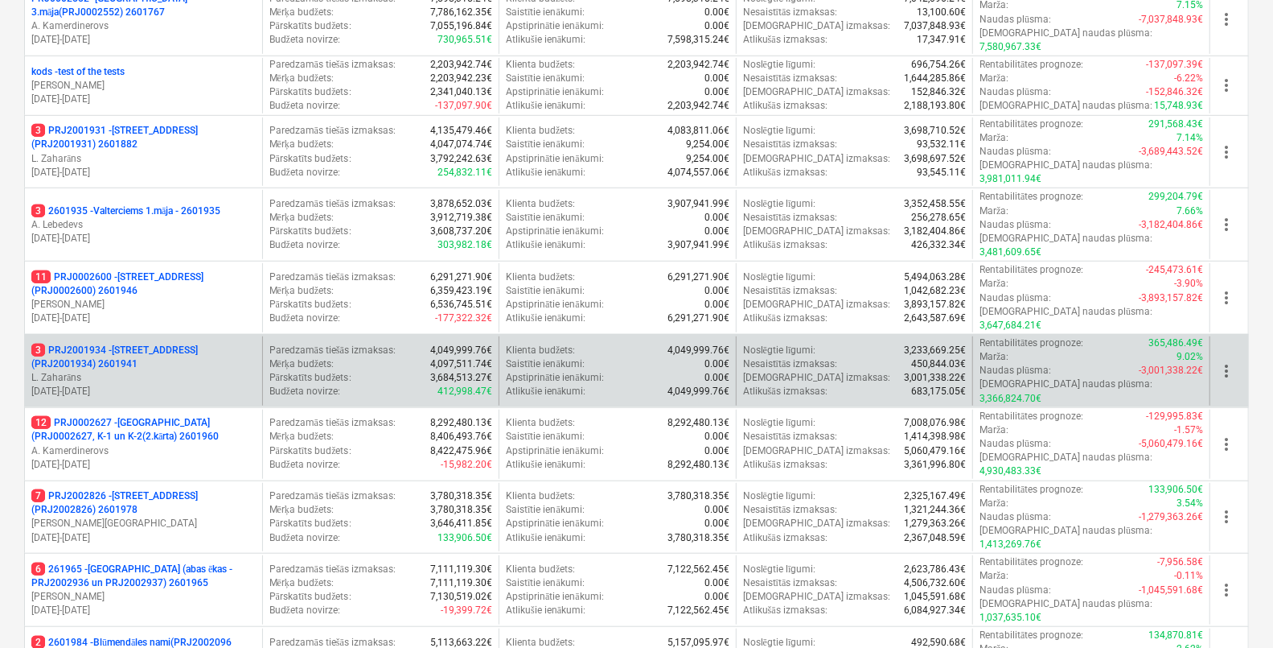
scroll to position [603, 0]
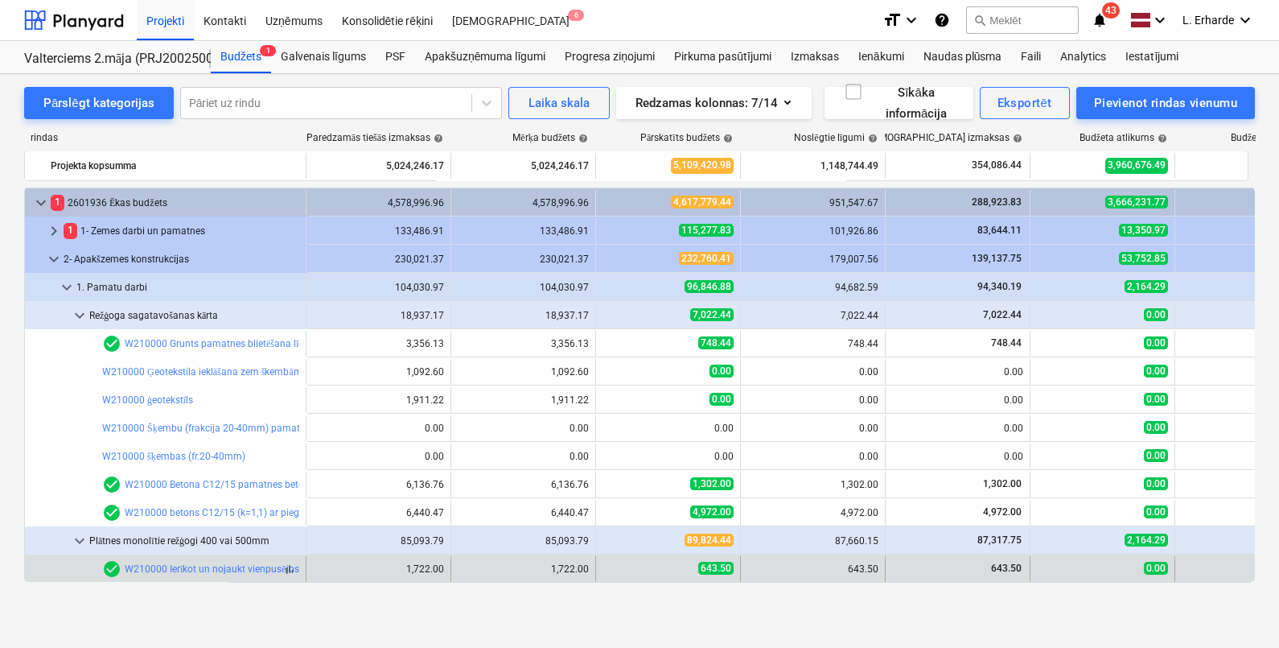
scroll to position [200, 0]
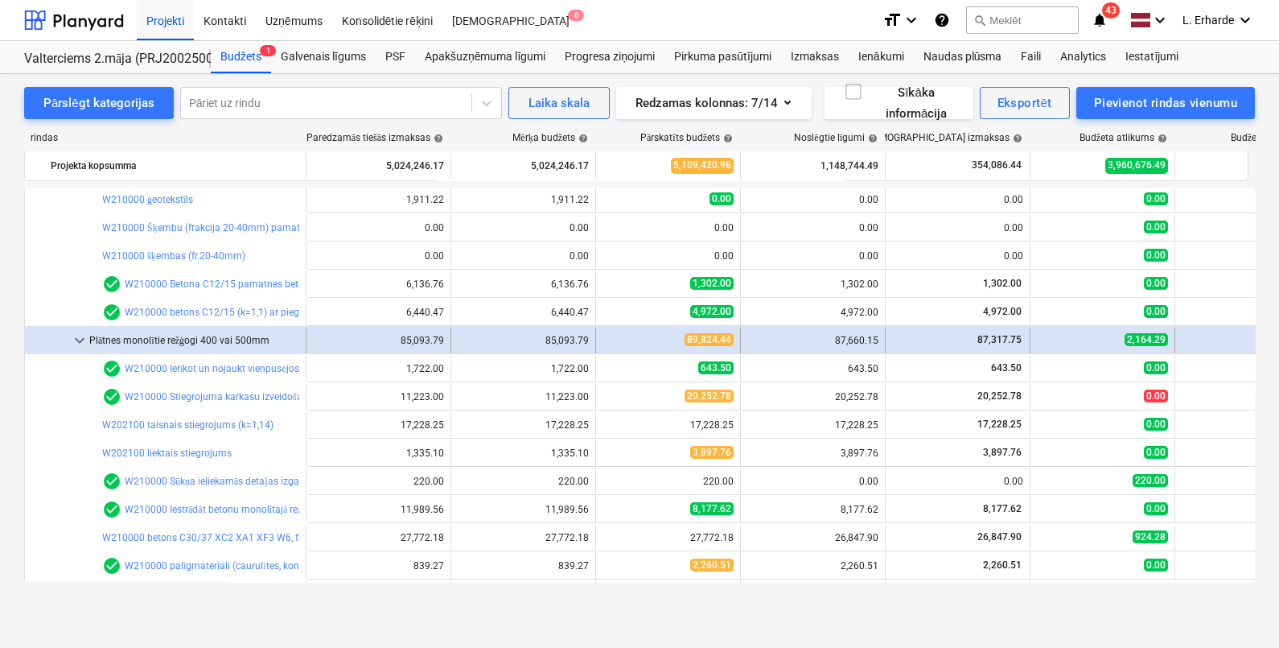
click at [77, 337] on span "keyboard_arrow_down" at bounding box center [79, 340] width 19 height 19
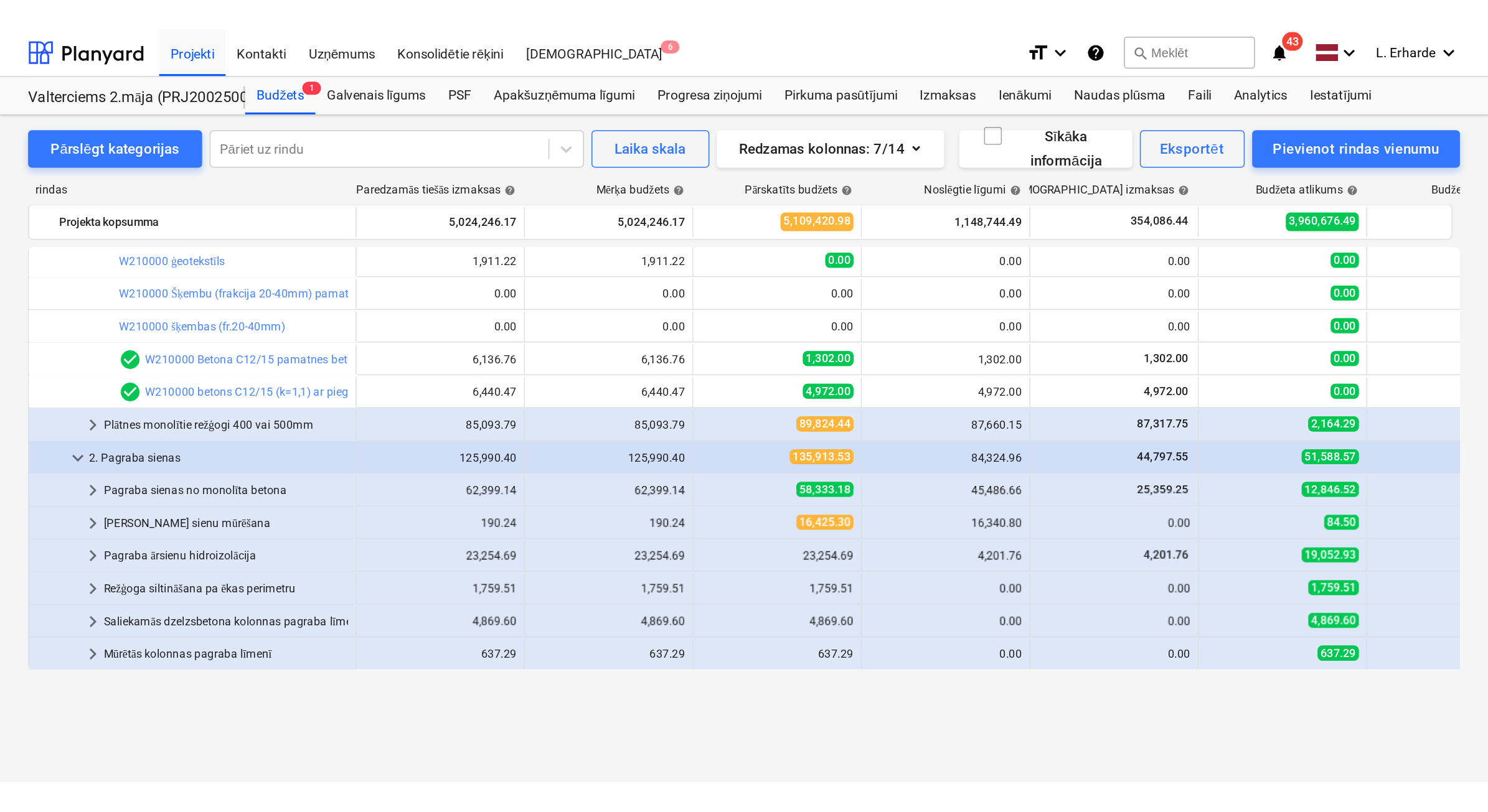
scroll to position [0, 0]
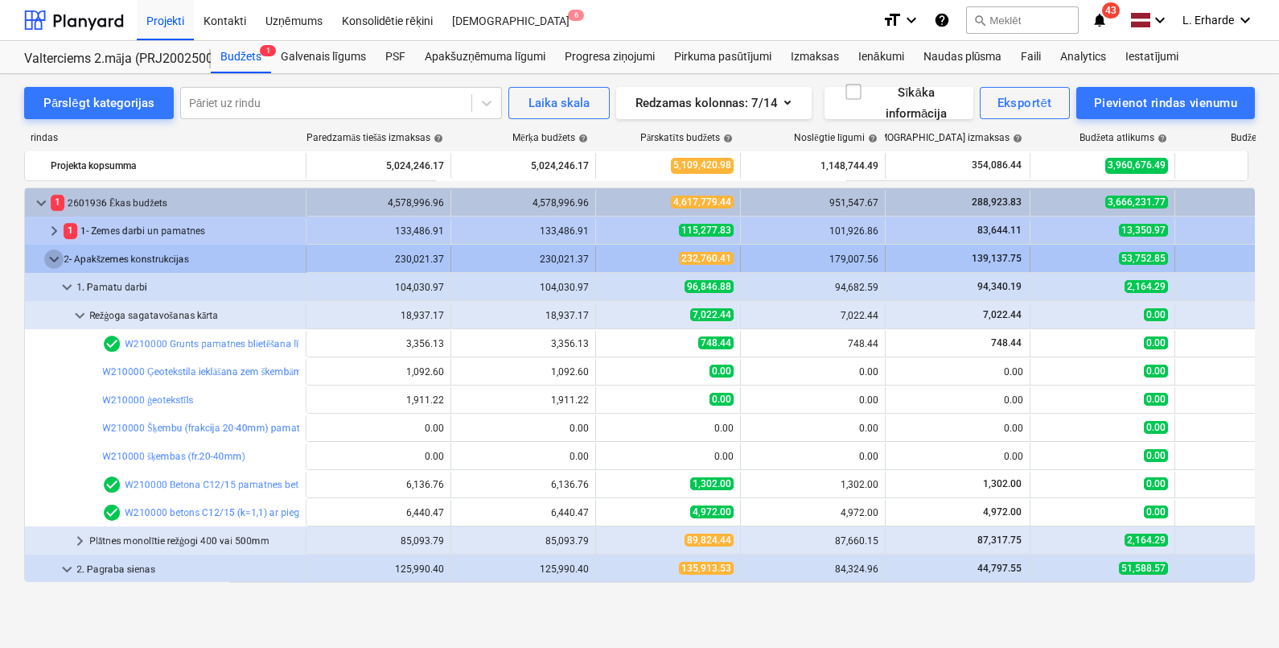
click at [52, 258] on span "keyboard_arrow_down" at bounding box center [53, 258] width 19 height 19
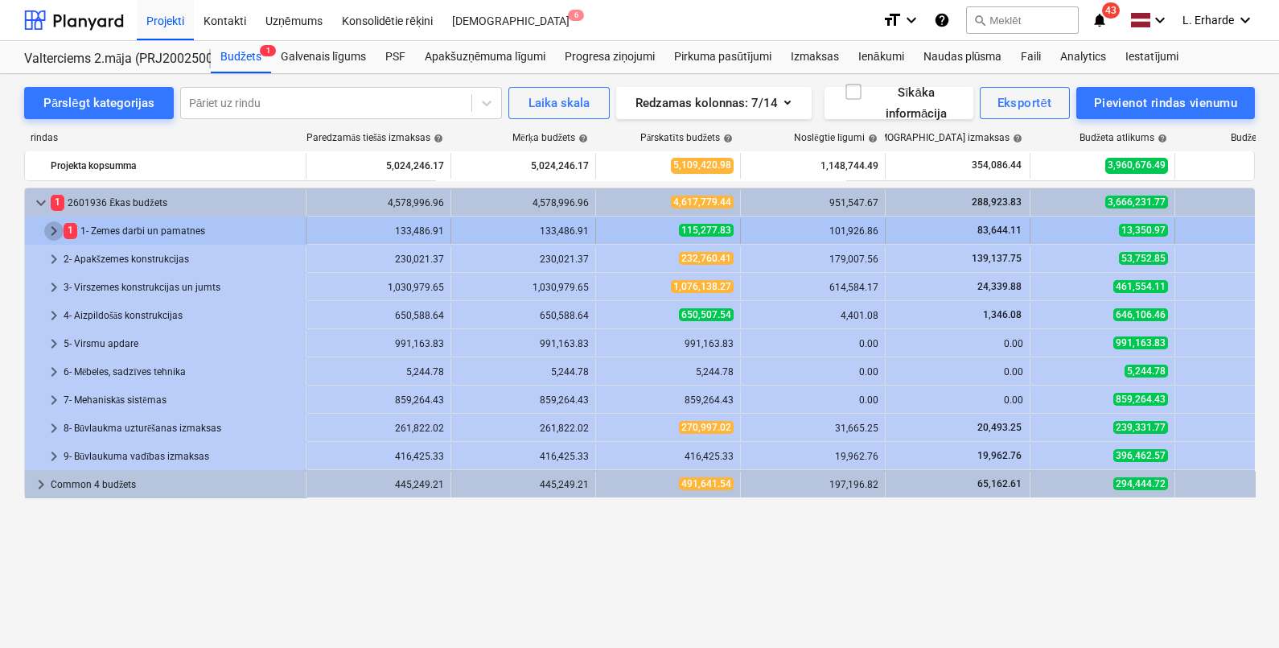
click at [48, 225] on span "keyboard_arrow_right" at bounding box center [53, 230] width 19 height 19
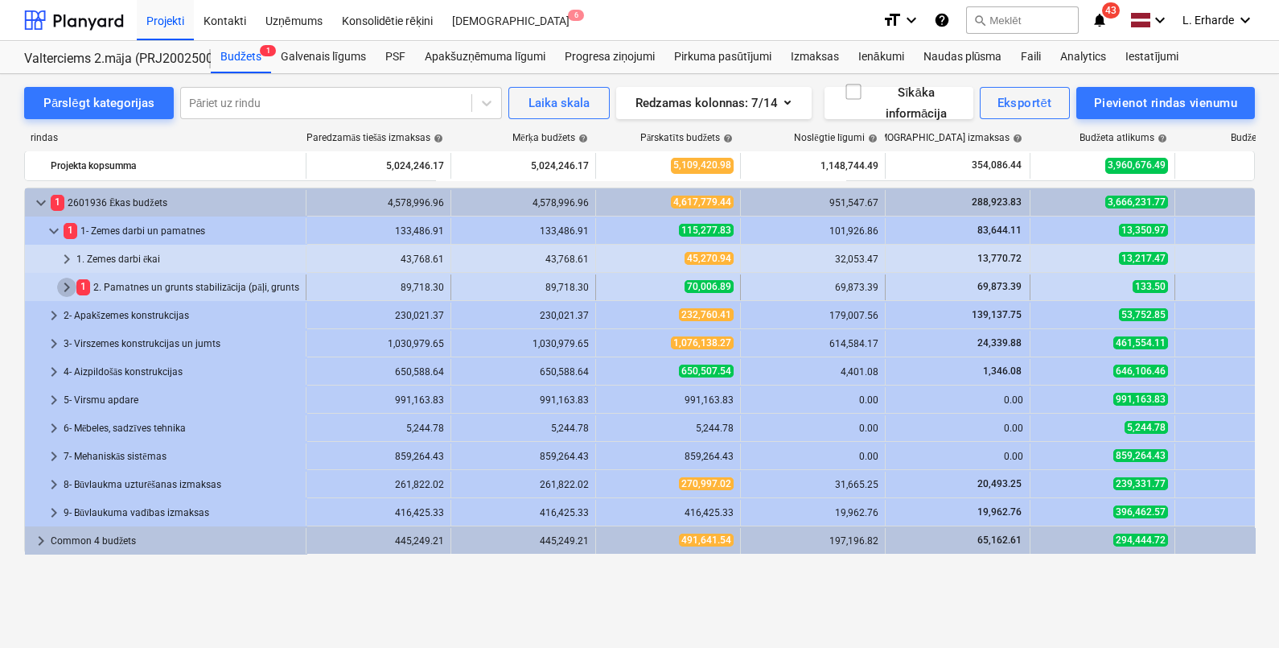
click at [64, 282] on span "keyboard_arrow_right" at bounding box center [66, 287] width 19 height 19
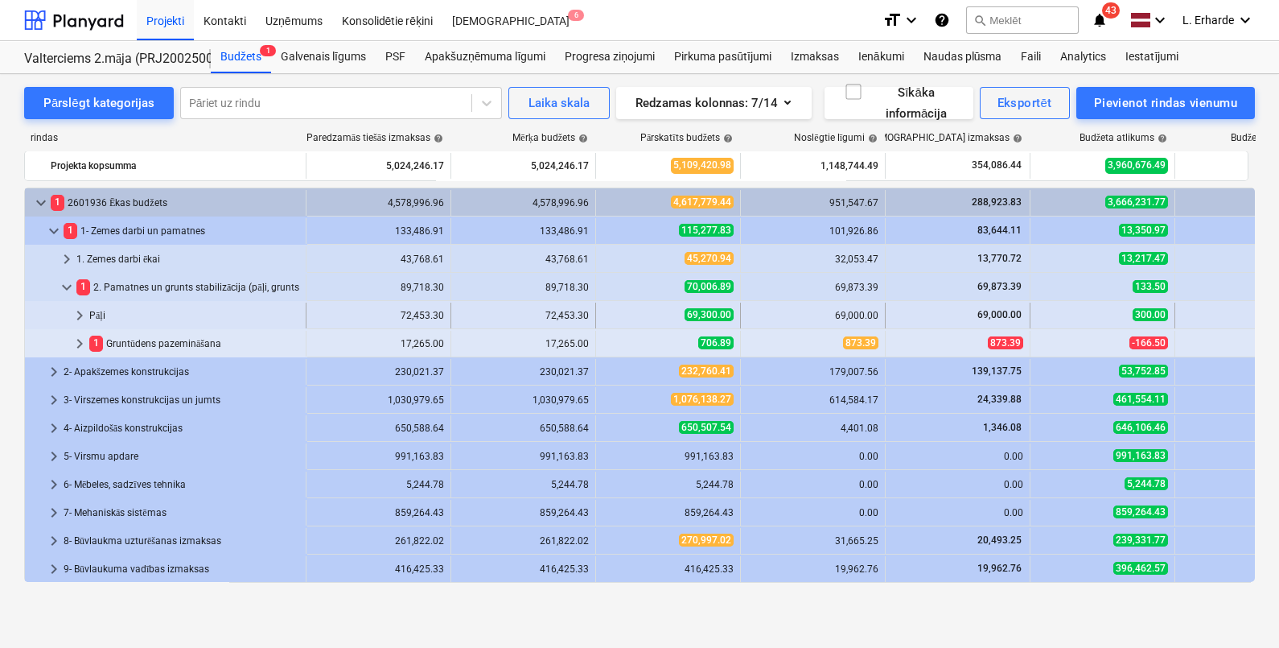
click at [76, 312] on span "keyboard_arrow_right" at bounding box center [79, 315] width 19 height 19
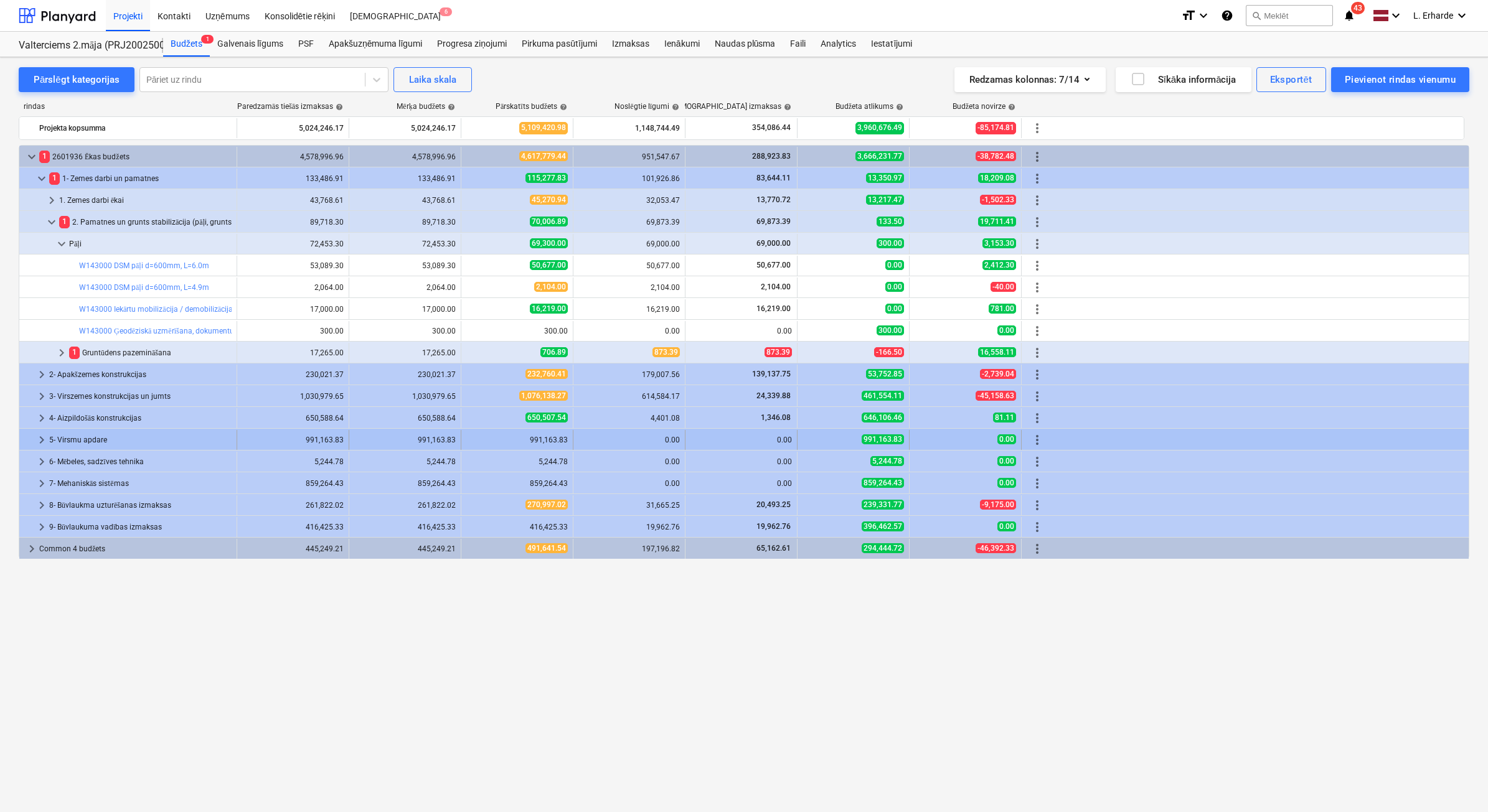
click at [37, 441] on span "keyboard_arrow_right" at bounding box center [41, 439] width 15 height 15
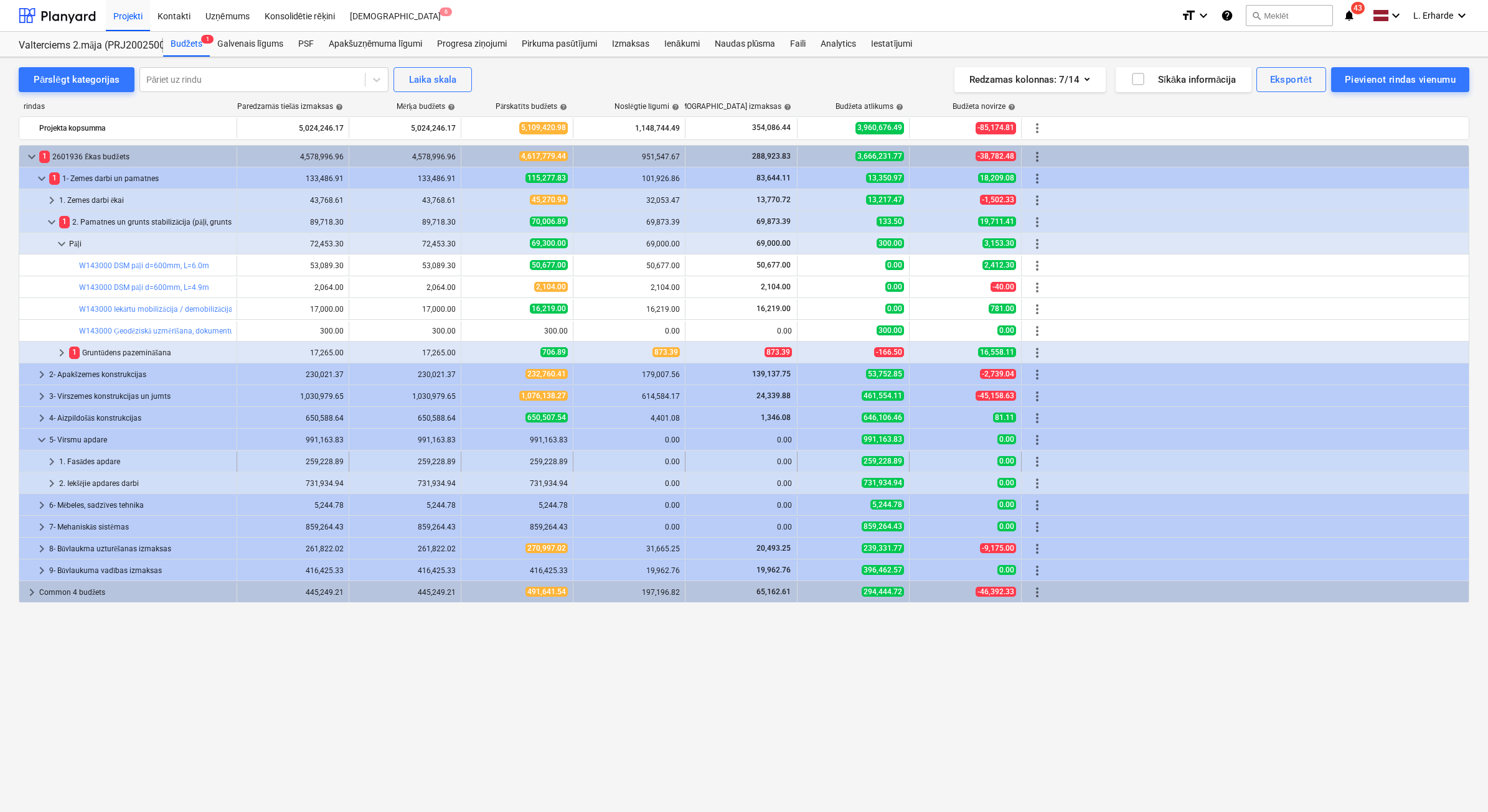
click at [91, 463] on div "1. Fasādes apdare" at bounding box center [145, 462] width 173 height 20
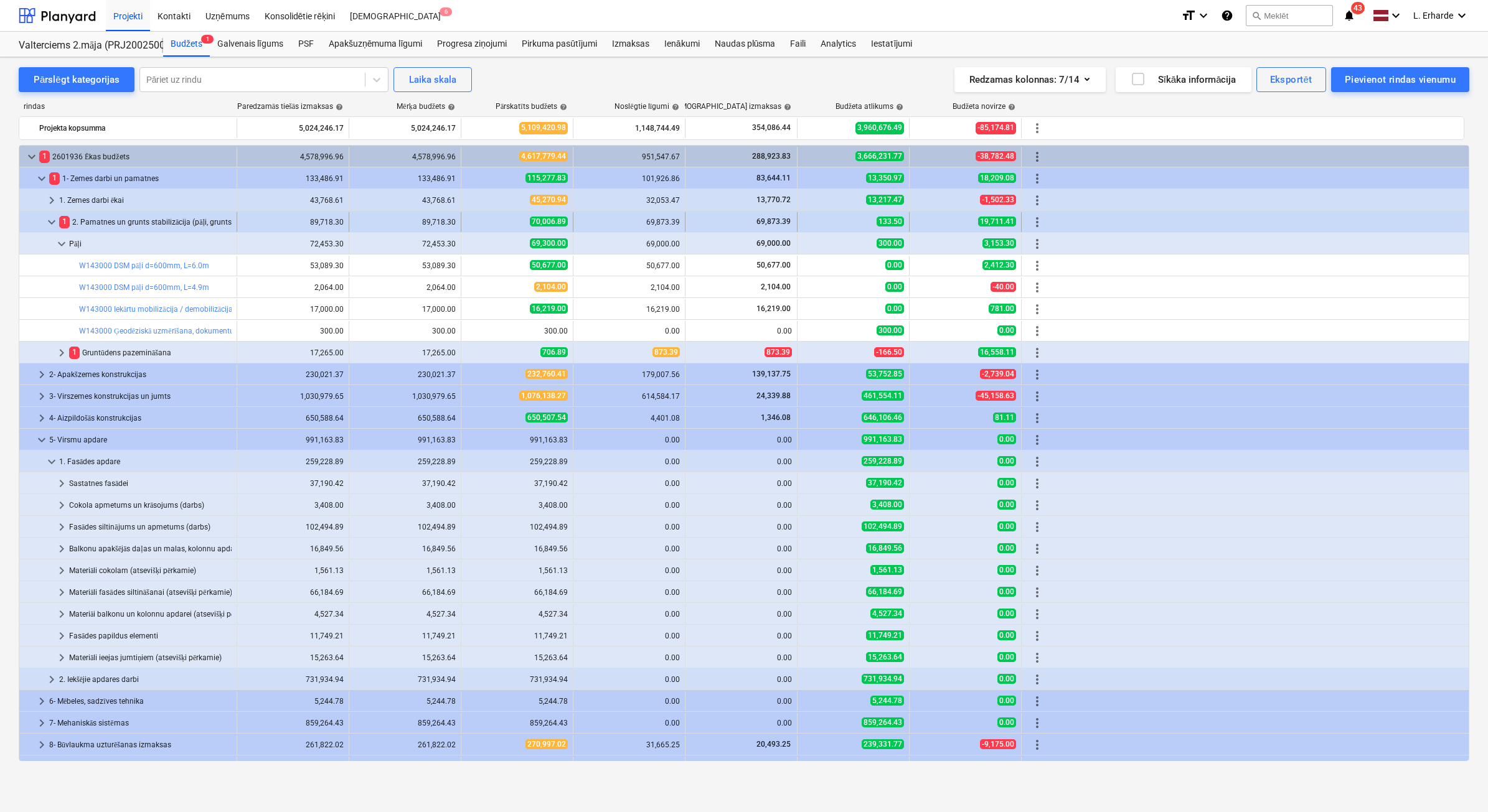
click at [49, 220] on span "keyboard_arrow_down" at bounding box center [51, 222] width 15 height 15
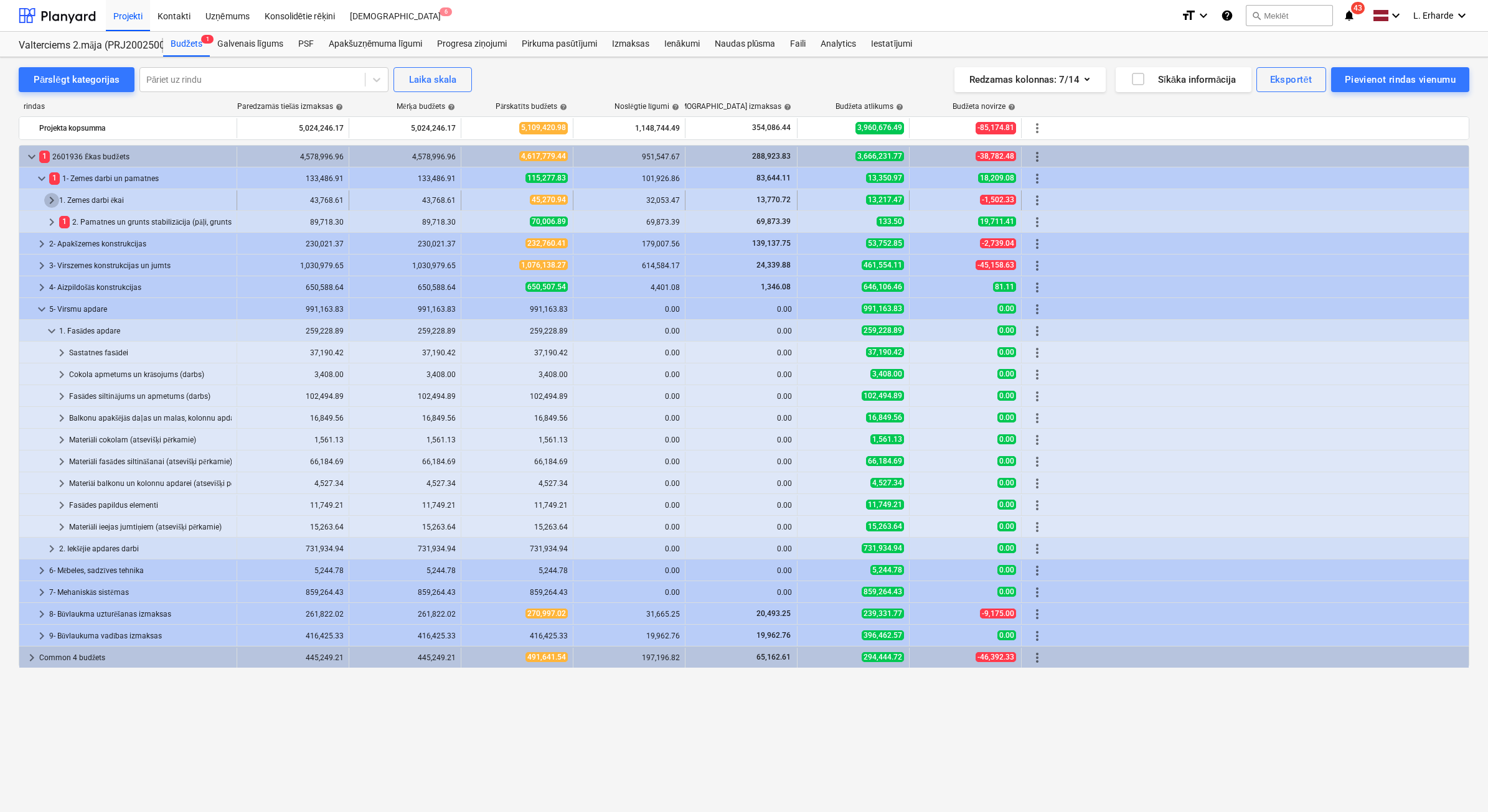
click at [49, 197] on span "keyboard_arrow_right" at bounding box center [51, 200] width 15 height 15
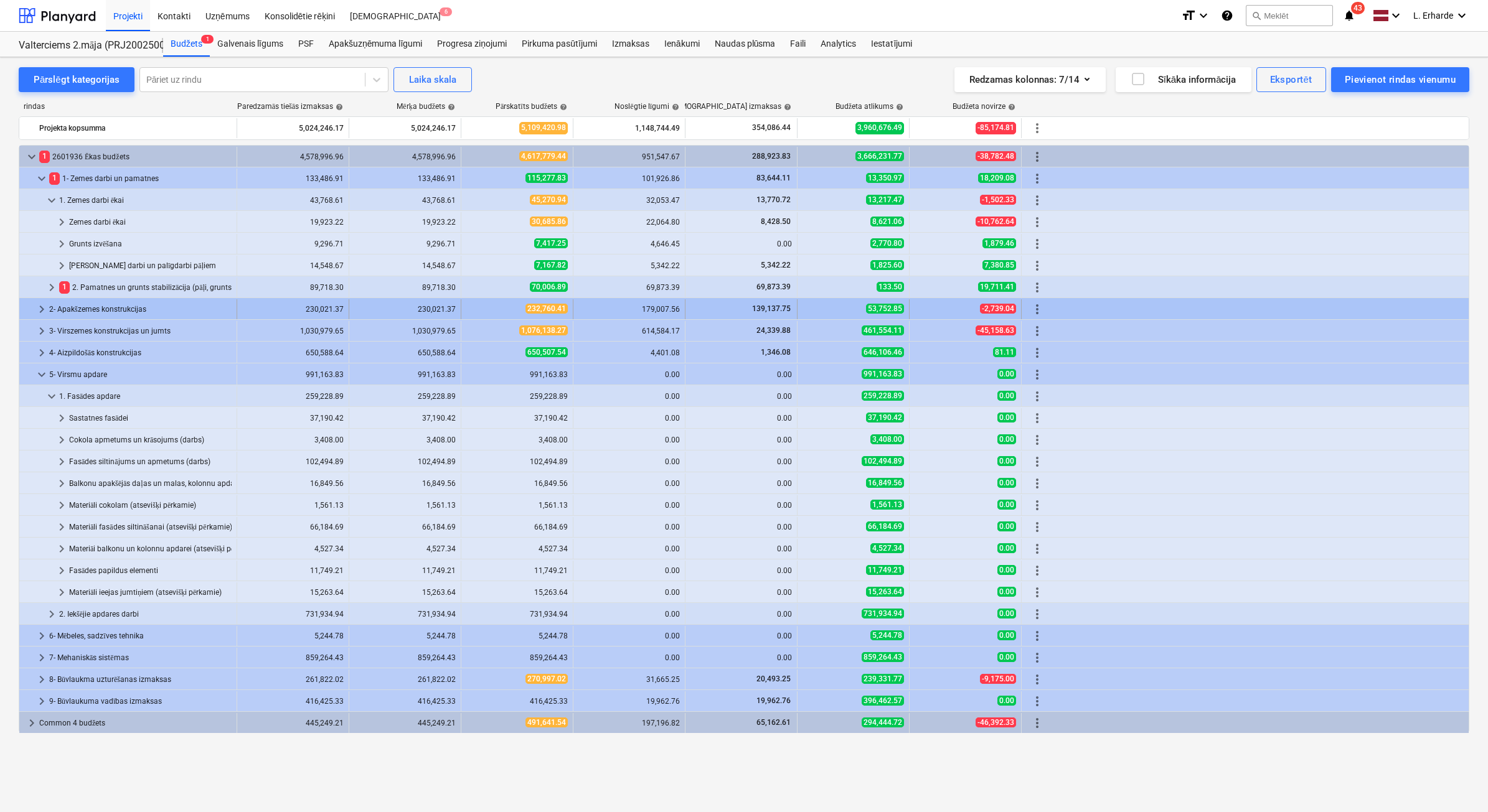
click at [37, 306] on span "keyboard_arrow_right" at bounding box center [41, 309] width 15 height 15
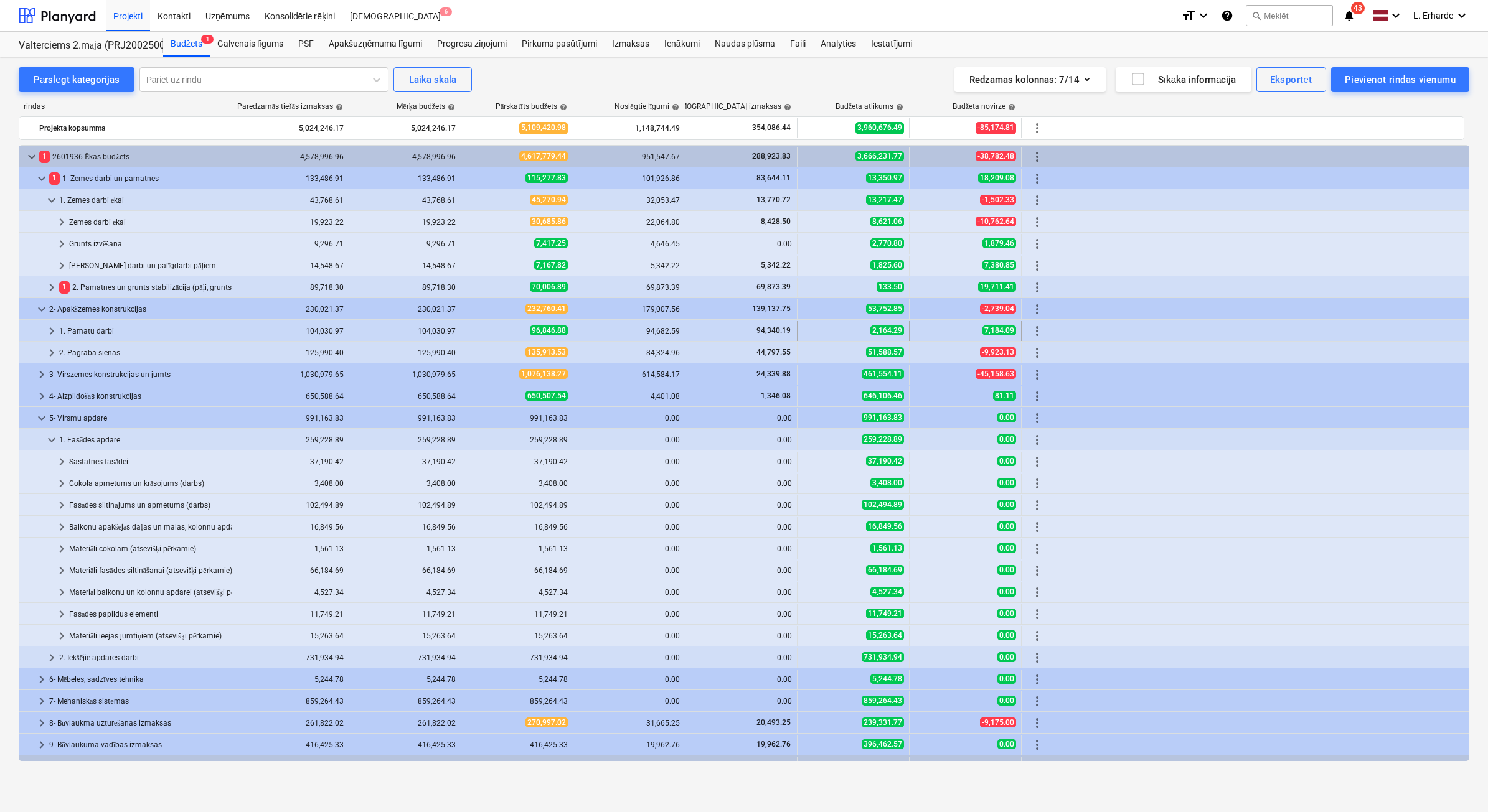
click at [46, 329] on span "keyboard_arrow_right" at bounding box center [51, 330] width 15 height 15
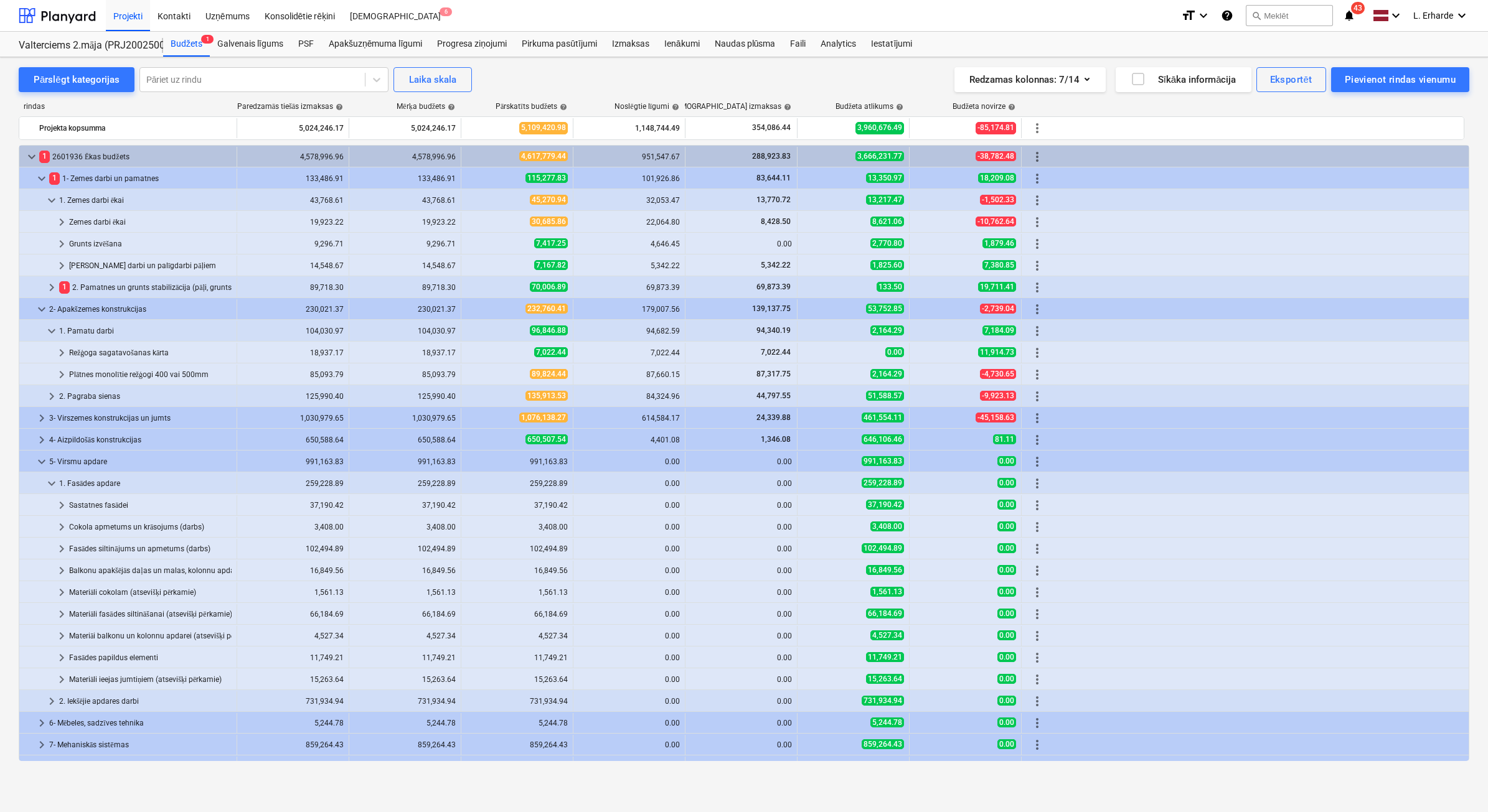
click at [47, 288] on span "keyboard_arrow_right" at bounding box center [51, 287] width 15 height 15
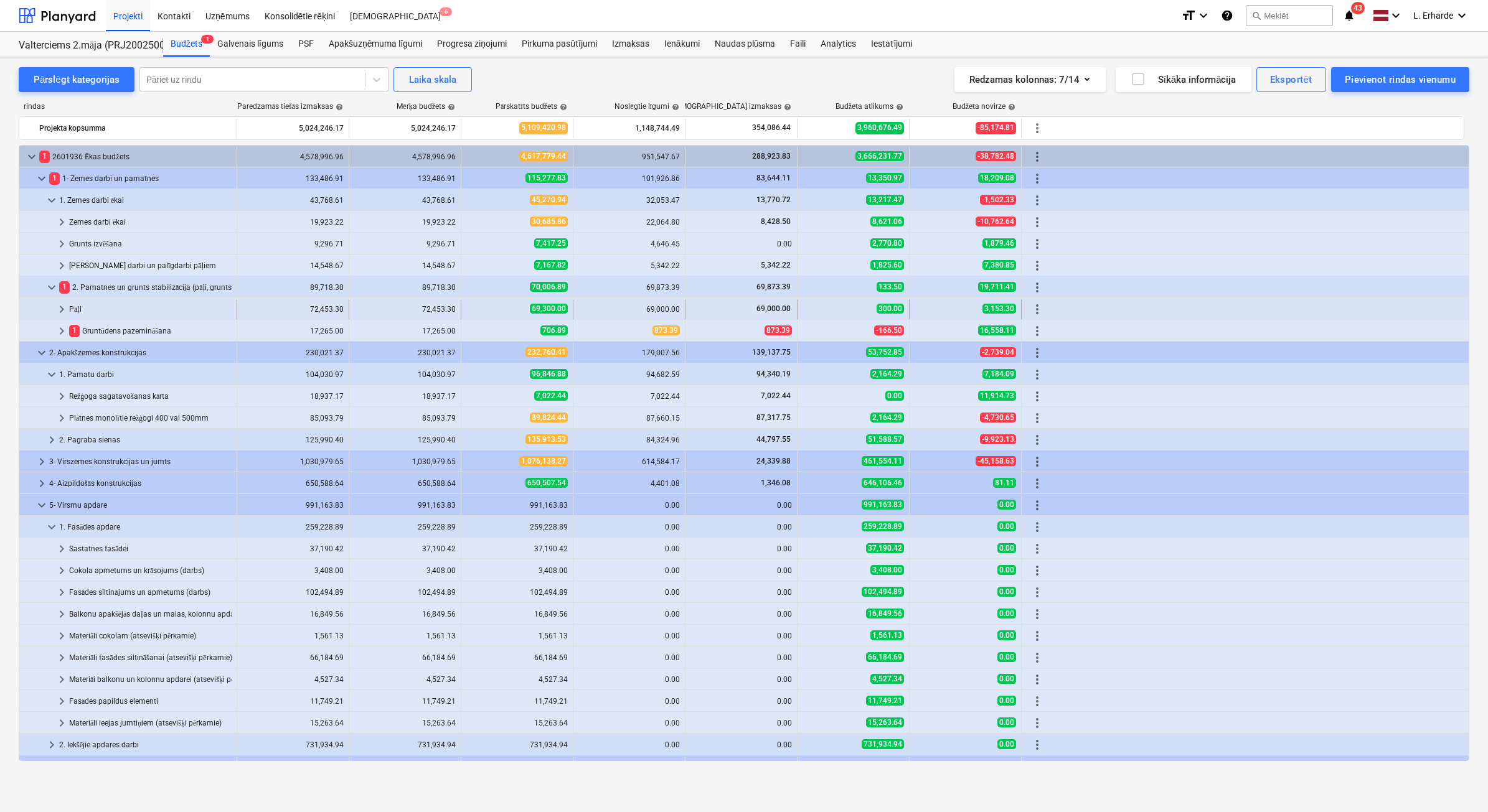
click at [63, 305] on span "keyboard_arrow_right" at bounding box center [61, 309] width 15 height 15
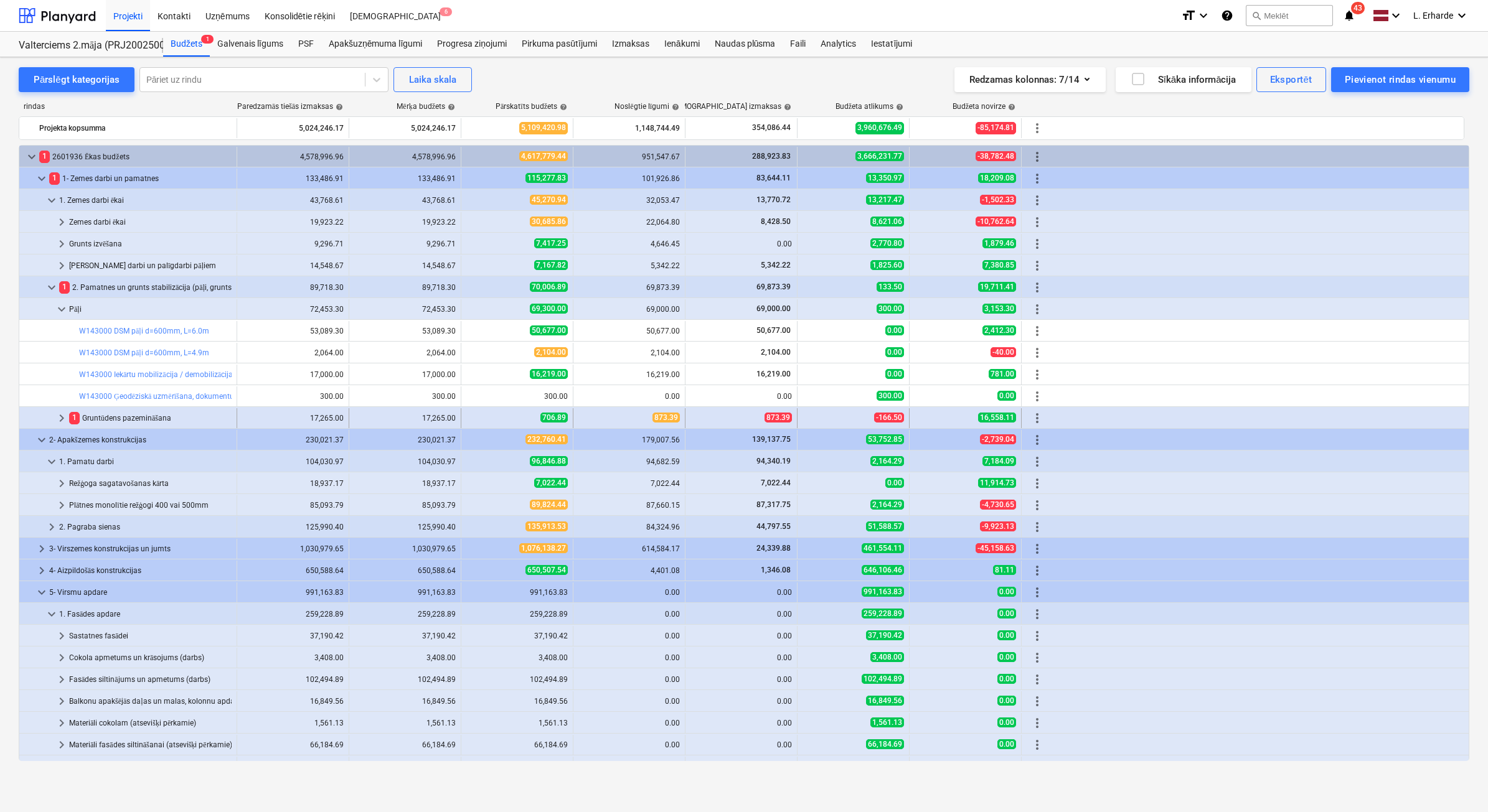
click at [60, 412] on span "keyboard_arrow_right" at bounding box center [61, 418] width 15 height 15
